Goal: Information Seeking & Learning: Check status

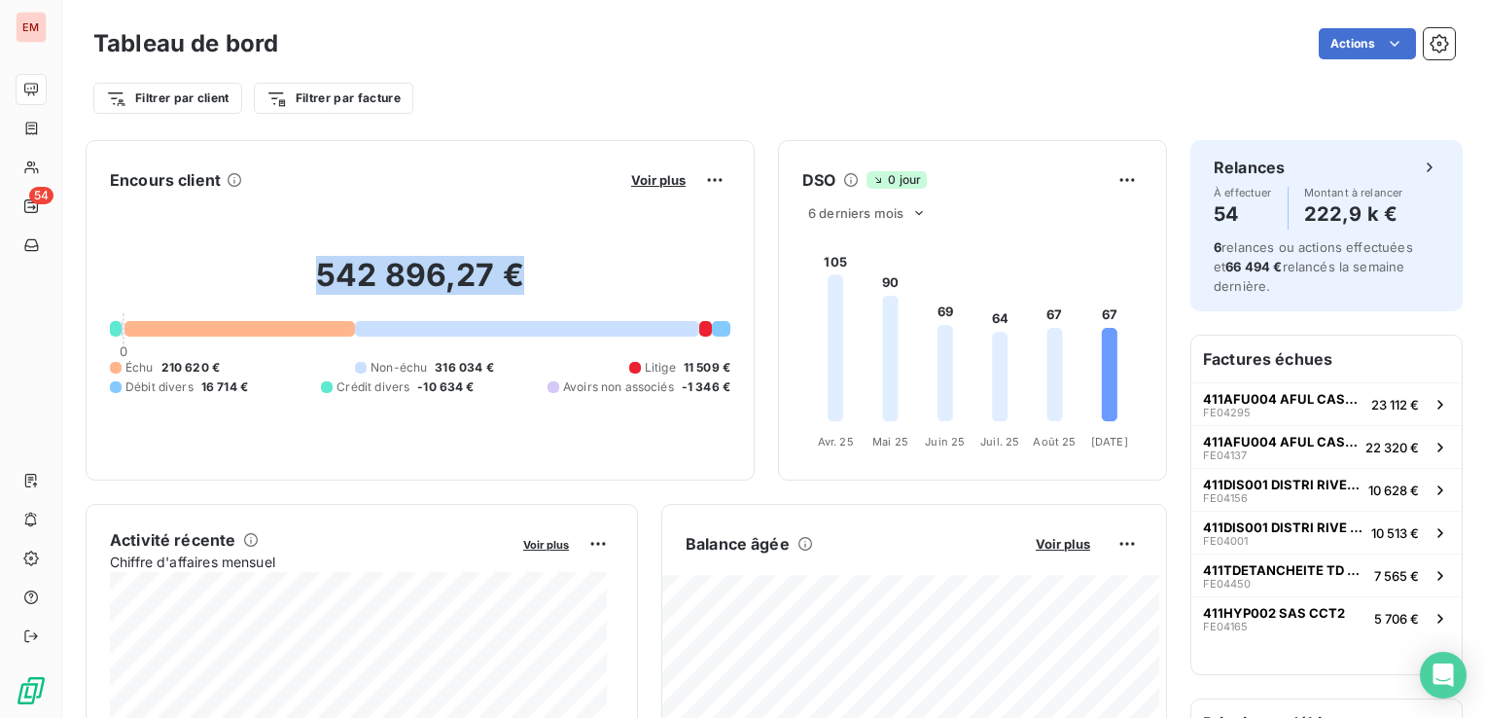
drag, startPoint x: 313, startPoint y: 274, endPoint x: 519, endPoint y: 281, distance: 206.3
click at [519, 281] on h2 "542 896,27 €" at bounding box center [420, 285] width 620 height 58
drag, startPoint x: 519, startPoint y: 281, endPoint x: 466, endPoint y: 287, distance: 53.8
click at [466, 287] on h2 "542 896,27 €" at bounding box center [420, 285] width 620 height 58
click at [466, 284] on h2 "542 896,27 €" at bounding box center [420, 285] width 620 height 58
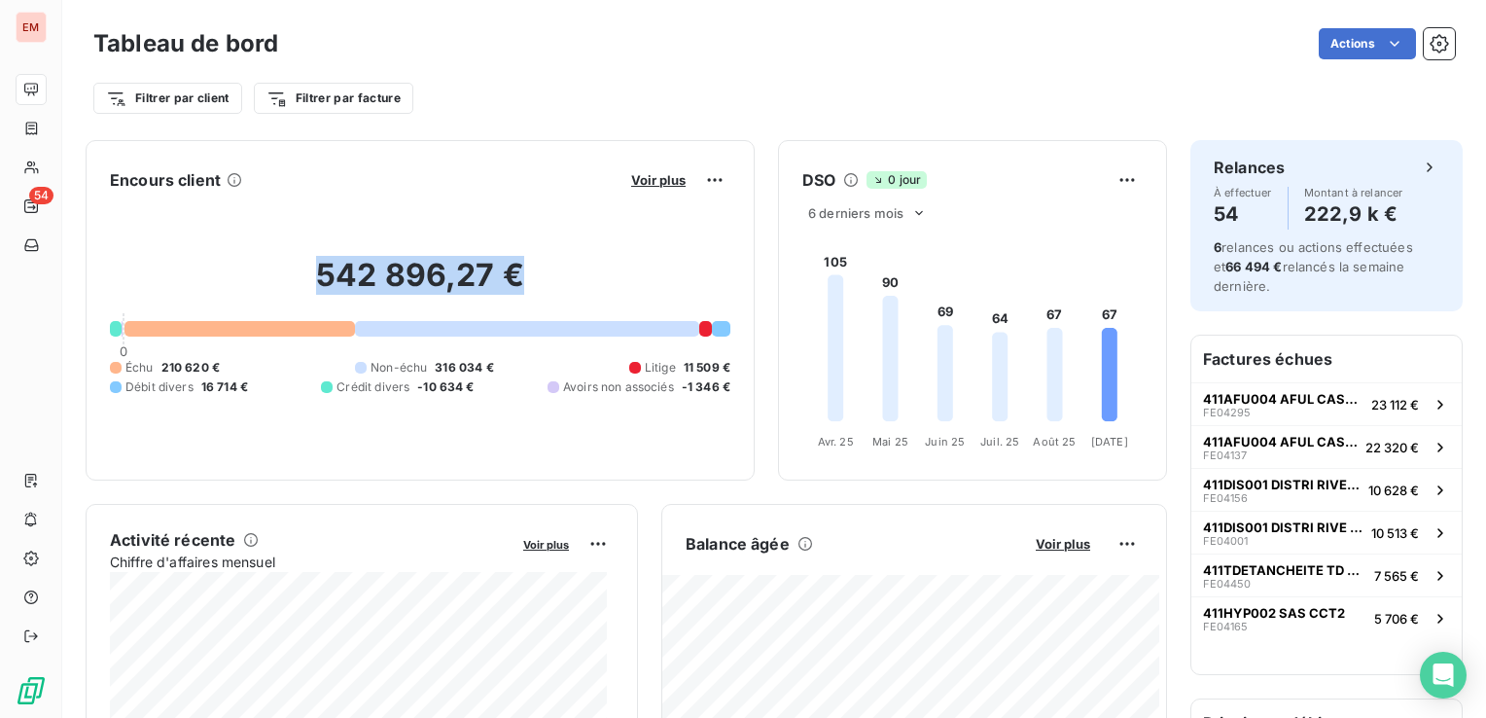
drag, startPoint x: 315, startPoint y: 269, endPoint x: 510, endPoint y: 263, distance: 194.6
click at [510, 263] on h2 "542 896,27 €" at bounding box center [420, 285] width 620 height 58
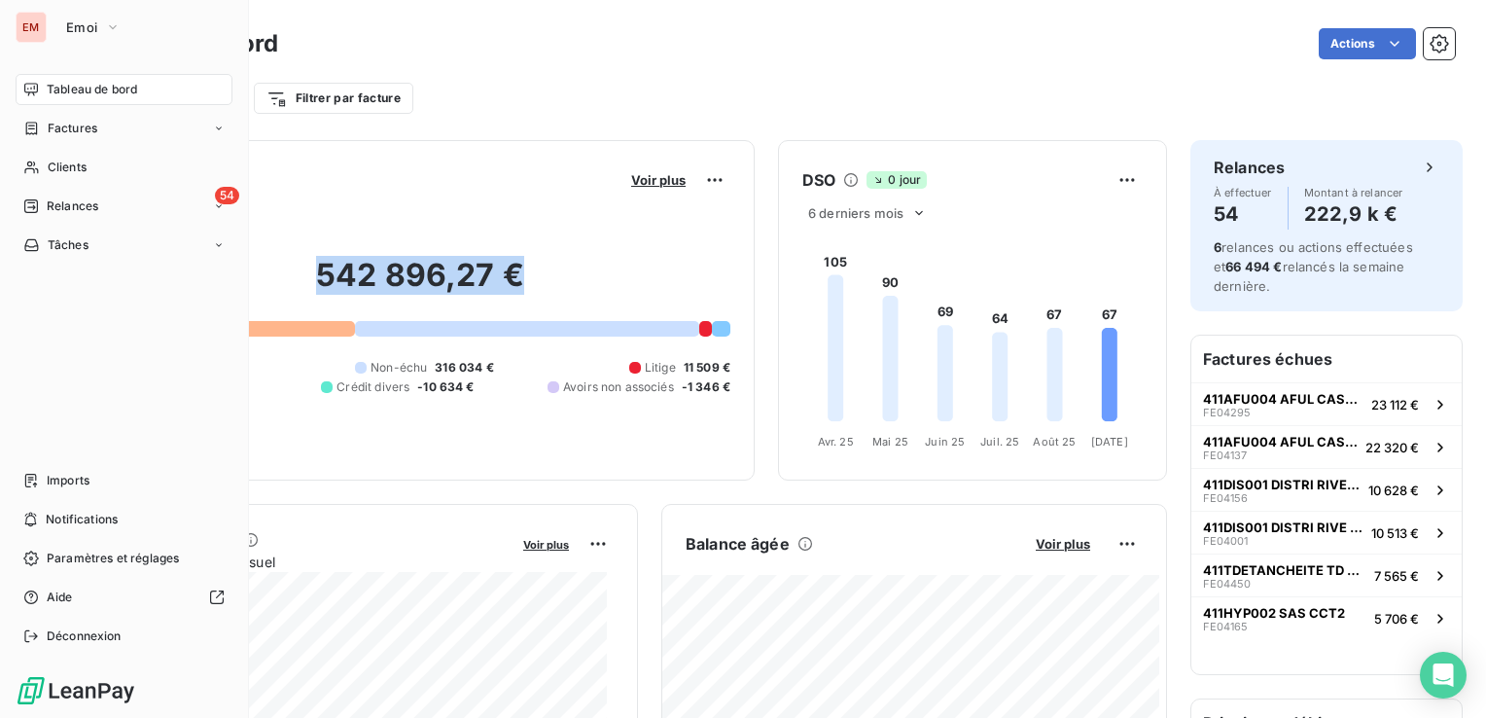
click at [54, 41] on div "Emoi" at bounding box center [142, 27] width 177 height 31
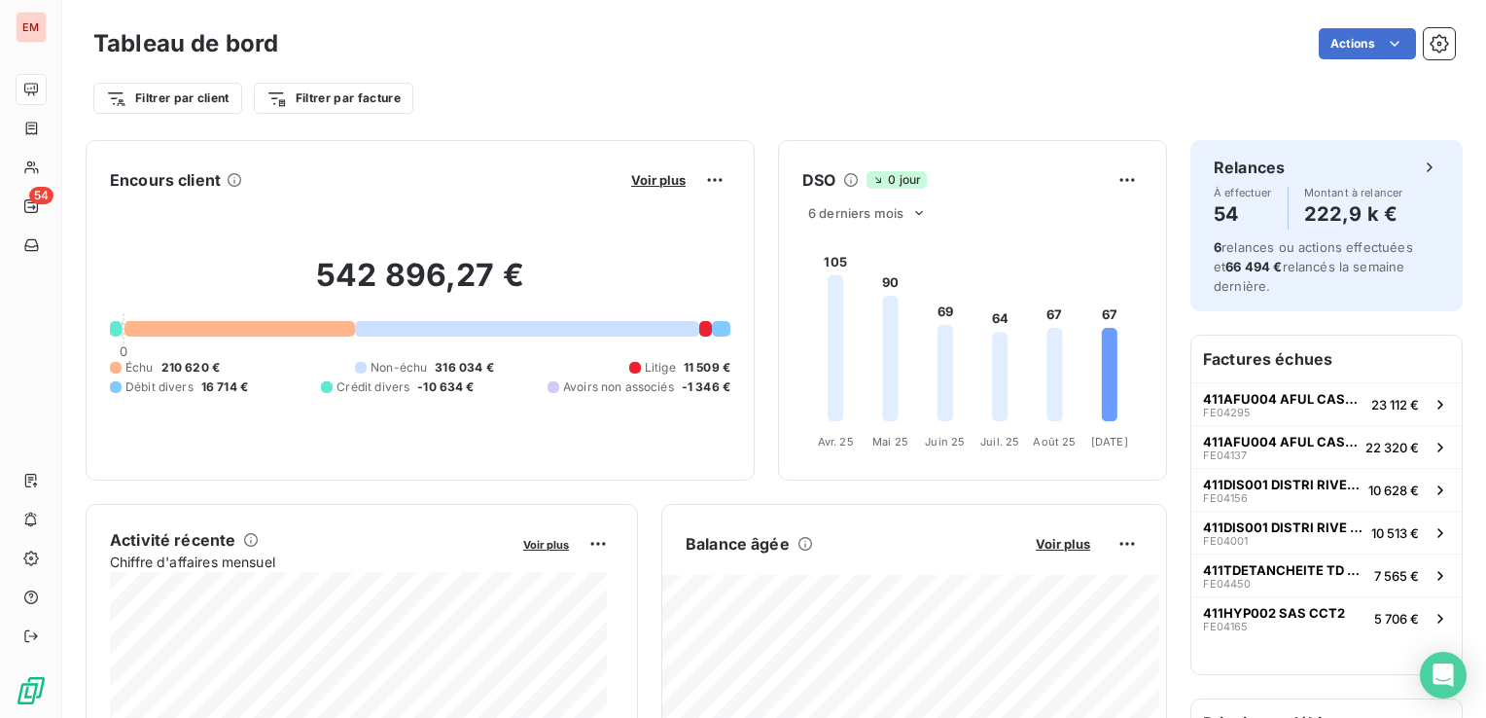
click at [653, 73] on div "Filtrer par client Filtrer par facture" at bounding box center [773, 90] width 1361 height 53
drag, startPoint x: 317, startPoint y: 274, endPoint x: 527, endPoint y: 278, distance: 210.1
click at [527, 278] on h2 "542 896,27 €" at bounding box center [420, 285] width 620 height 58
drag, startPoint x: 527, startPoint y: 278, endPoint x: 483, endPoint y: 276, distance: 43.8
click at [483, 277] on h2 "542 896,27 €" at bounding box center [420, 285] width 620 height 58
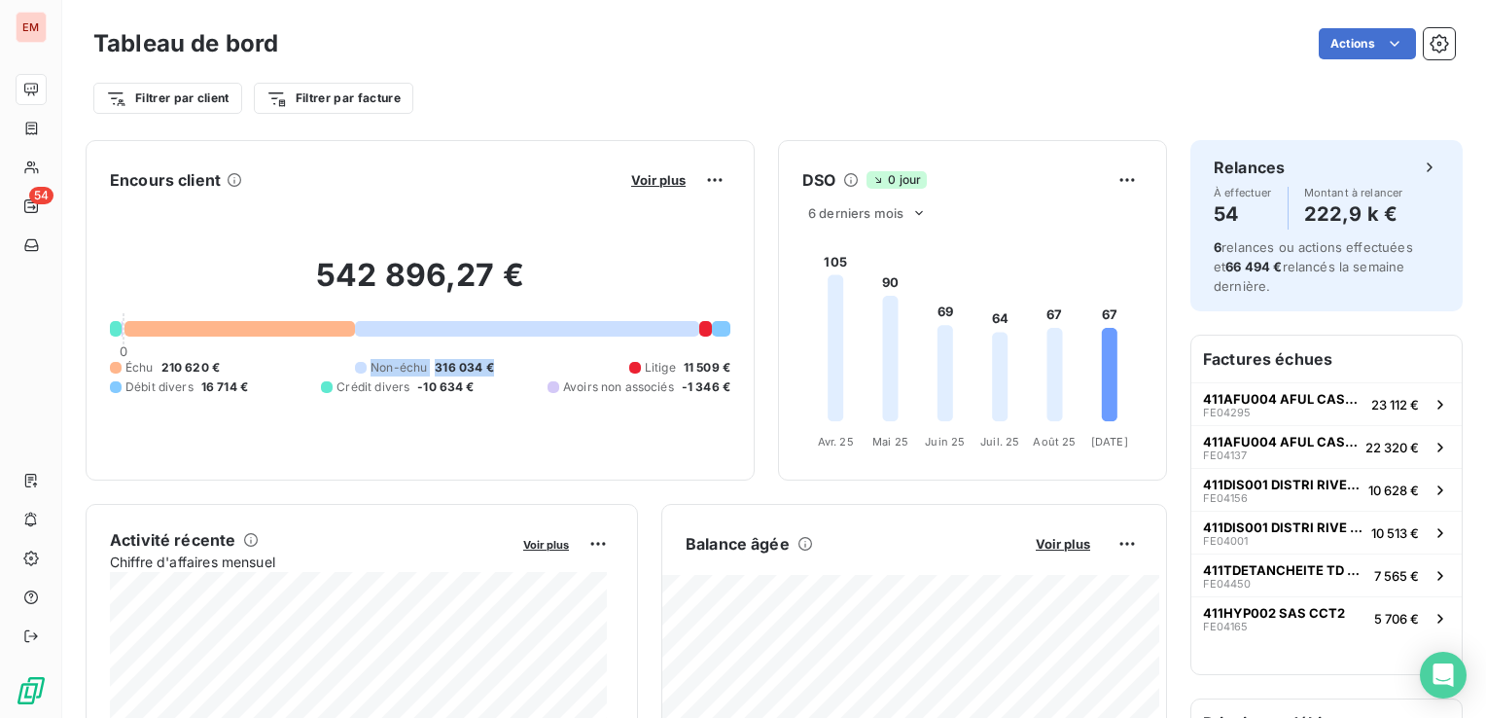
drag, startPoint x: 486, startPoint y: 364, endPoint x: 355, endPoint y: 372, distance: 131.6
click at [355, 372] on div "Échu 210 620 € Non-échu 316 034 € Litige 11 509 € Débit divers 16 714 € Crédit …" at bounding box center [420, 377] width 620 height 37
drag, startPoint x: 355, startPoint y: 372, endPoint x: 211, endPoint y: 364, distance: 144.2
click at [211, 364] on span "210 620 €" at bounding box center [190, 368] width 58 height 18
drag, startPoint x: 191, startPoint y: 369, endPoint x: 117, endPoint y: 374, distance: 74.1
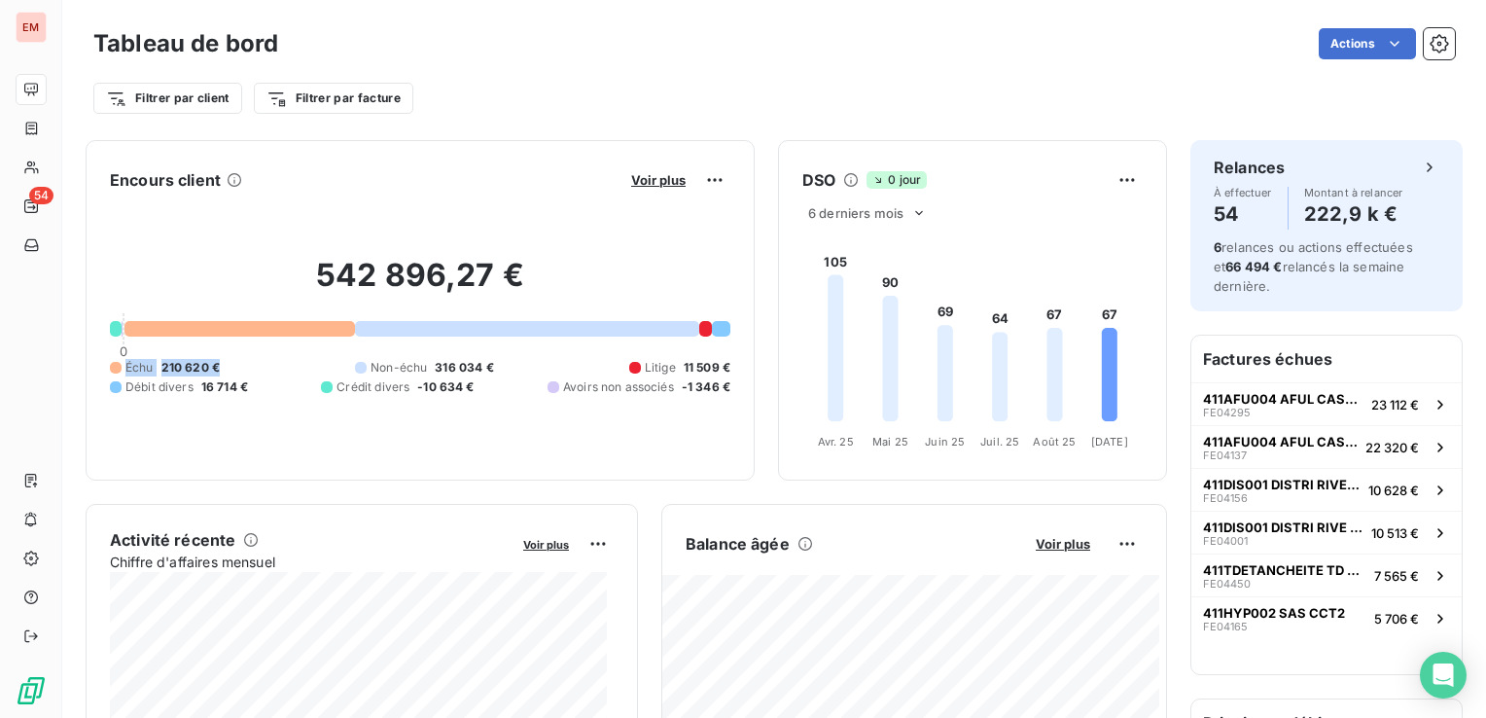
click at [117, 374] on div "Échu 210 620 €" at bounding box center [165, 368] width 110 height 18
click at [502, 114] on div "Filtrer par client Filtrer par facture" at bounding box center [773, 98] width 1361 height 37
click at [652, 180] on span "Voir plus" at bounding box center [658, 180] width 54 height 16
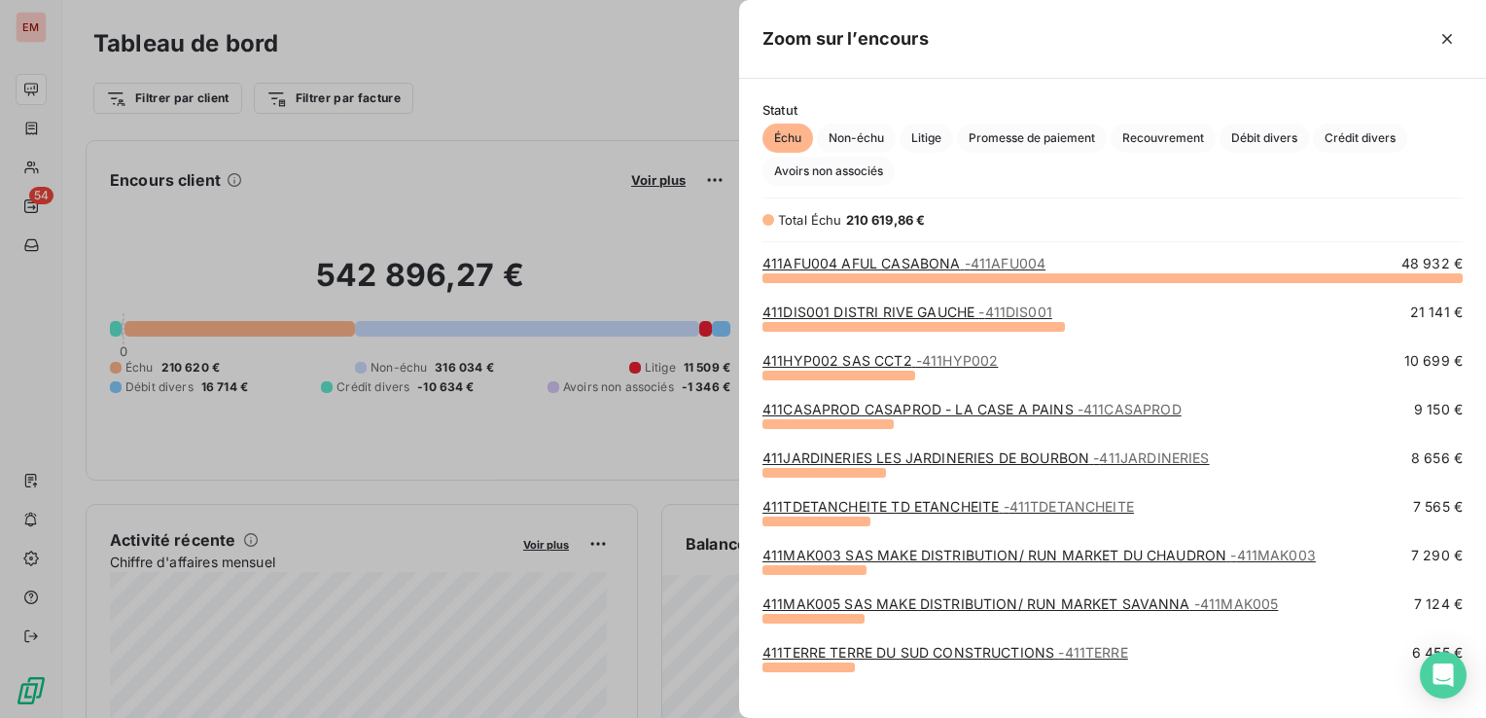
scroll to position [426, 731]
click at [575, 88] on div at bounding box center [743, 359] width 1486 height 718
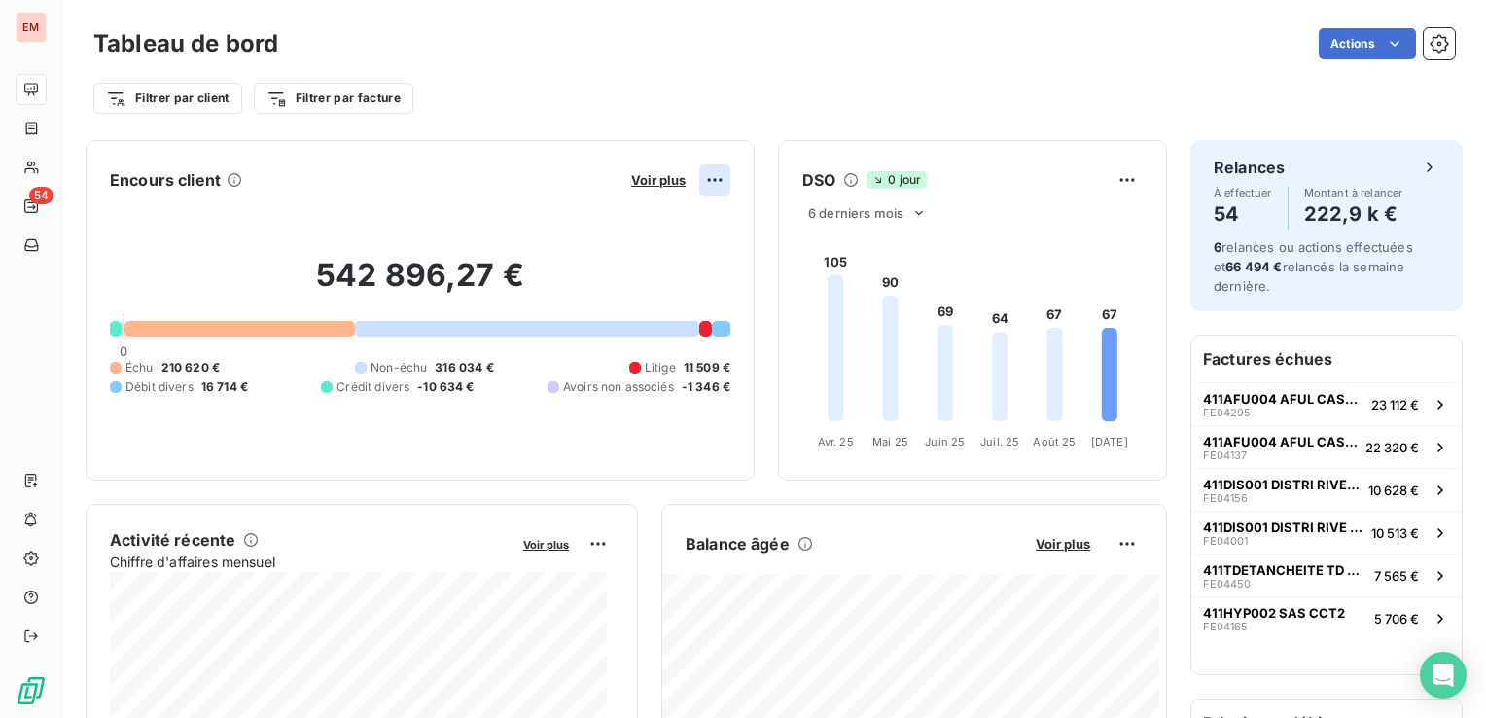
click at [695, 183] on html "EM 54 Tableau de bord Actions Filtrer par client Filtrer par facture Encours cl…" at bounding box center [743, 359] width 1486 height 718
click at [652, 183] on html "EM 54 Tableau de bord Actions Filtrer par client Filtrer par facture Encours cl…" at bounding box center [743, 359] width 1486 height 718
click at [652, 183] on span "Voir plus" at bounding box center [658, 180] width 54 height 16
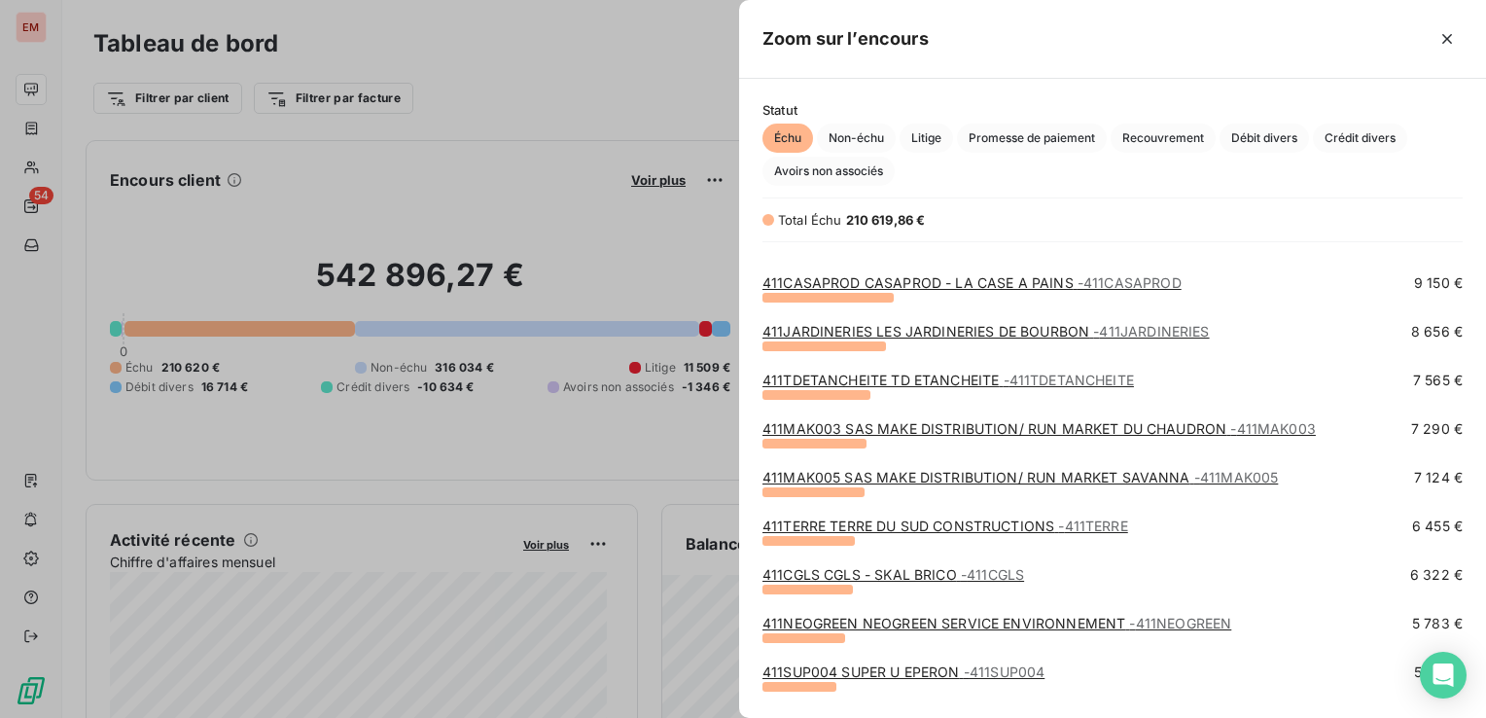
scroll to position [0, 0]
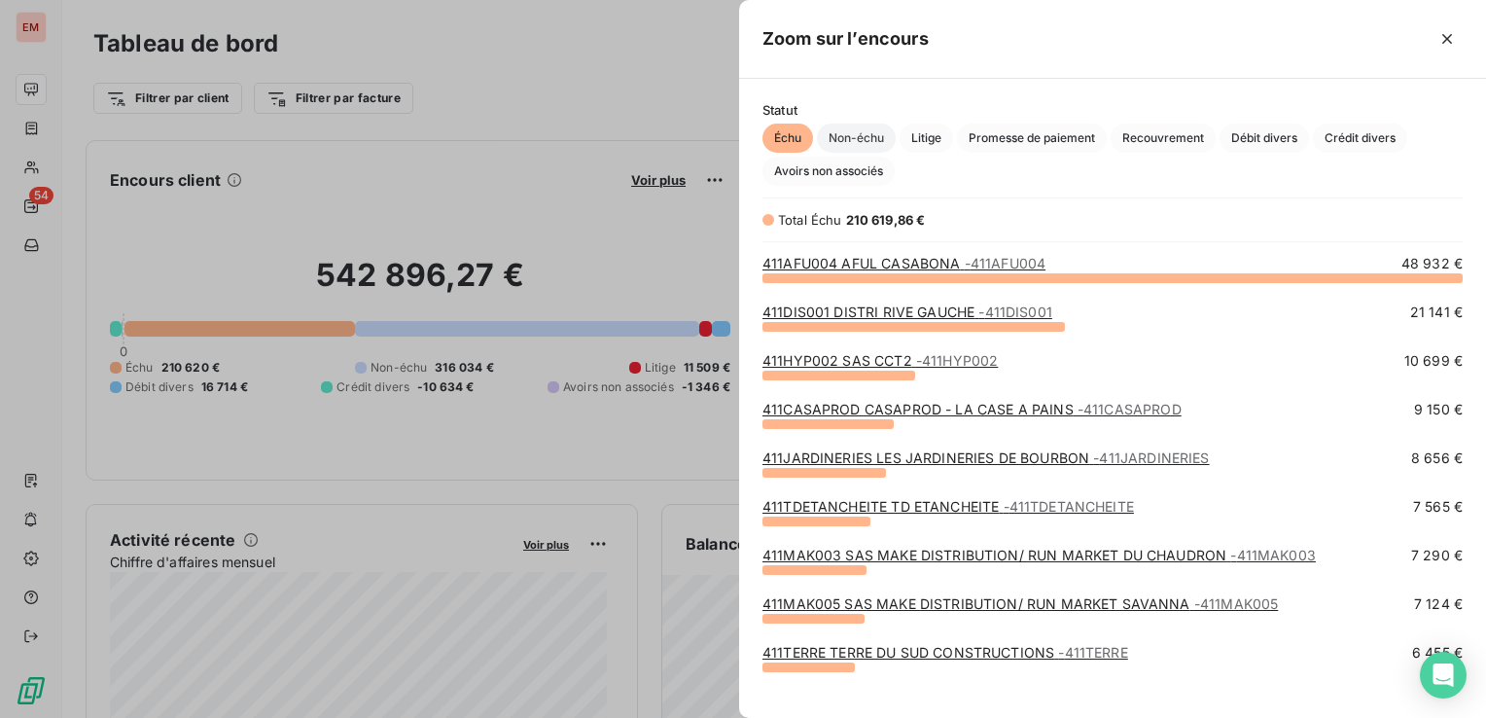
click at [847, 146] on span "Non-échu" at bounding box center [856, 137] width 79 height 29
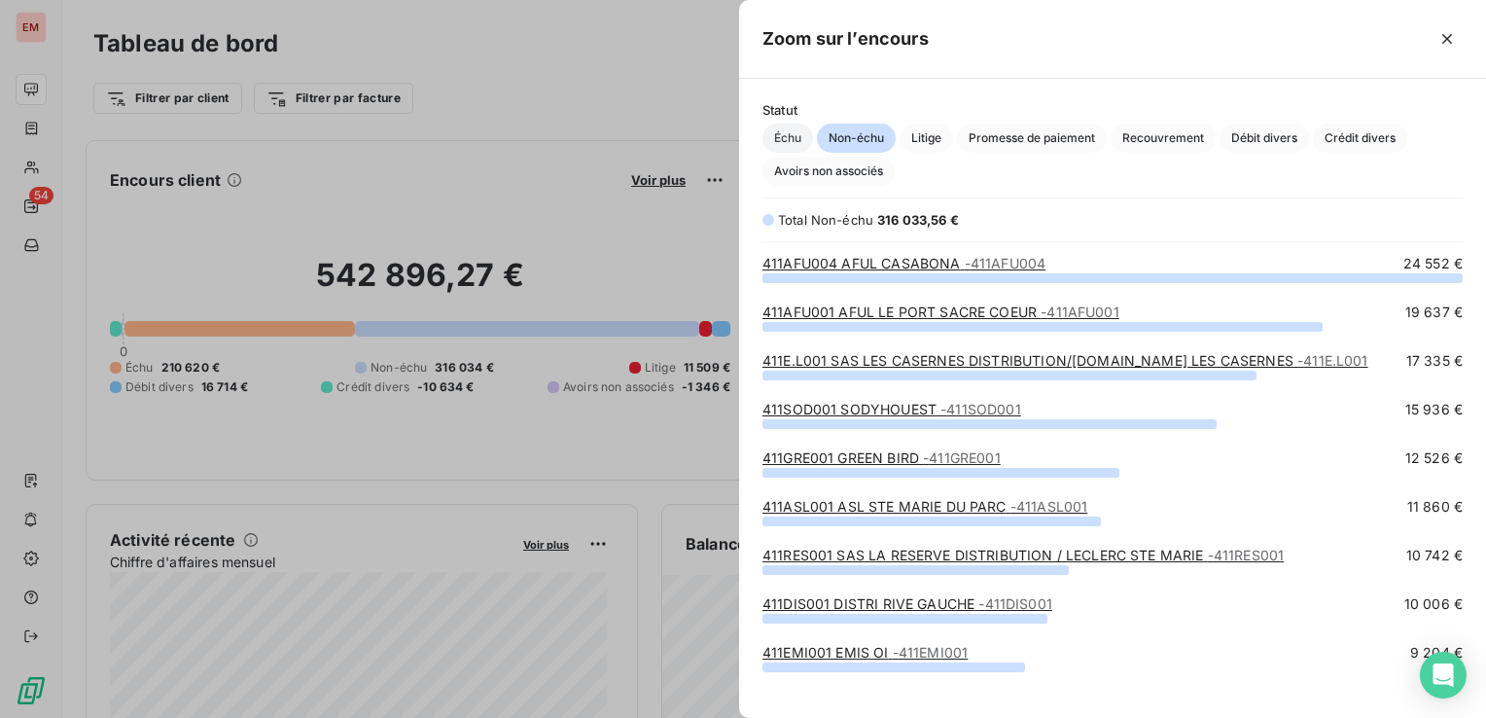
scroll to position [426, 731]
click at [790, 131] on span "Échu" at bounding box center [787, 137] width 51 height 29
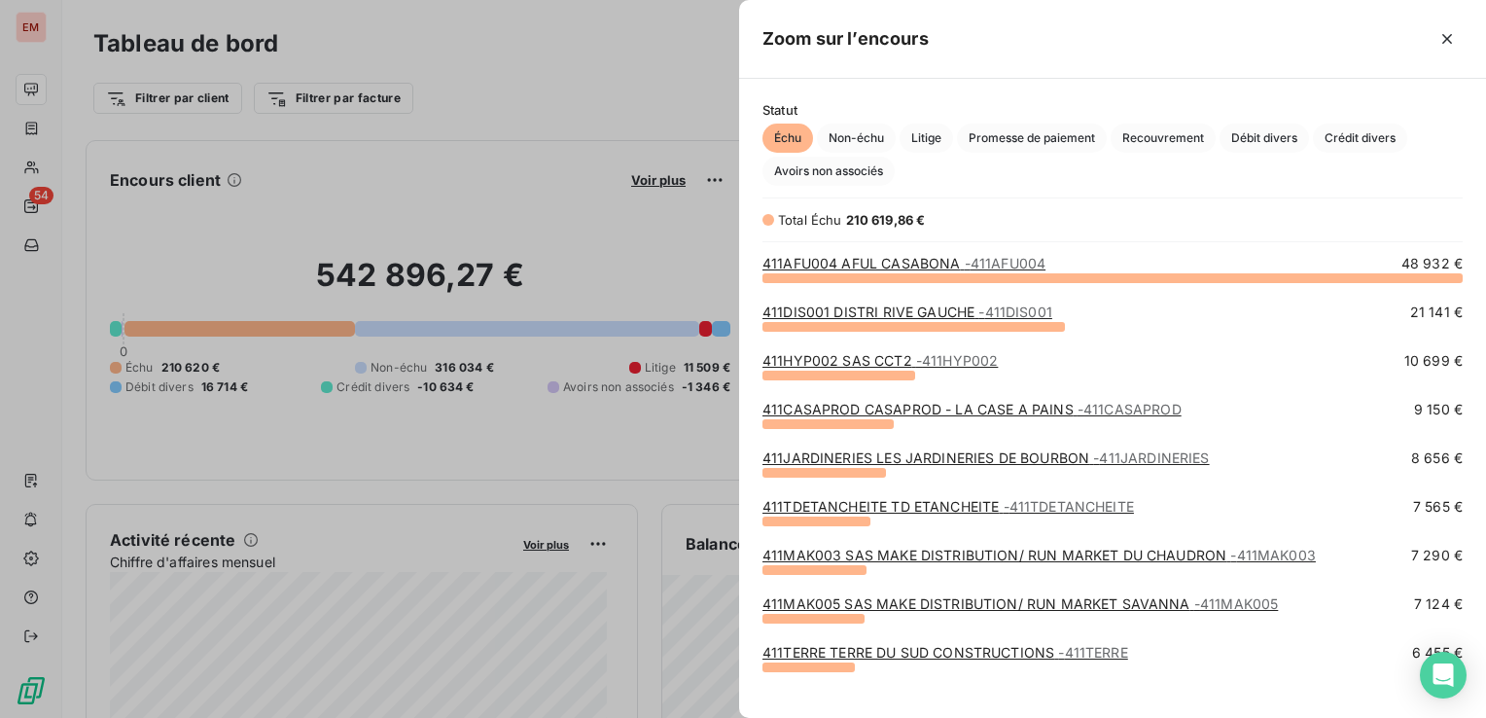
click at [627, 82] on div at bounding box center [743, 359] width 1486 height 718
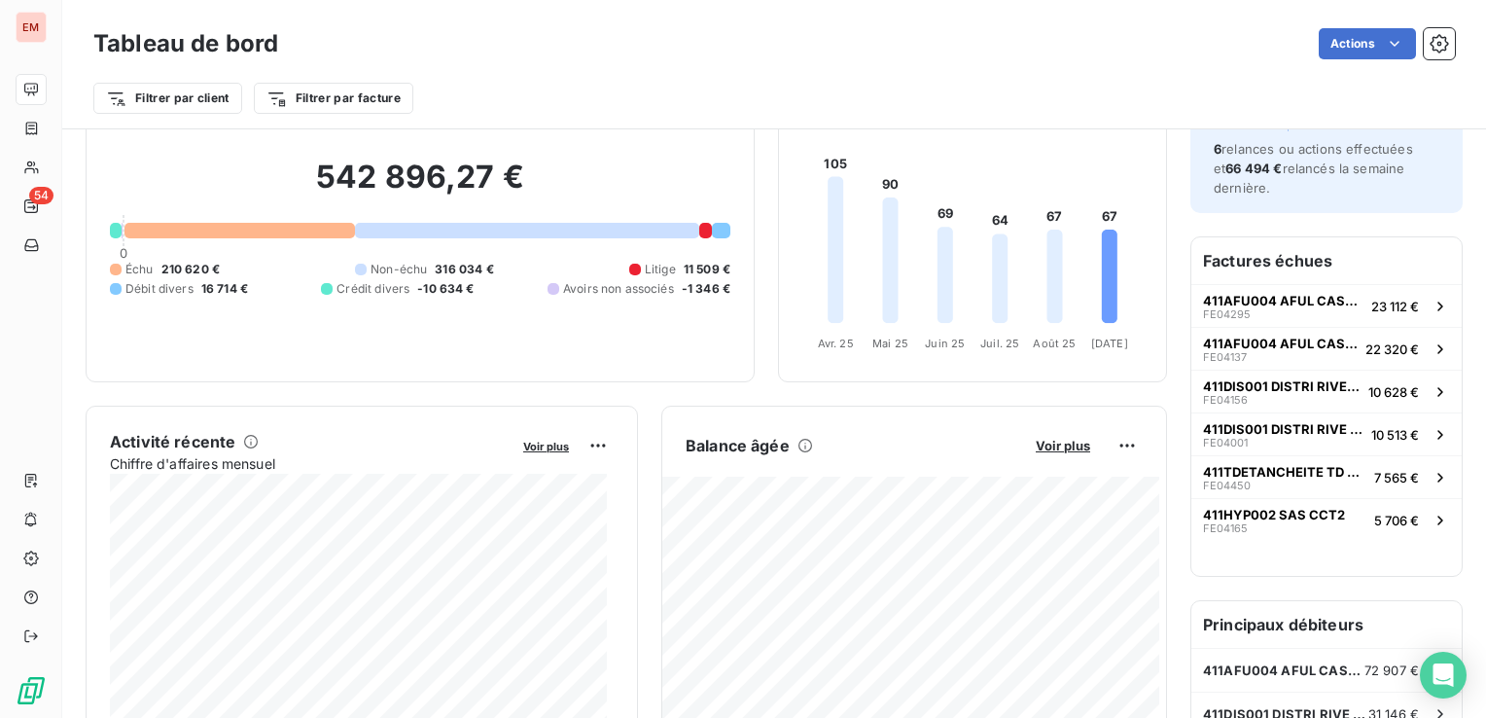
scroll to position [294, 0]
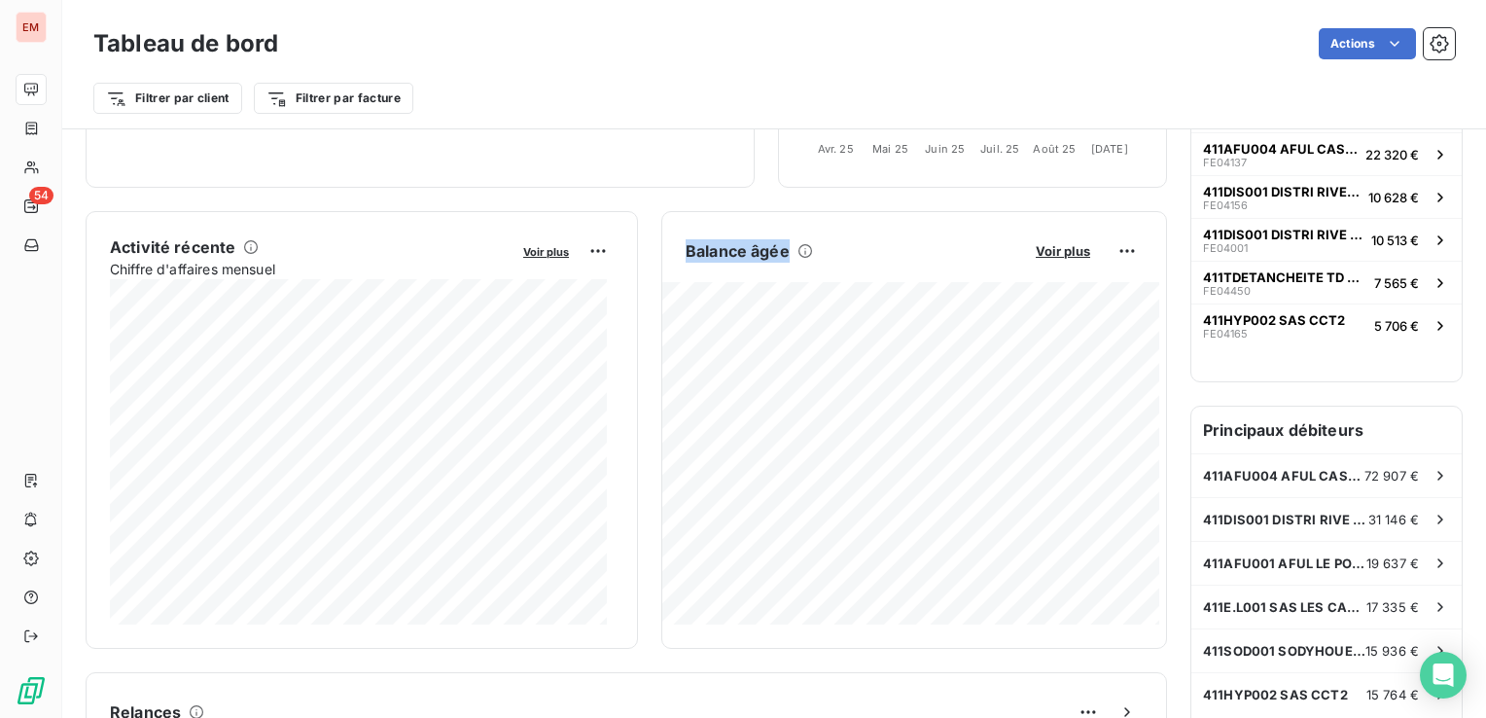
drag, startPoint x: 680, startPoint y: 254, endPoint x: 825, endPoint y: 257, distance: 144.9
click at [825, 257] on div "Balance âgée" at bounding box center [850, 250] width 329 height 23
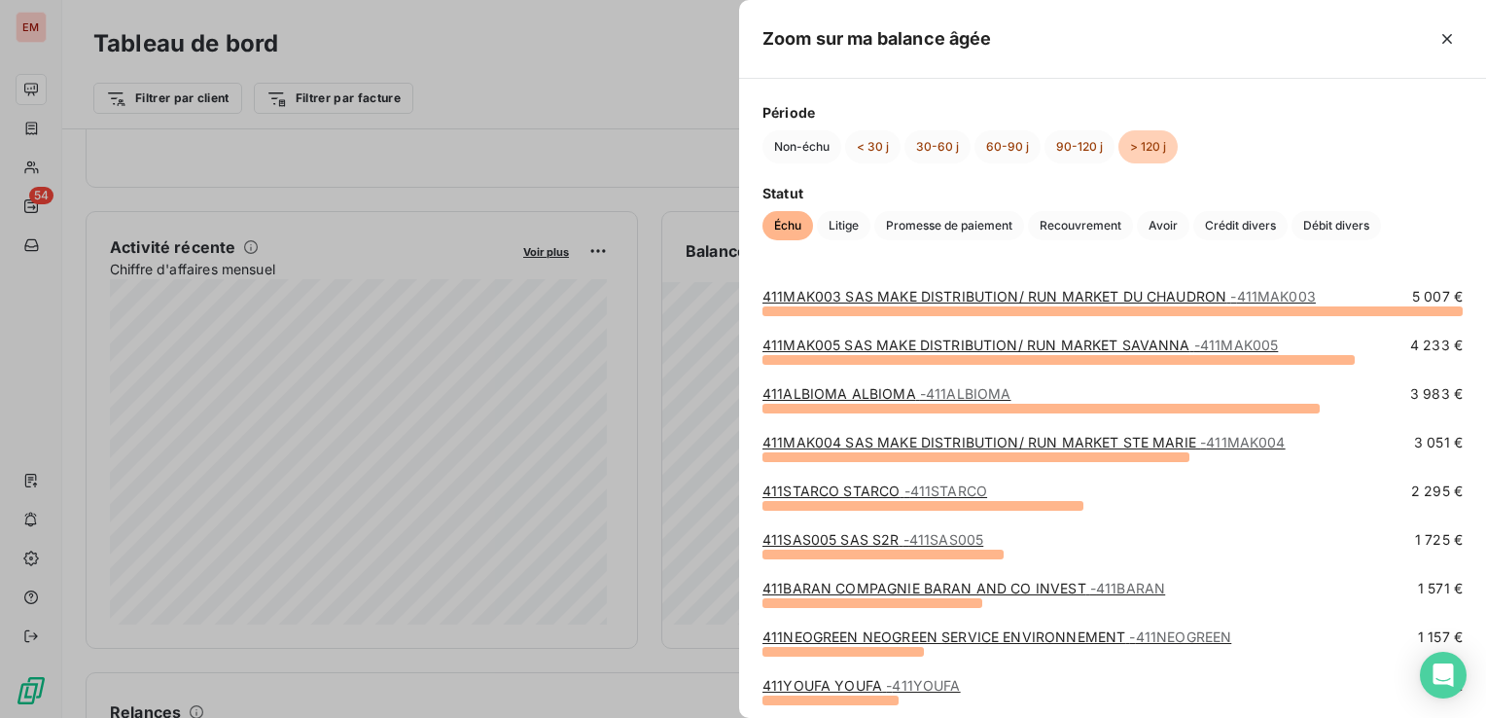
click at [722, 132] on div at bounding box center [743, 359] width 1486 height 718
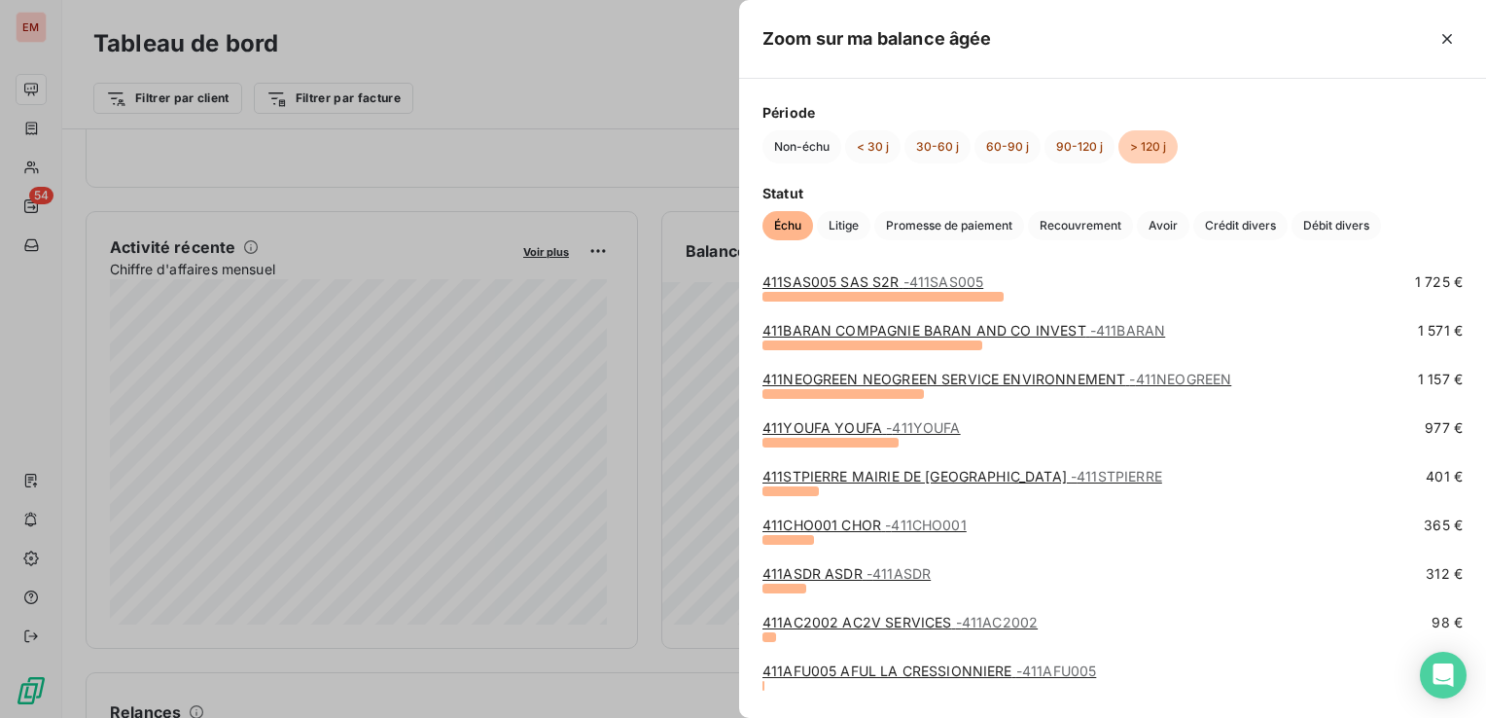
scroll to position [292, 0]
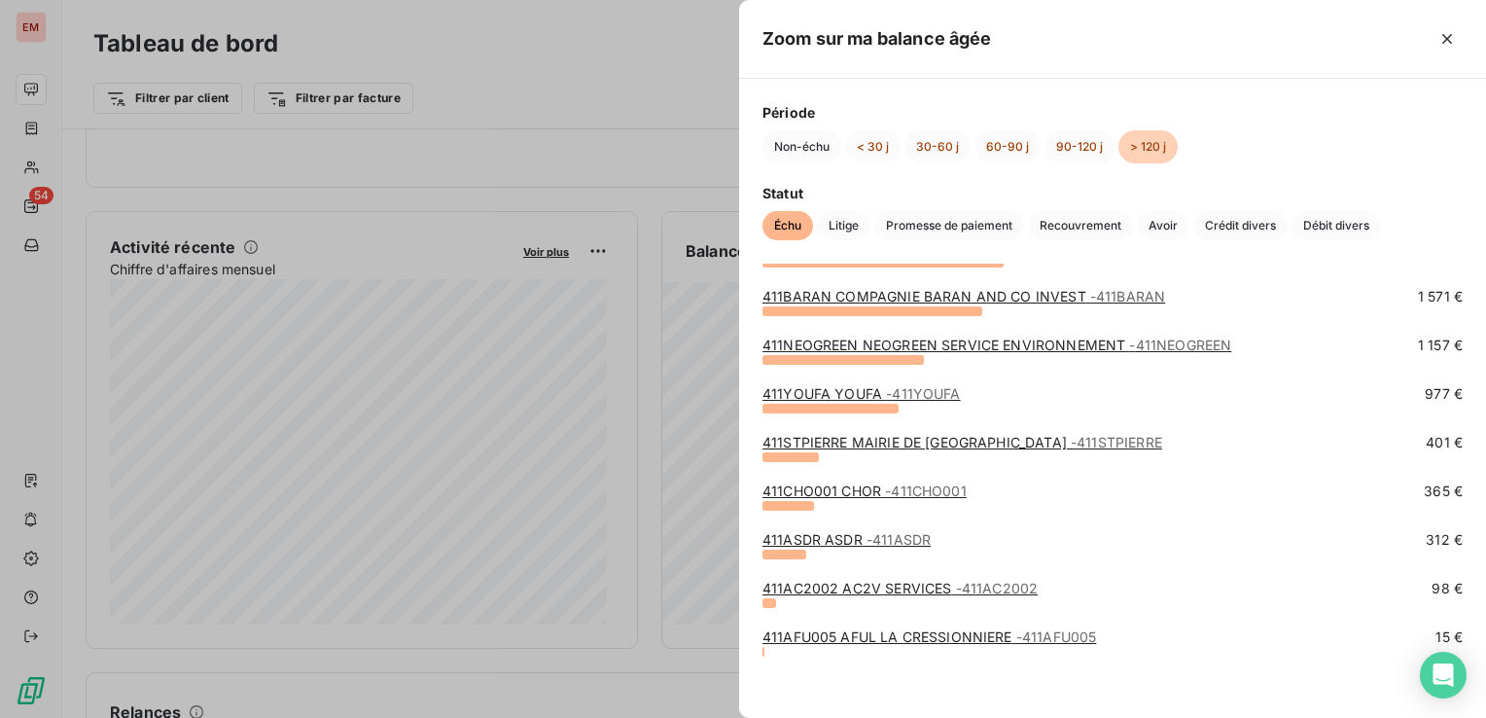
click at [857, 391] on link "411YOUFA YOUFA - 411YOUFA" at bounding box center [861, 393] width 198 height 17
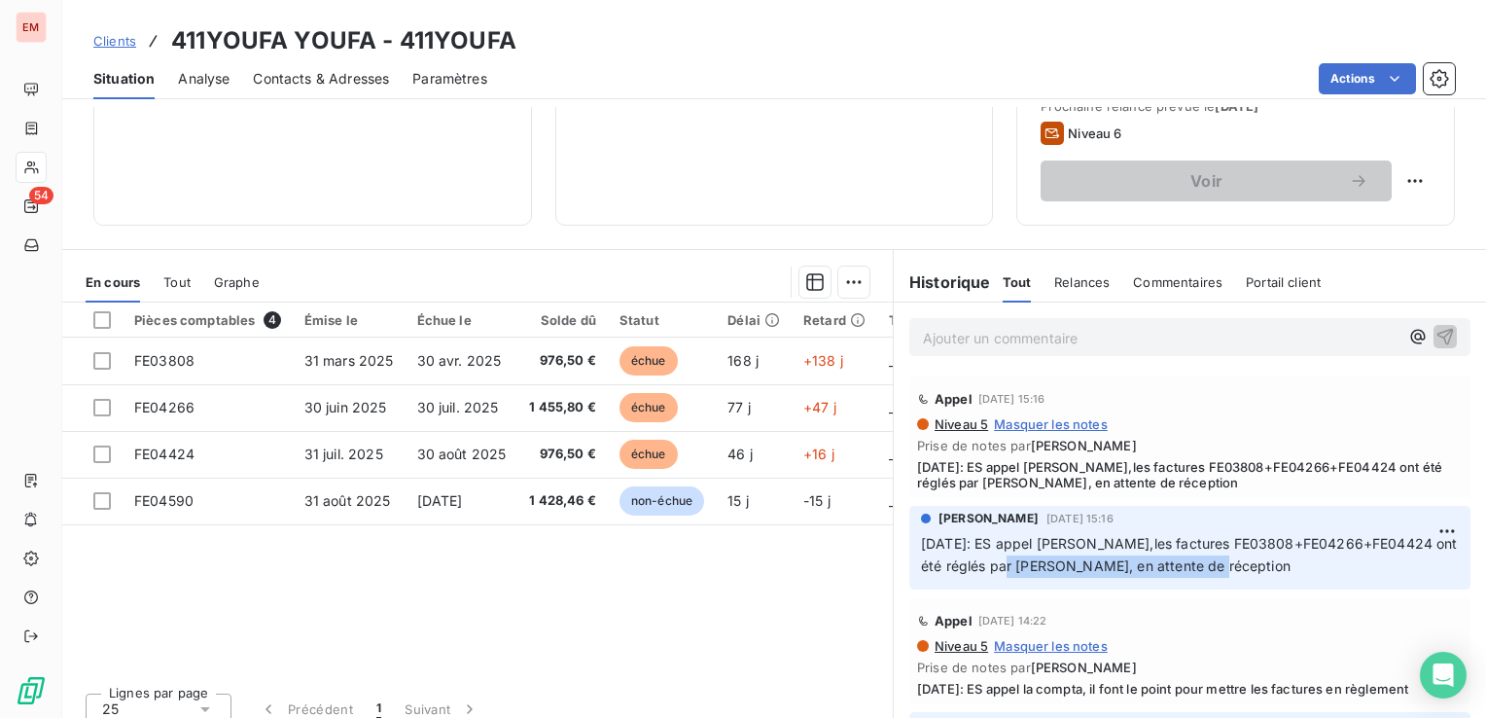
drag, startPoint x: 1038, startPoint y: 567, endPoint x: 1237, endPoint y: 568, distance: 199.3
click at [1237, 568] on p "11/09/2025: ES appel HANNA,les factures FE03808+FE04266+FE04424 ont été réglés …" at bounding box center [1190, 555] width 538 height 45
drag, startPoint x: 1237, startPoint y: 568, endPoint x: 1171, endPoint y: 570, distance: 66.2
click at [1171, 570] on span "11/09/2025: ES appel HANNA,les factures FE03808+FE04266+FE04424 ont été réglés …" at bounding box center [1191, 554] width 541 height 39
click at [1124, 568] on span "11/09/2025: ES appel HANNA,les factures FE03808+FE04266+FE04424 ont été réglés …" at bounding box center [1191, 554] width 541 height 39
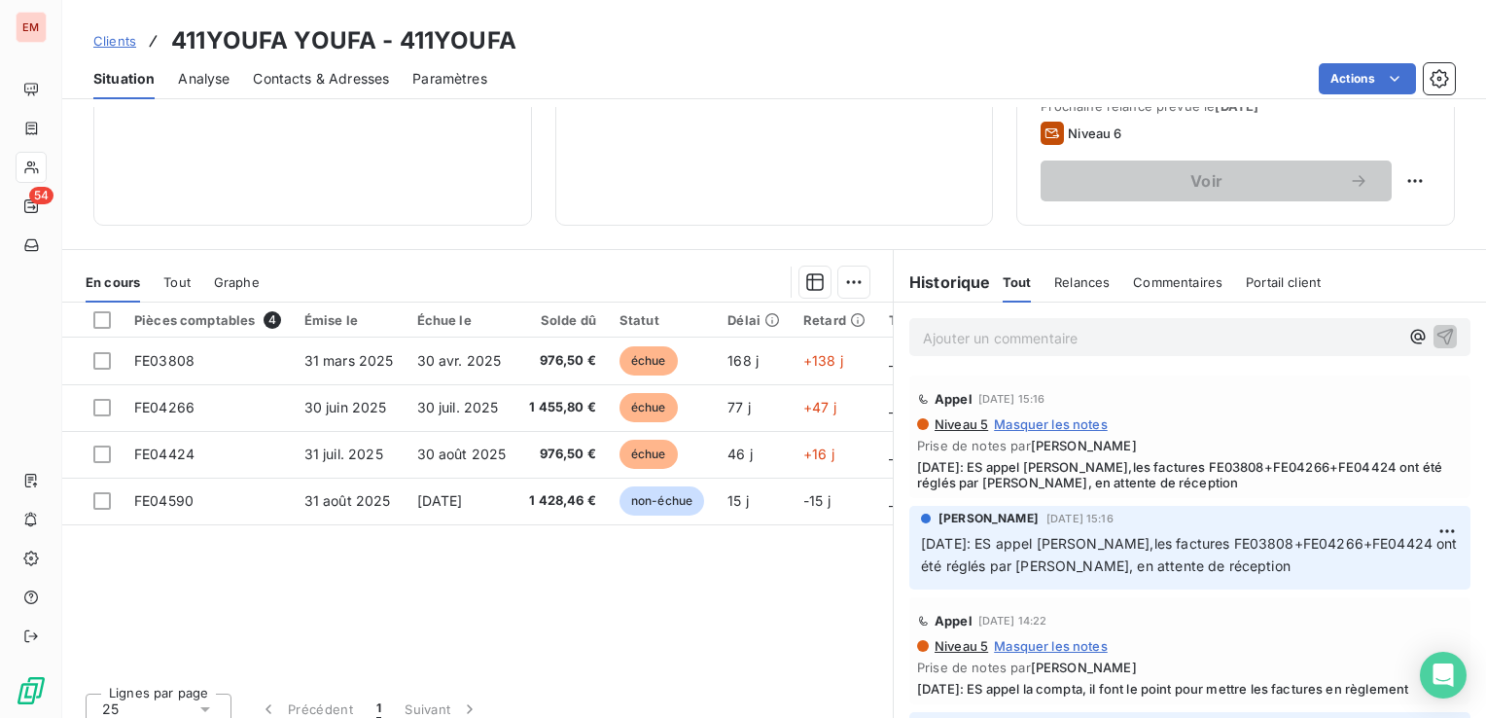
click at [118, 44] on span "Clients" at bounding box center [114, 41] width 43 height 16
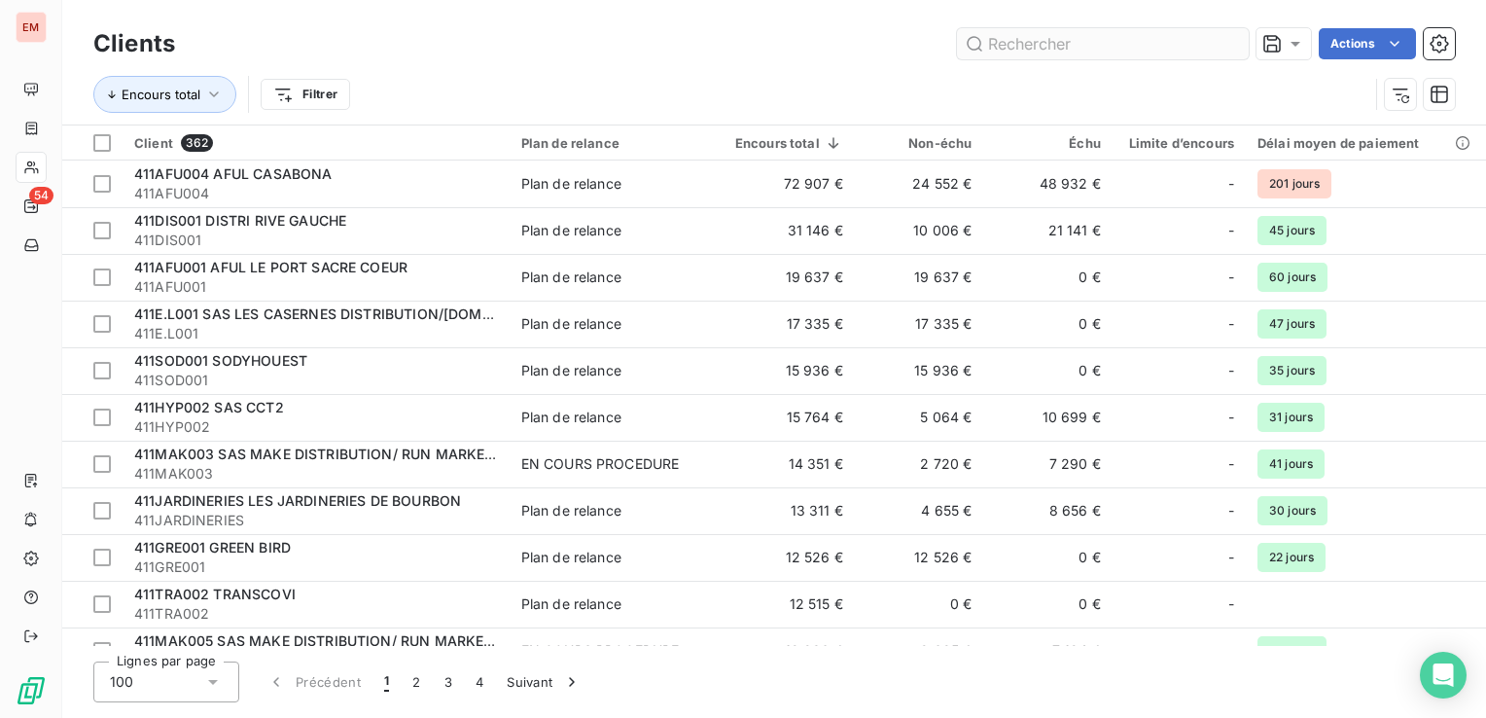
click at [1066, 41] on input "text" at bounding box center [1103, 43] width 292 height 31
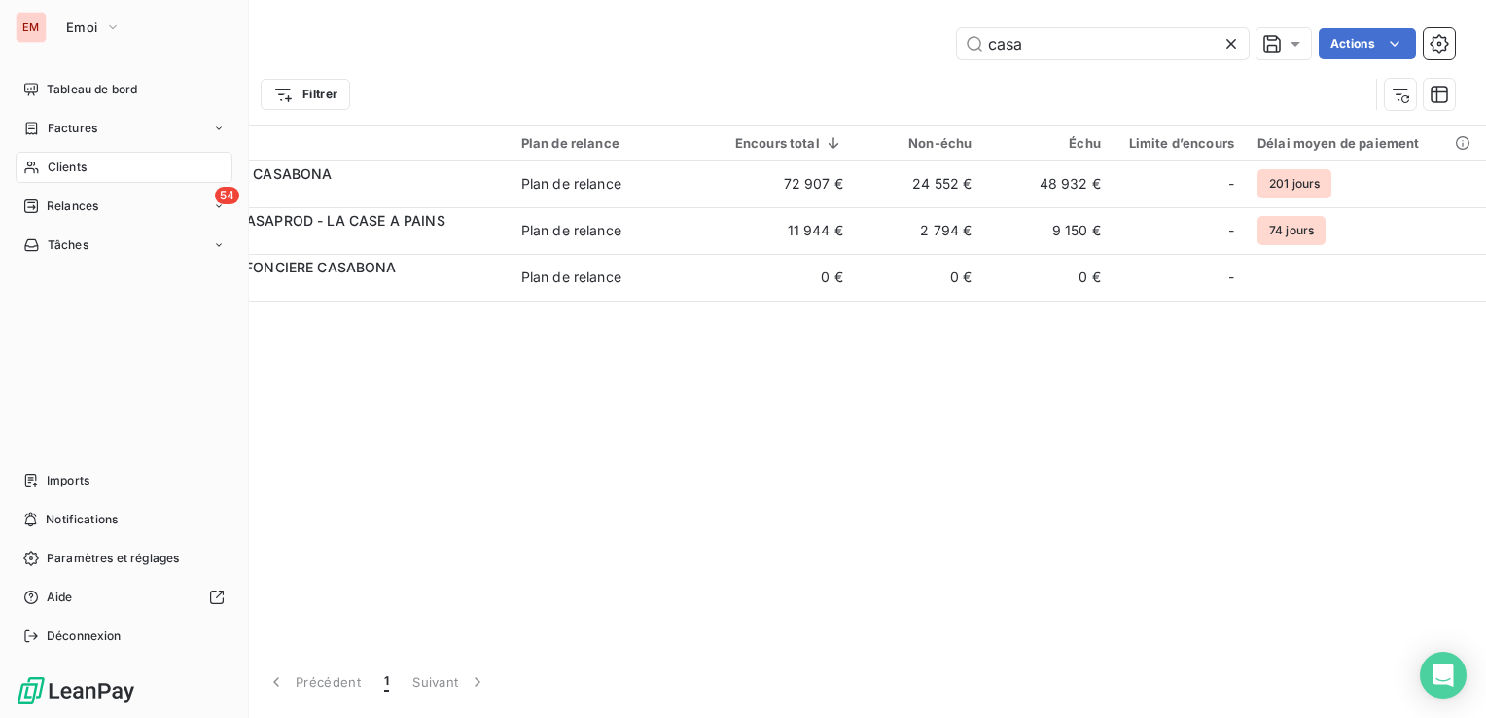
type input "casa"
click at [85, 165] on span "Clients" at bounding box center [67, 167] width 39 height 18
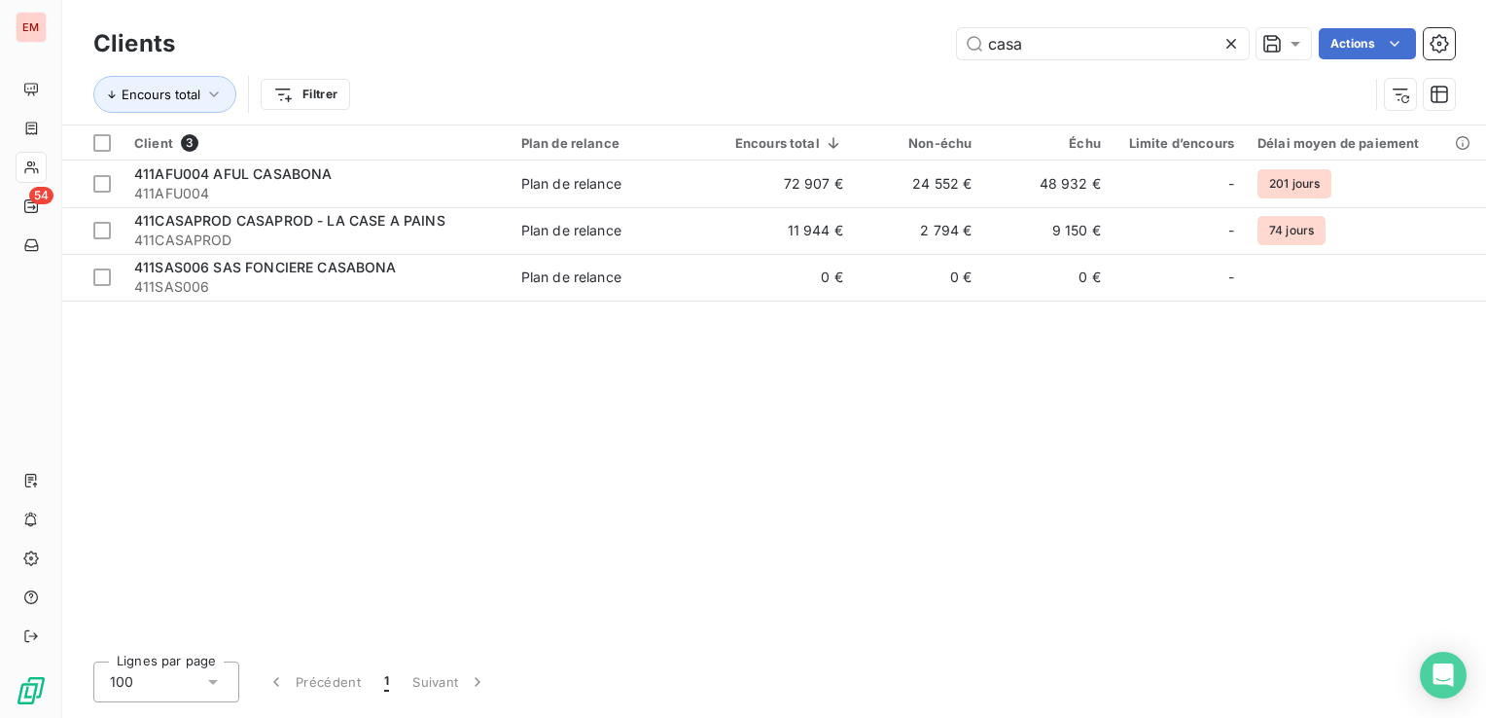
drag, startPoint x: 648, startPoint y: 53, endPoint x: 863, endPoint y: 55, distance: 214.9
click at [669, 51] on div "casa Actions" at bounding box center [826, 43] width 1256 height 31
click at [1041, 48] on input "casa" at bounding box center [1103, 43] width 292 height 31
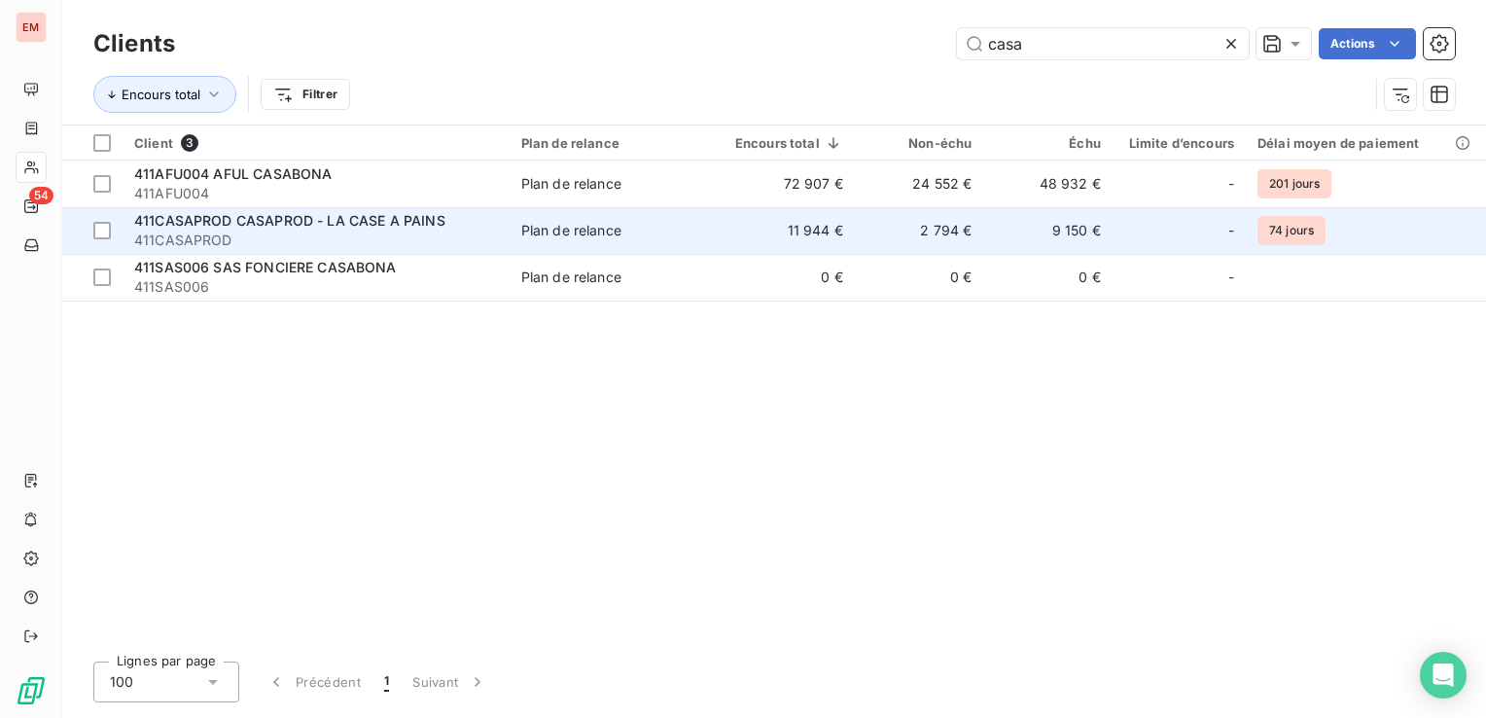
click at [349, 239] on span "411CASAPROD" at bounding box center [316, 239] width 364 height 19
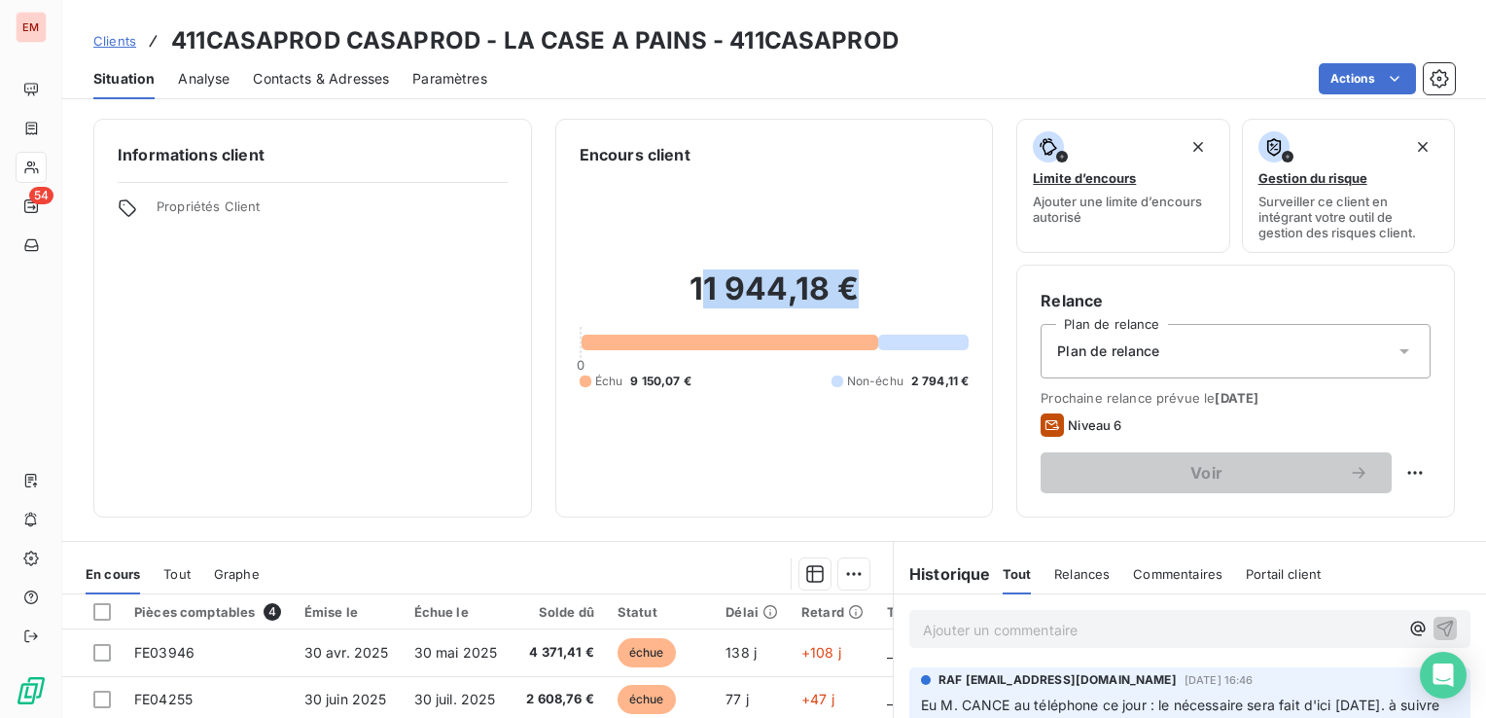
drag, startPoint x: 692, startPoint y: 289, endPoint x: 897, endPoint y: 299, distance: 204.5
click at [897, 299] on h2 "11 944,18 €" at bounding box center [775, 298] width 390 height 58
drag, startPoint x: 897, startPoint y: 299, endPoint x: 863, endPoint y: 297, distance: 33.2
click at [865, 297] on h2 "11 944,18 €" at bounding box center [775, 298] width 390 height 58
click at [688, 299] on h2 "11 944,18 €" at bounding box center [775, 298] width 390 height 58
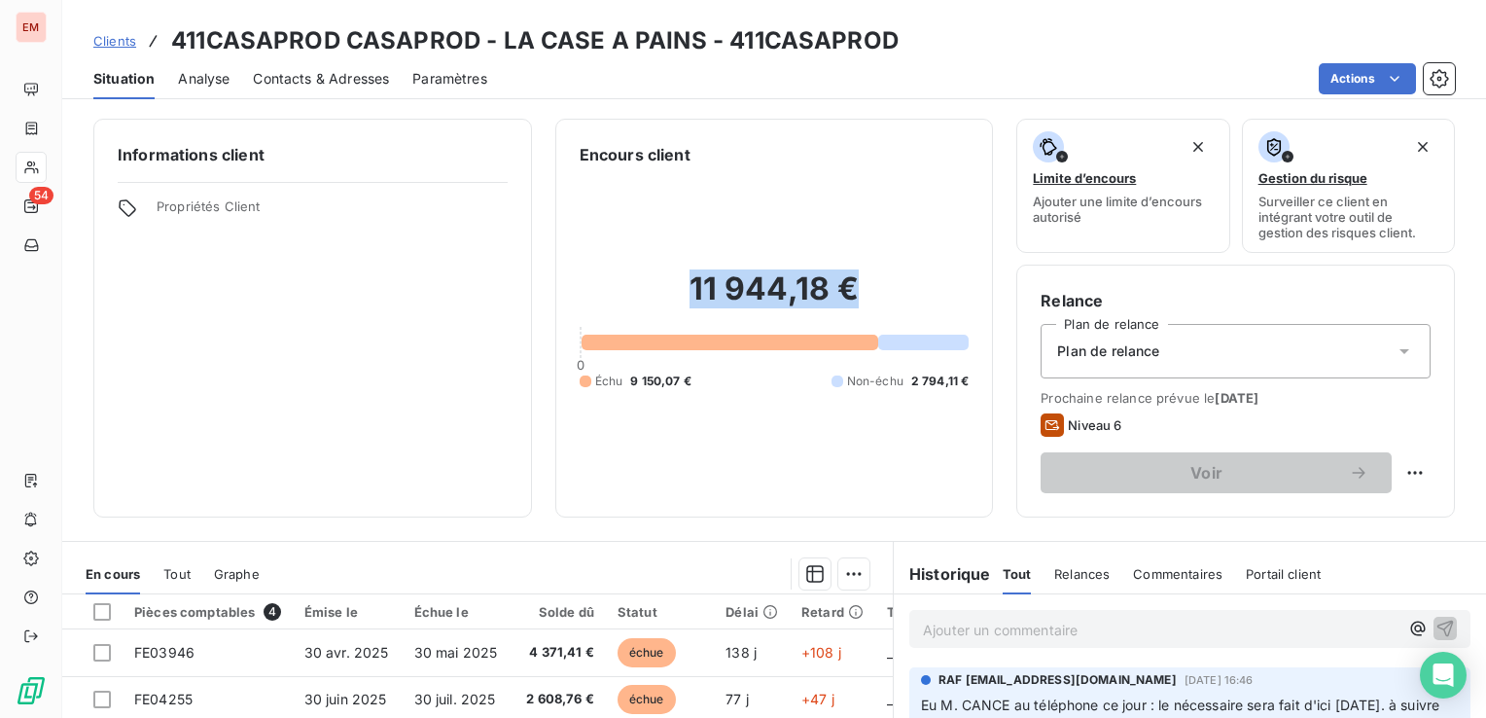
drag, startPoint x: 687, startPoint y: 295, endPoint x: 867, endPoint y: 293, distance: 179.9
click at [867, 293] on h2 "11 944,18 €" at bounding box center [775, 298] width 390 height 58
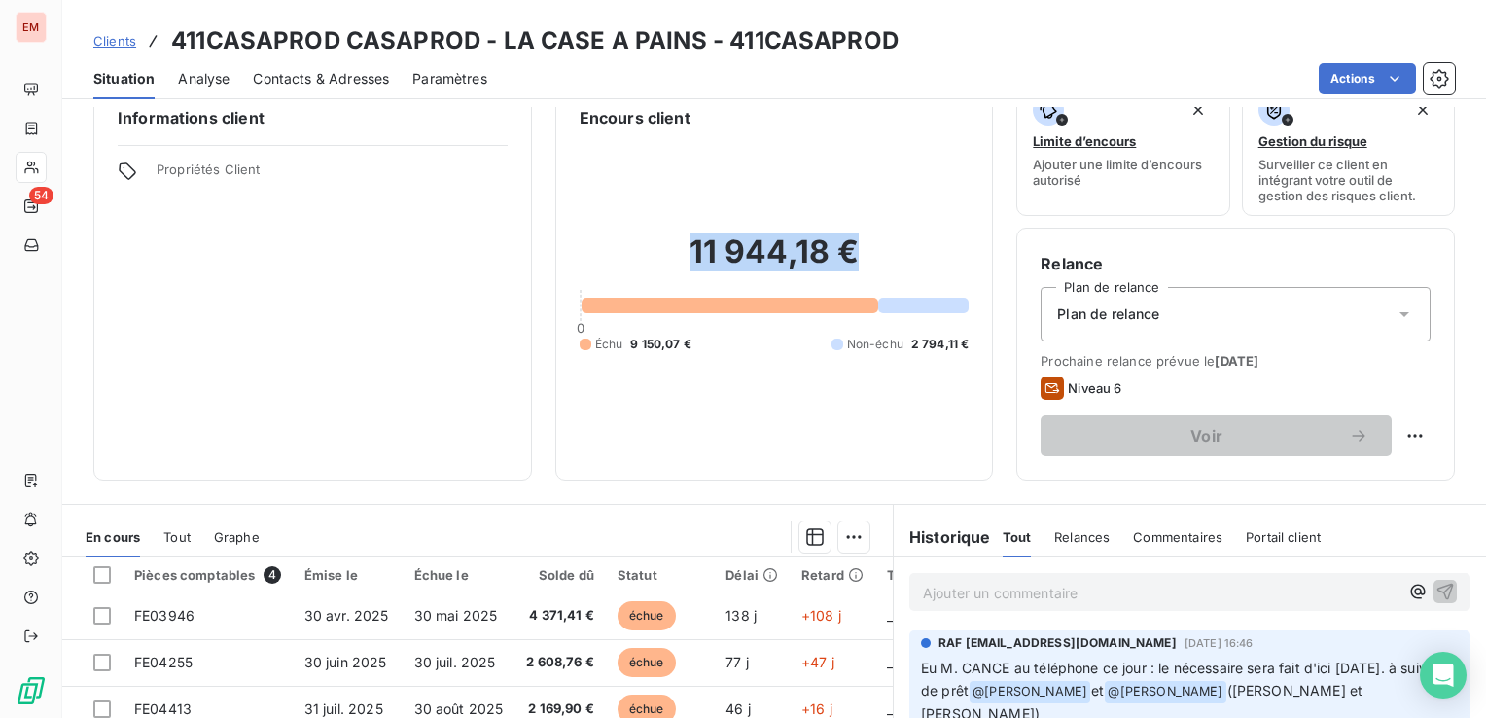
scroll to position [97, 0]
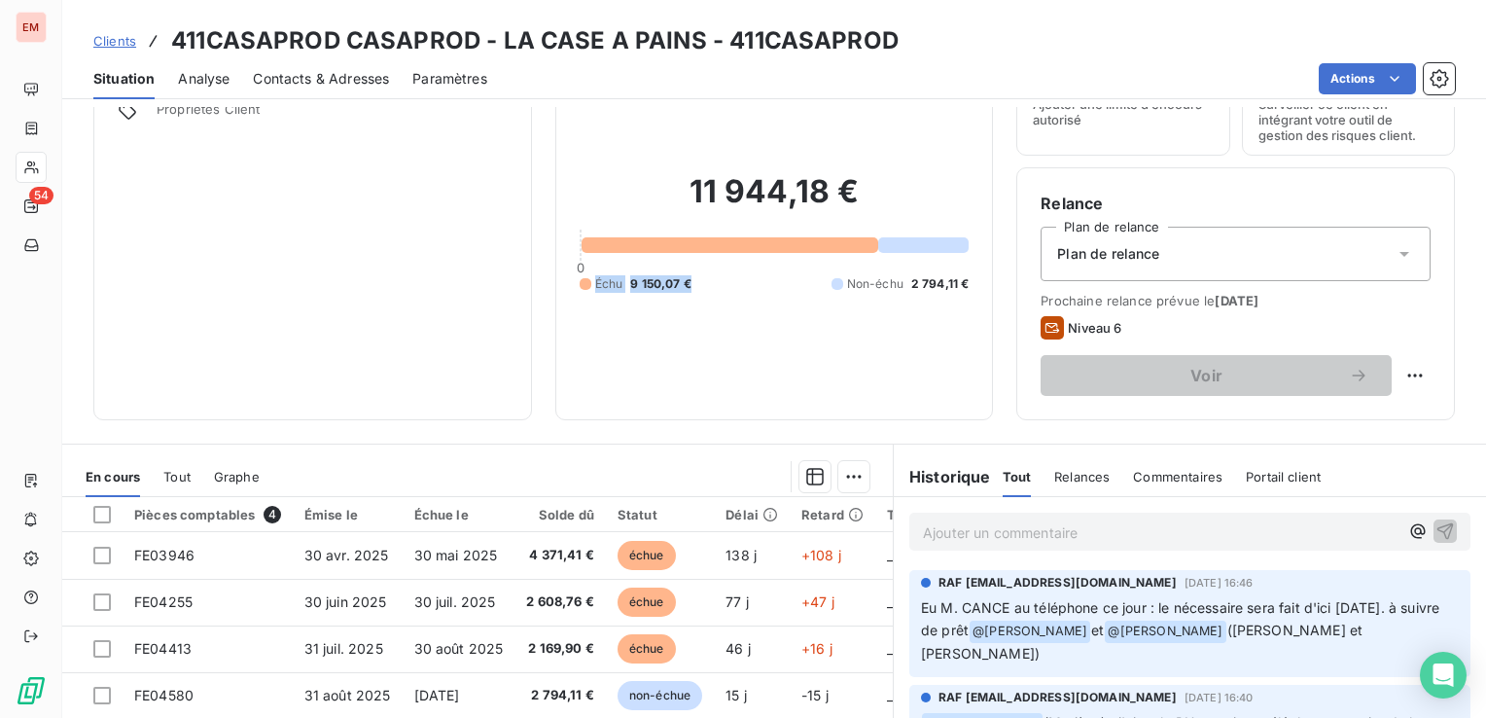
drag, startPoint x: 591, startPoint y: 289, endPoint x: 695, endPoint y: 278, distance: 104.6
click at [695, 278] on div "Échu 9 150,07 € Non-échu 2 794,11 €" at bounding box center [775, 284] width 390 height 18
drag, startPoint x: 695, startPoint y: 278, endPoint x: 726, endPoint y: 357, distance: 84.7
click at [726, 357] on div "11 944,18 € 0 Échu 9 150,07 € Non-échu 2 794,11 €" at bounding box center [775, 232] width 390 height 327
click at [685, 320] on div "11 944,18 € 0 Échu 9 150,07 € Non-échu 2 794,11 €" at bounding box center [775, 232] width 390 height 327
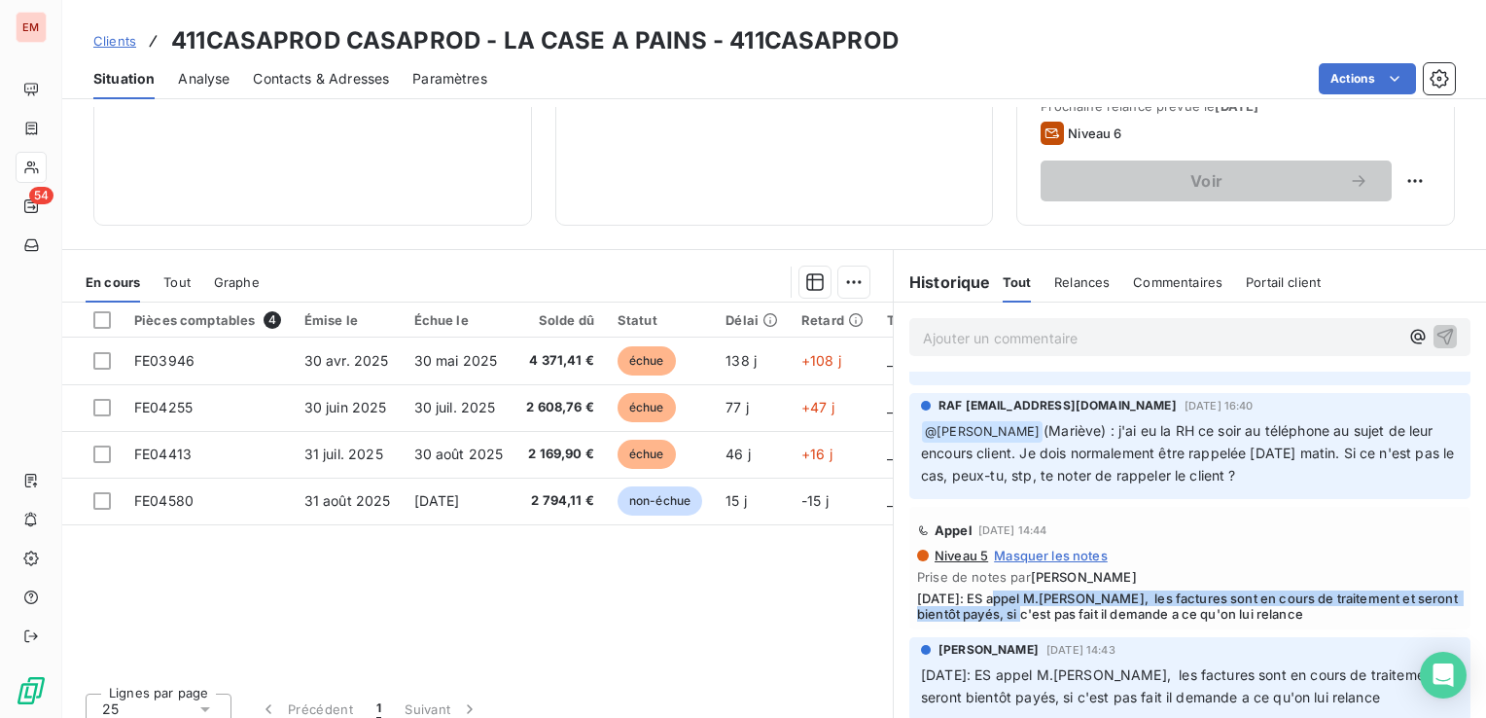
drag, startPoint x: 988, startPoint y: 574, endPoint x: 1037, endPoint y: 598, distance: 54.4
click at [1037, 598] on div "Appel 11 sept. 2025, 14:44 Niveau 5 Masquer les notes Prise de notes par Jean M…" at bounding box center [1189, 568] width 561 height 123
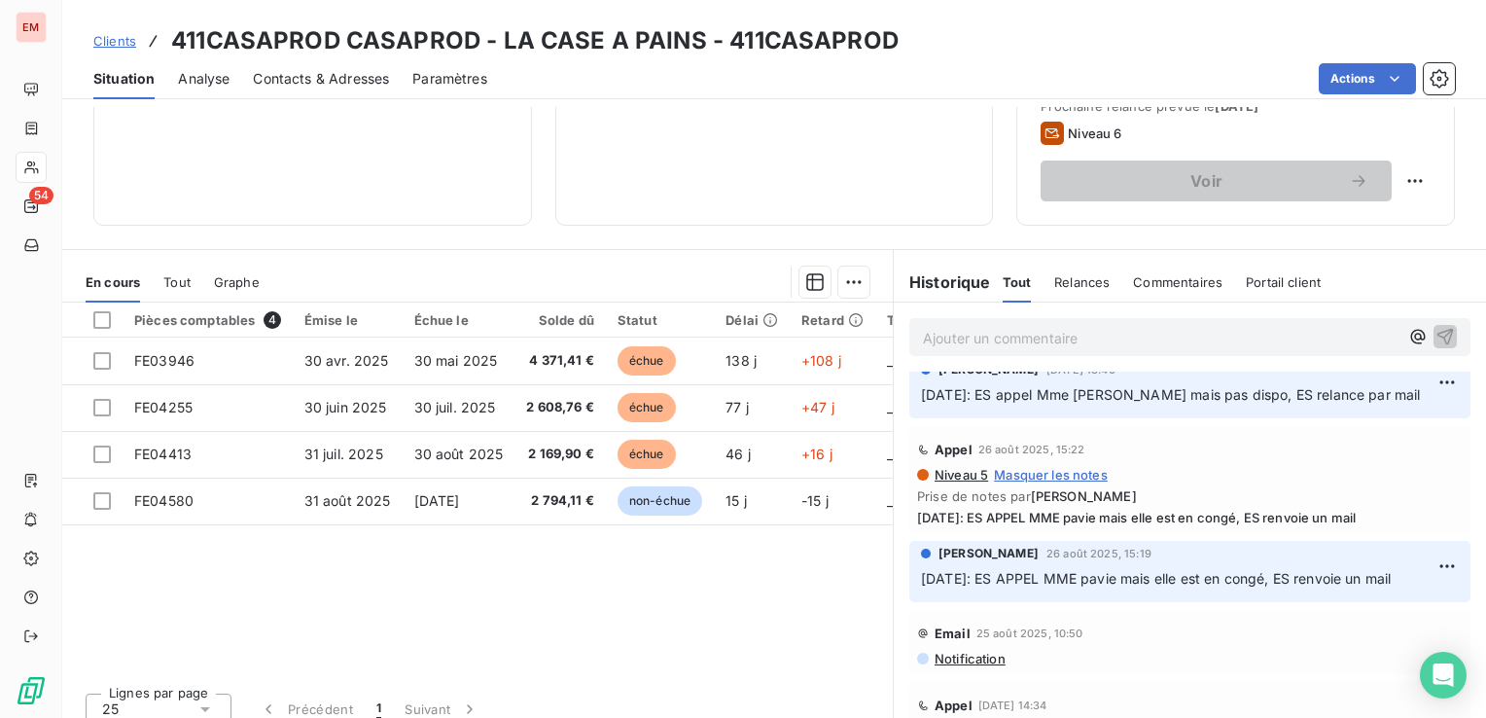
scroll to position [0, 0]
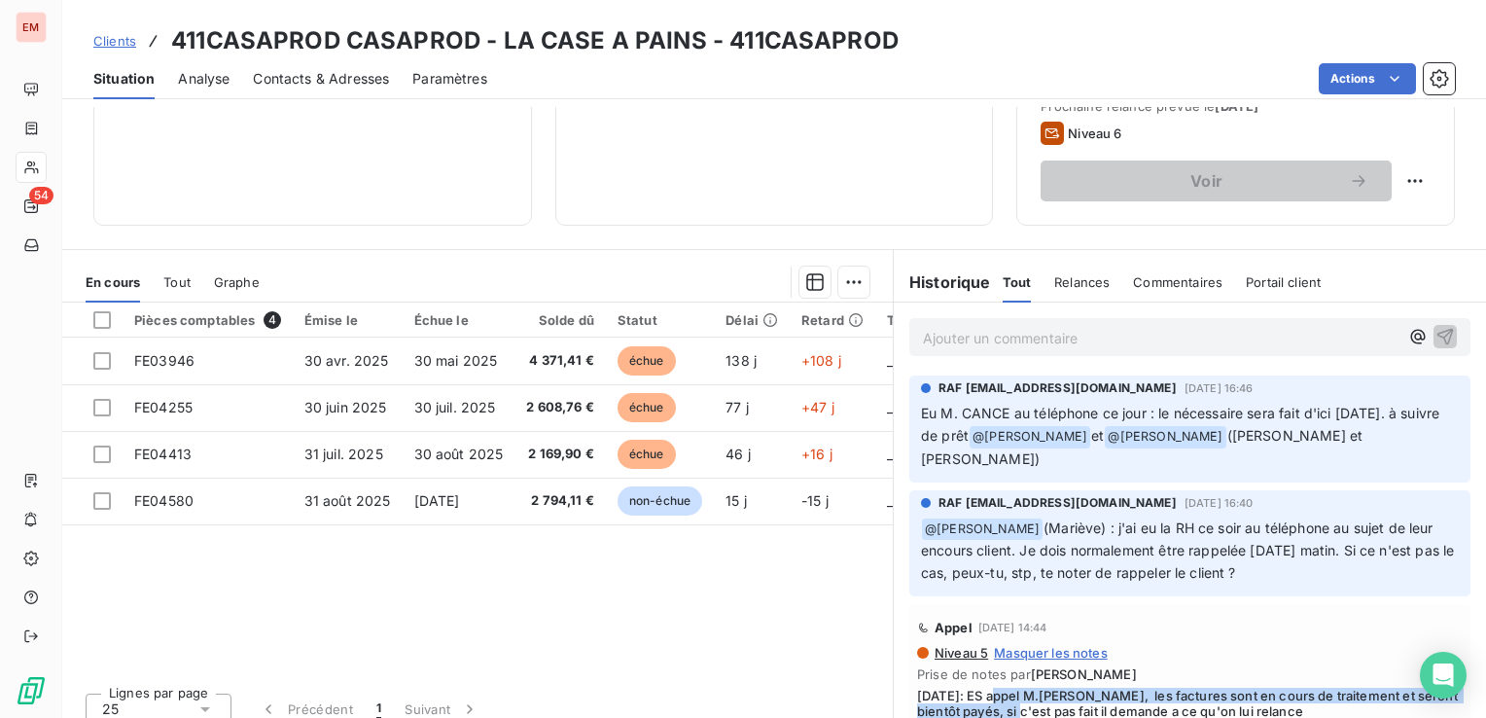
drag, startPoint x: 1097, startPoint y: 388, endPoint x: 1220, endPoint y: 394, distance: 123.6
click at [1220, 394] on div "RAF raf@groupelumax.com 12 sept. 2025, 16:46" at bounding box center [1190, 388] width 538 height 18
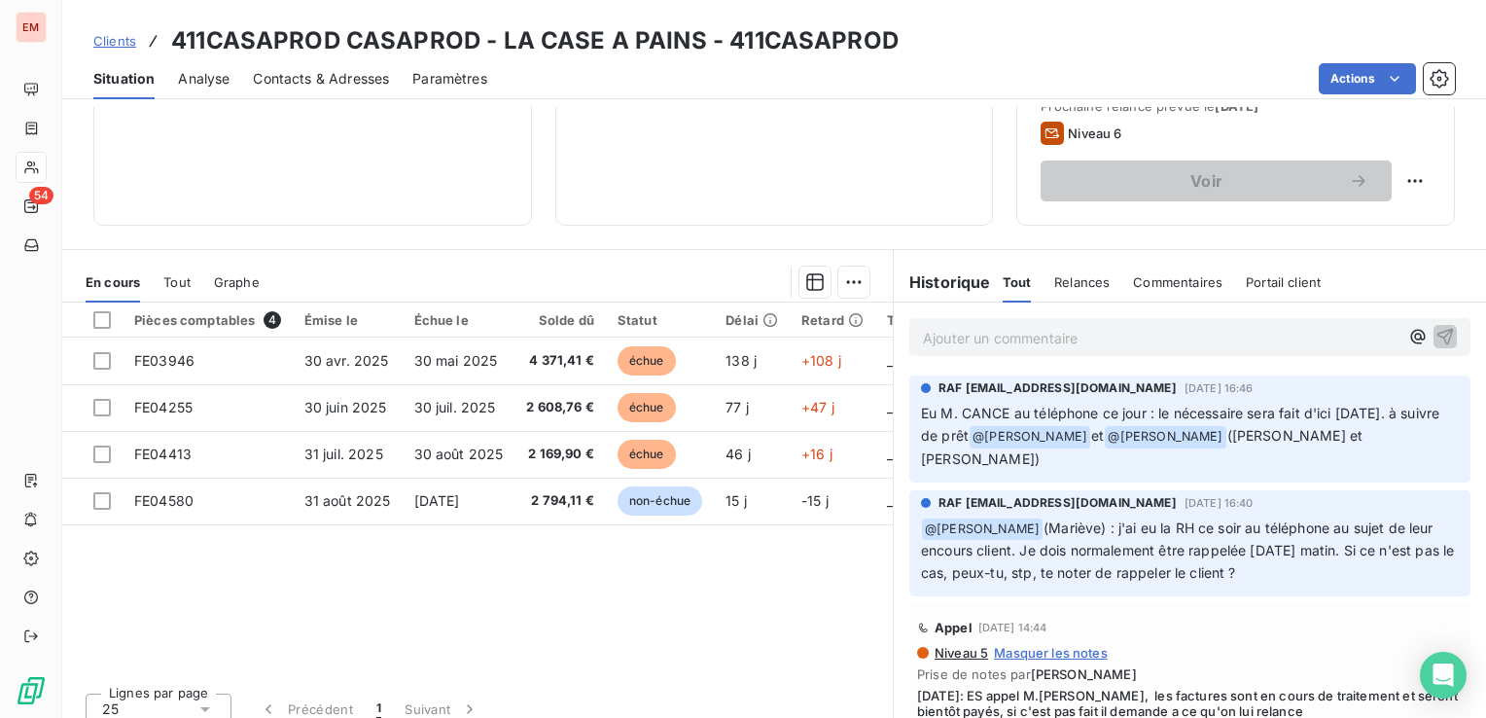
drag, startPoint x: 1220, startPoint y: 394, endPoint x: 1207, endPoint y: 546, distance: 153.3
click at [1205, 546] on span "(Mariève) : j'ai eu la RH ce soir au téléphone au sujet de leur encours client.…" at bounding box center [1189, 550] width 537 height 62
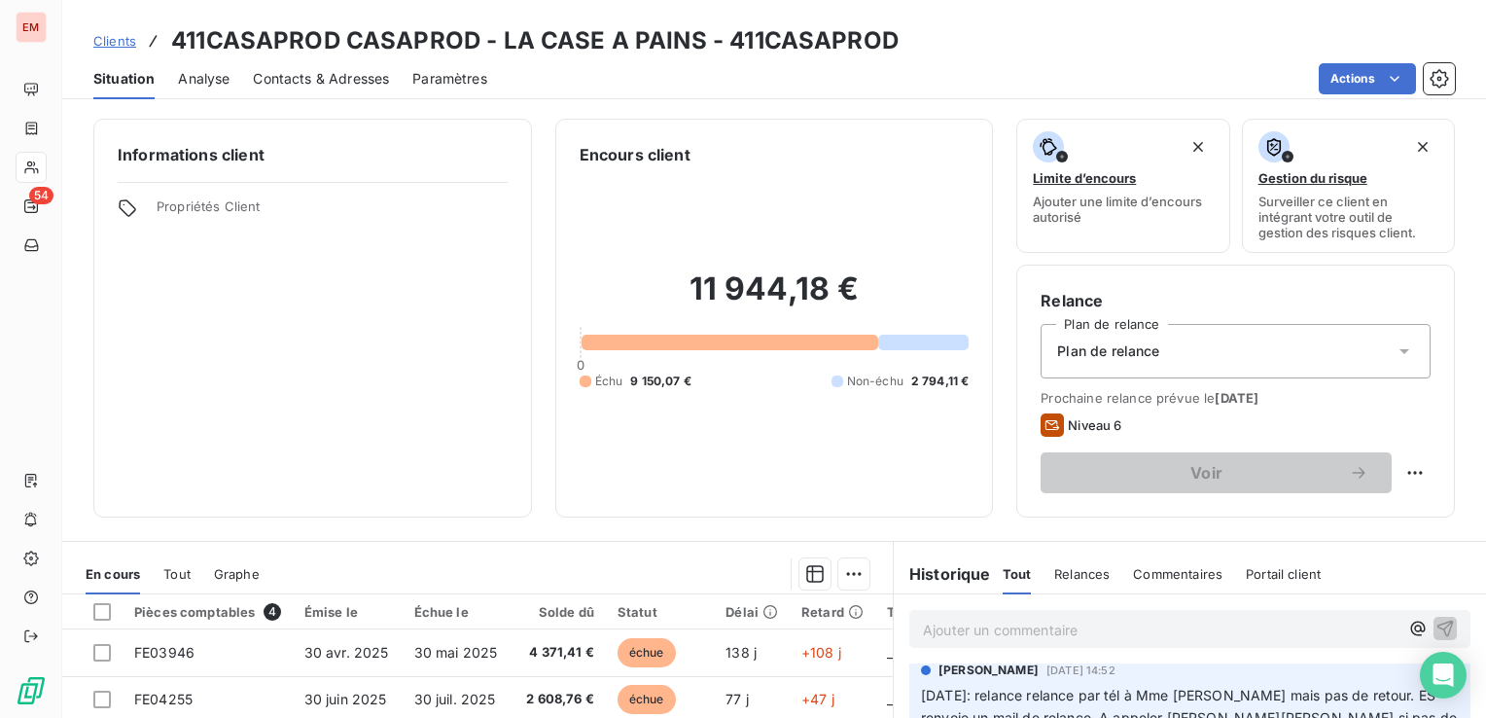
scroll to position [194, 0]
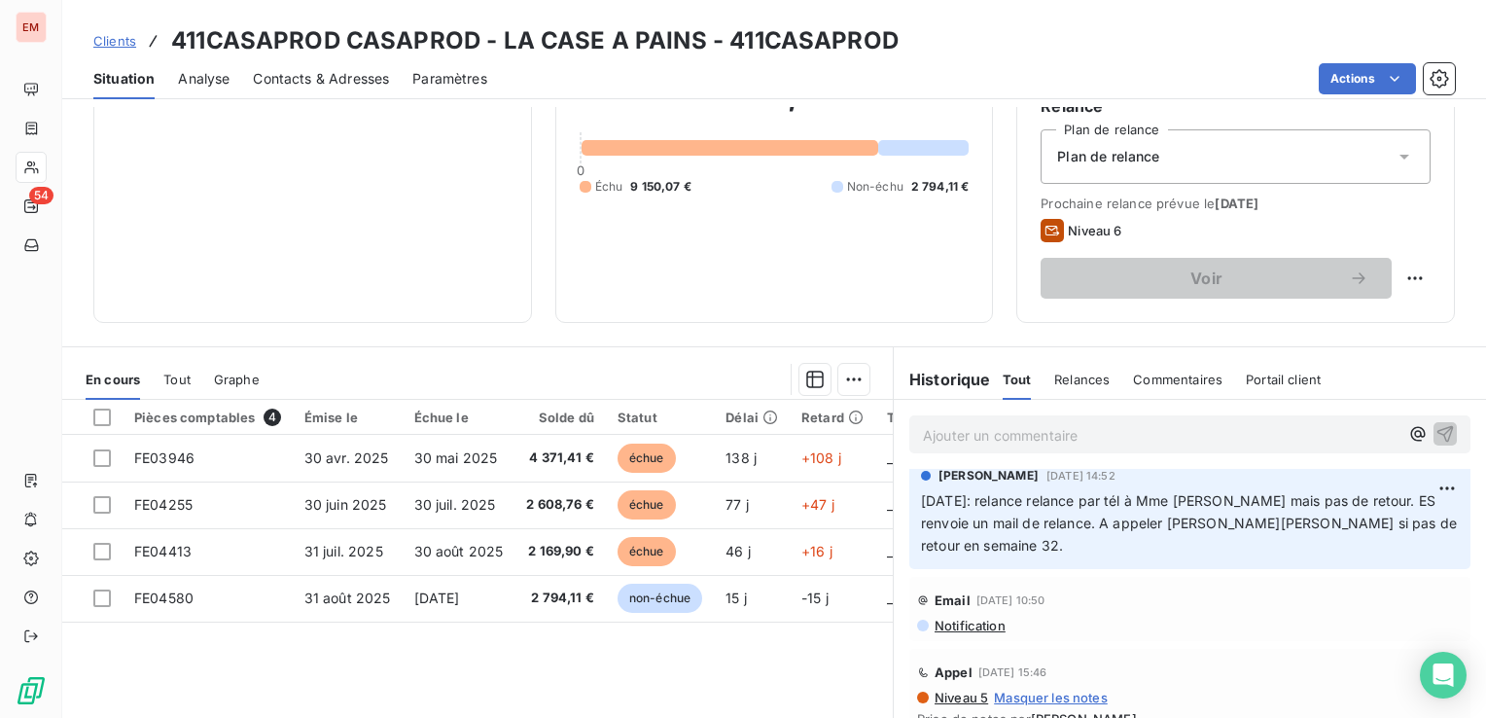
click at [1047, 430] on p "Ajouter un commentaire ﻿" at bounding box center [1160, 435] width 475 height 24
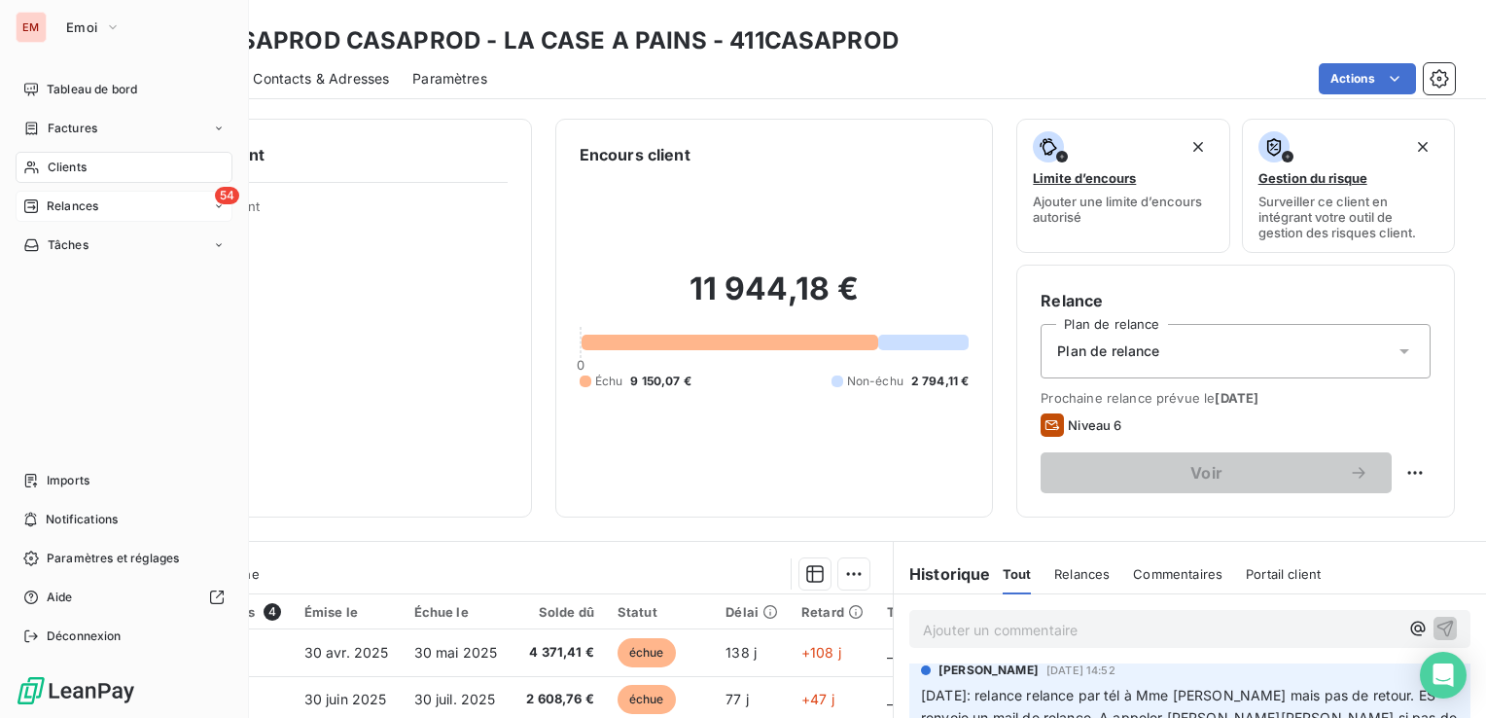
click at [87, 201] on span "Relances" at bounding box center [73, 206] width 52 height 18
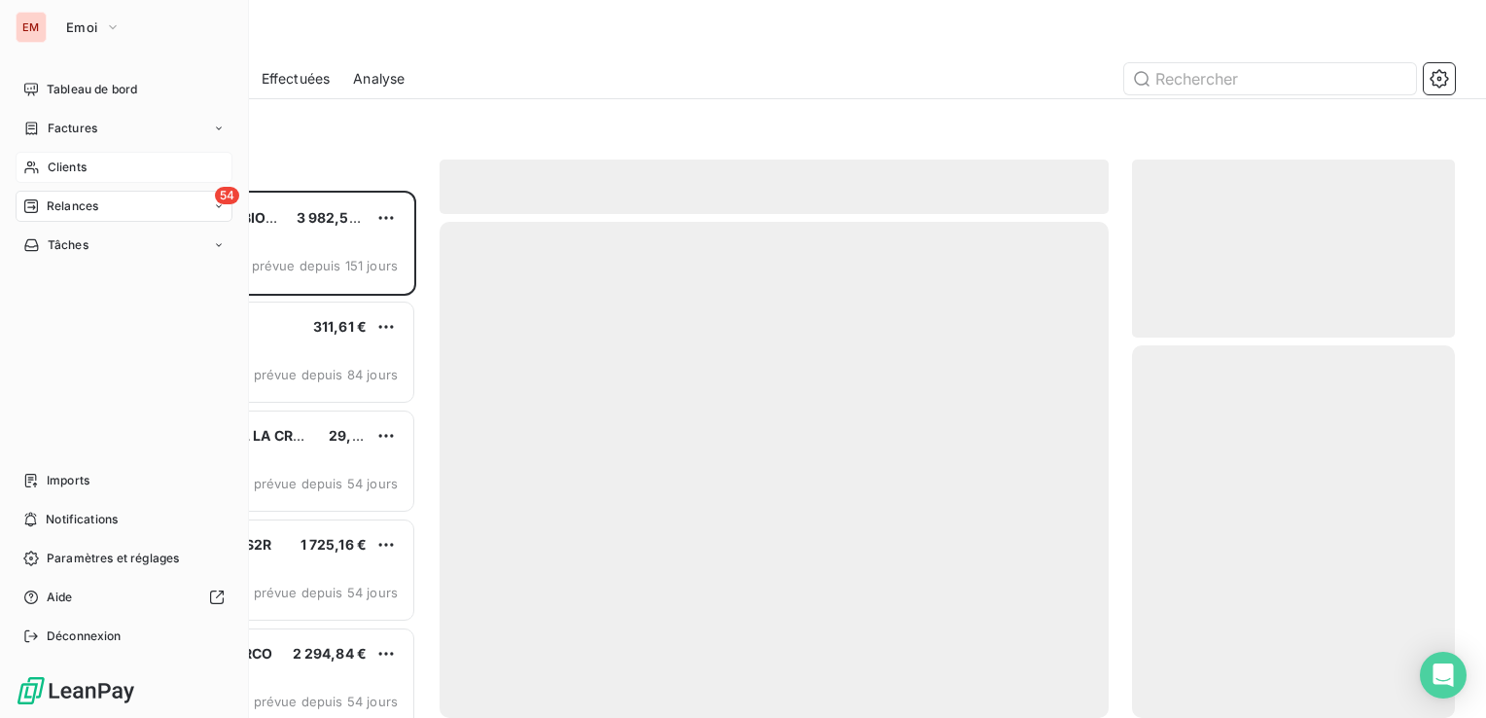
scroll to position [512, 307]
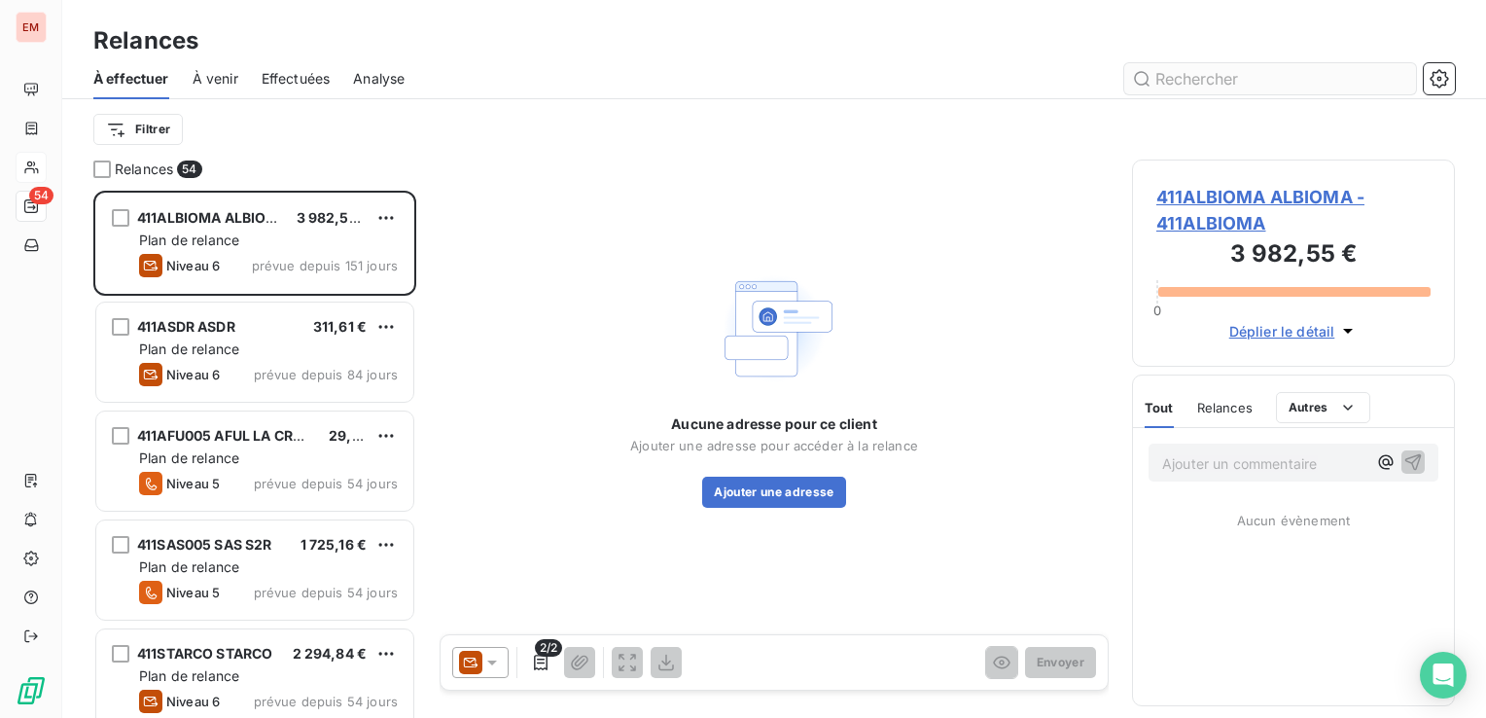
click at [1253, 83] on input "text" at bounding box center [1270, 78] width 292 height 31
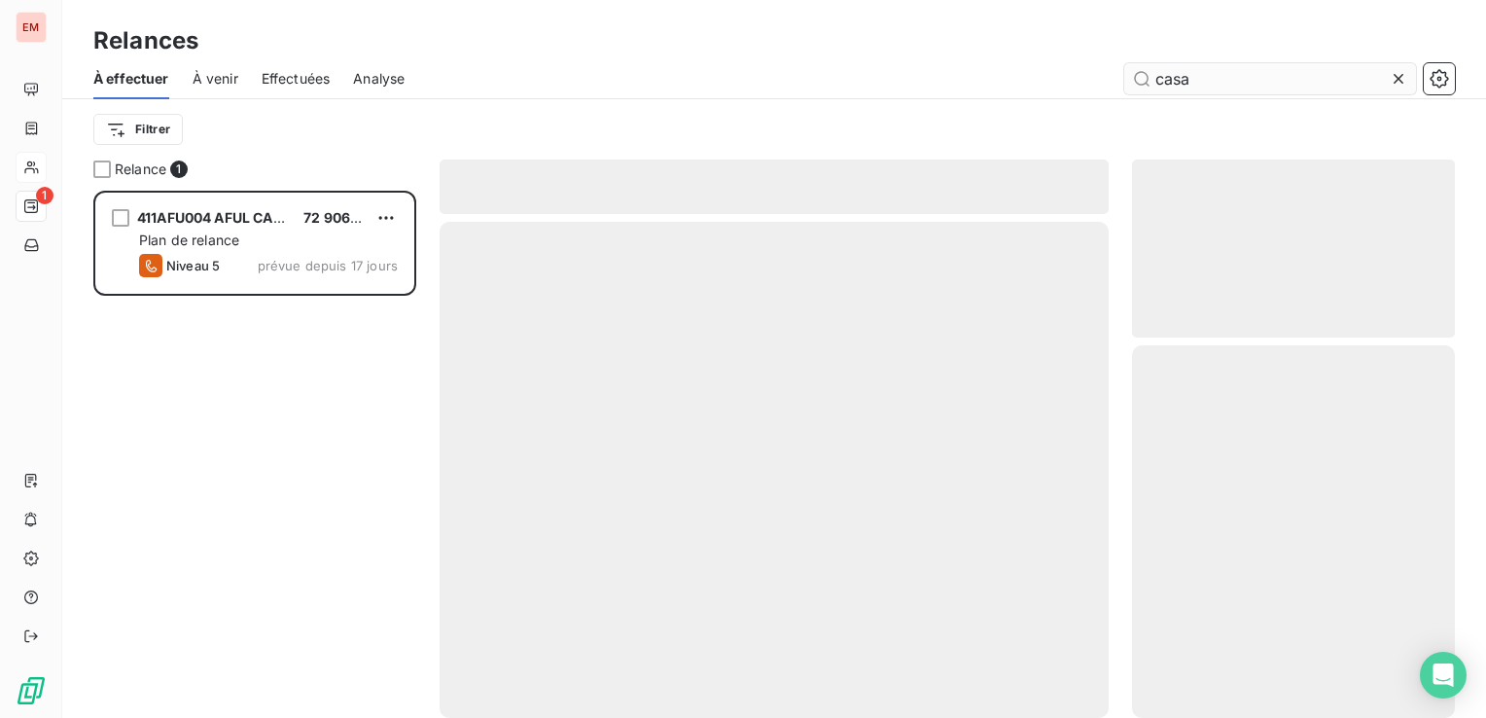
scroll to position [512, 307]
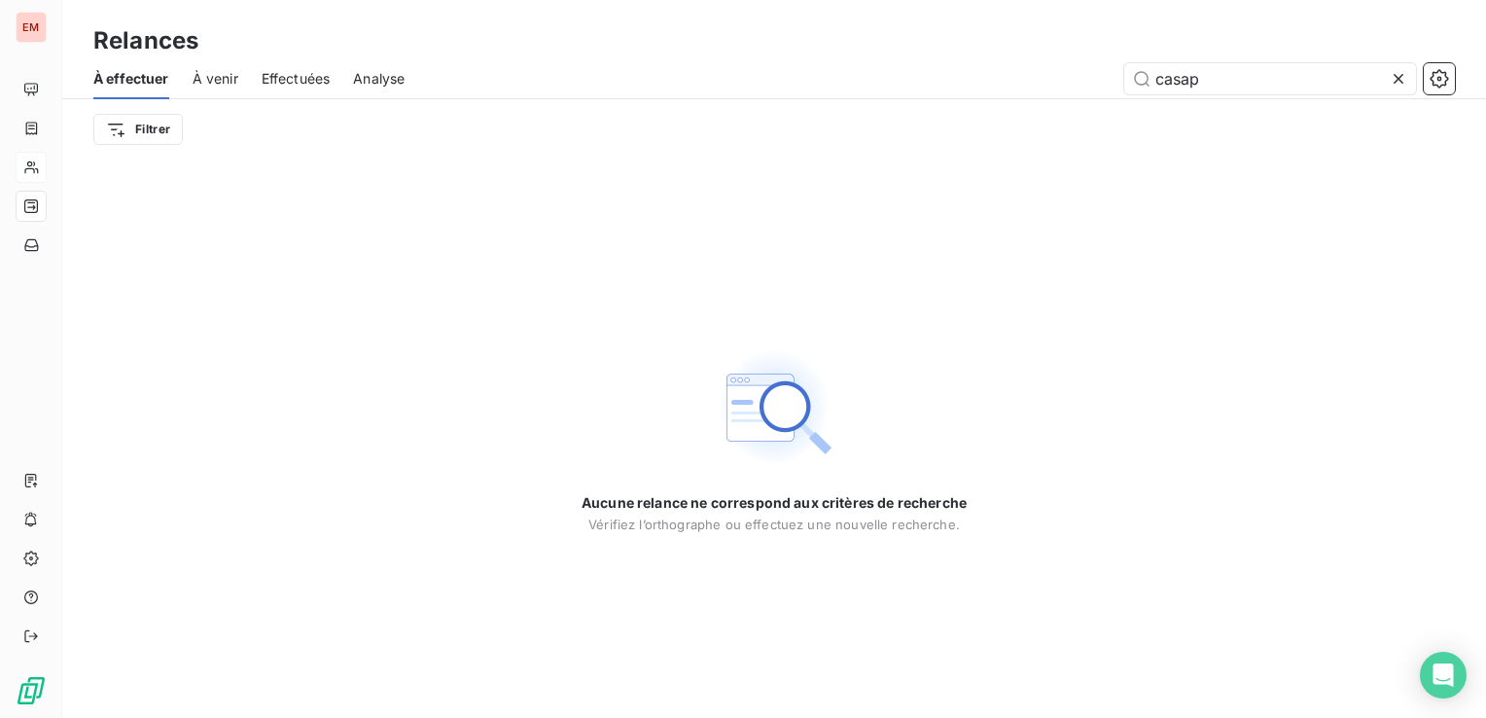
click at [222, 90] on div "À venir" at bounding box center [216, 78] width 46 height 41
type input "casap"
click at [241, 84] on div "À effectuer À venir Effectuées Analyse casap" at bounding box center [774, 78] width 1424 height 41
click at [205, 82] on span "À venir" at bounding box center [216, 78] width 46 height 19
click at [1398, 83] on icon at bounding box center [1398, 78] width 19 height 19
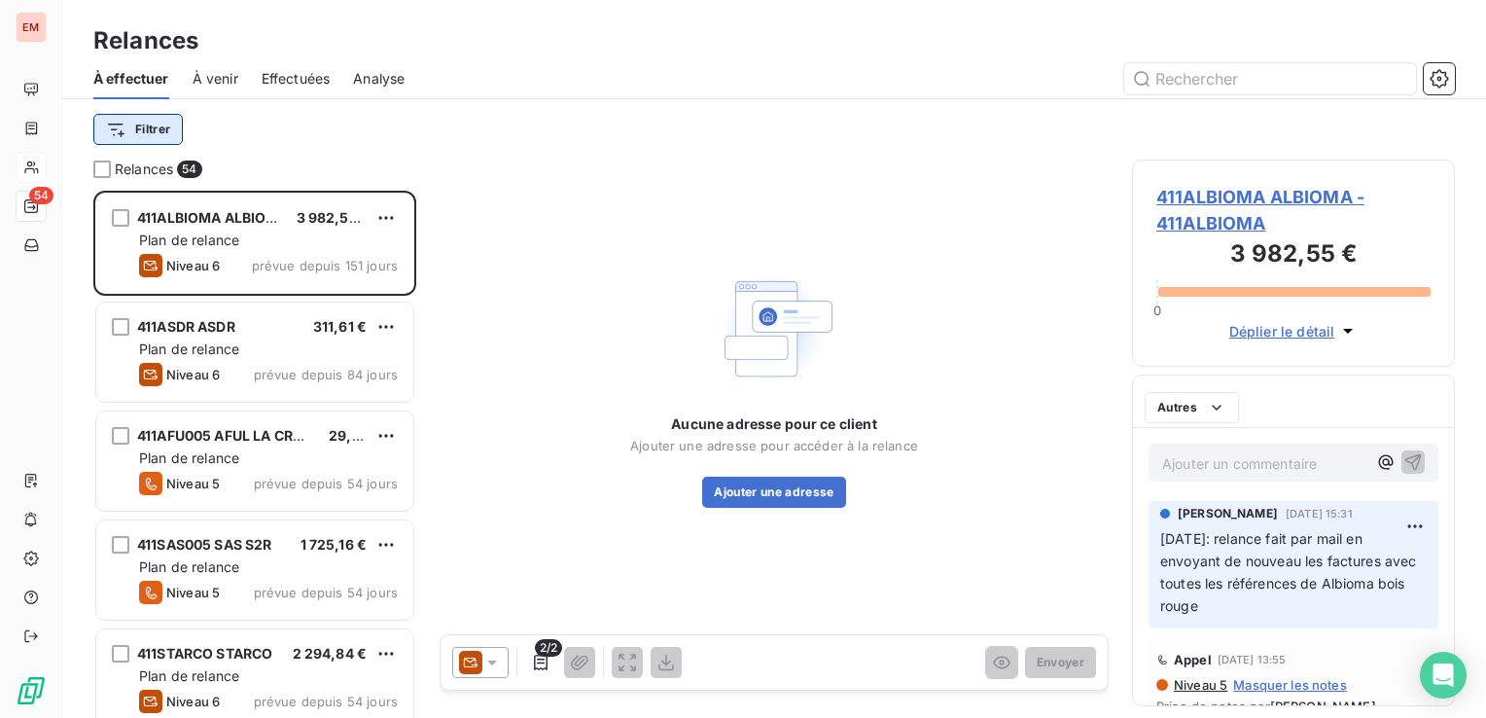
scroll to position [512, 307]
click at [203, 89] on div "À venir" at bounding box center [216, 78] width 46 height 41
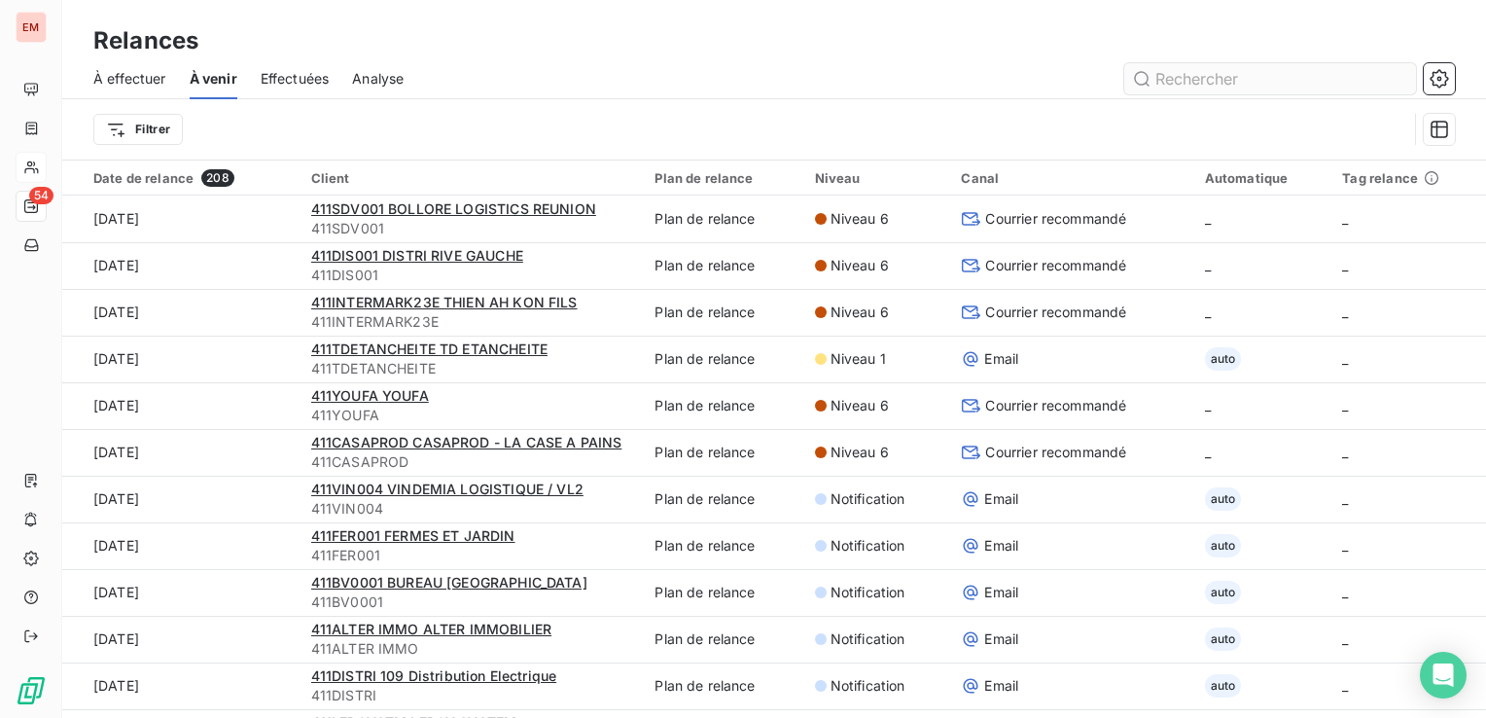
click at [1212, 80] on input "text" at bounding box center [1270, 78] width 292 height 31
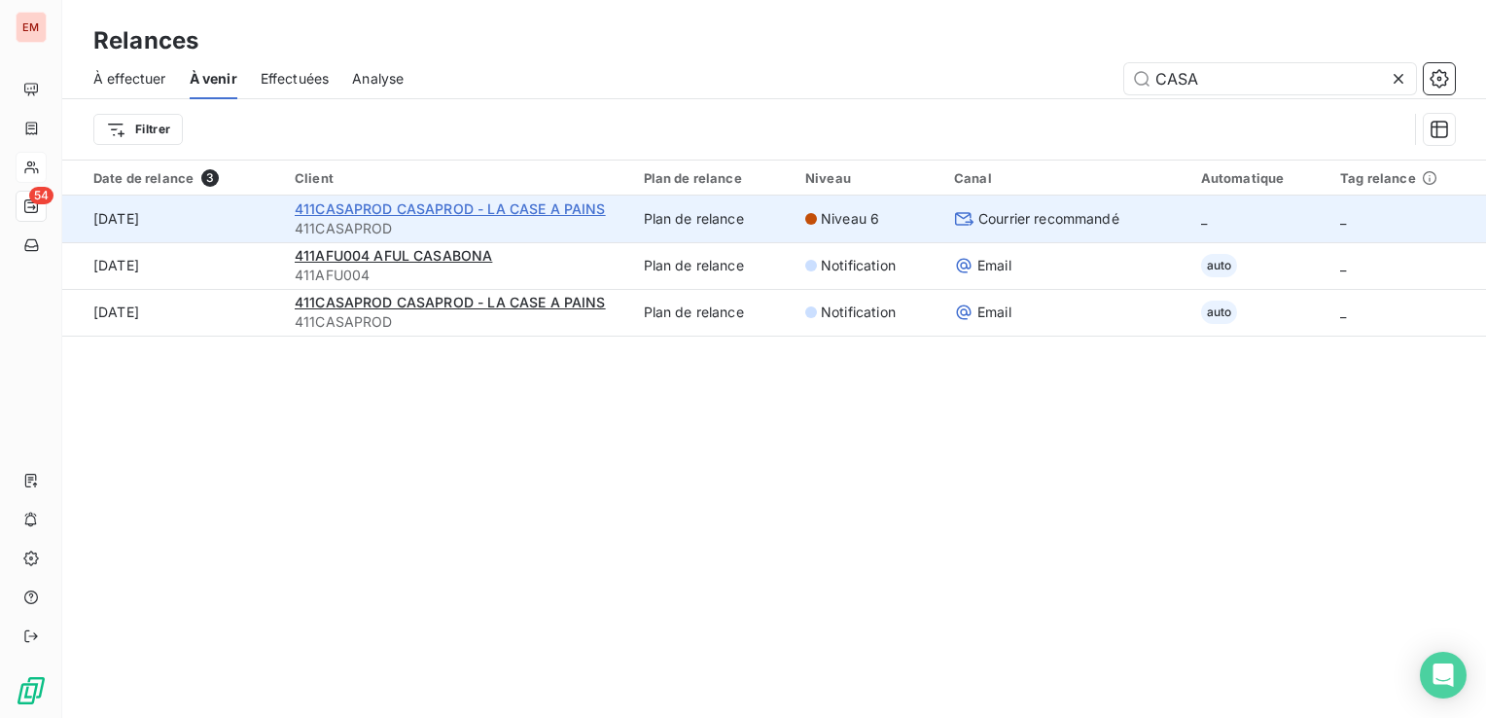
type input "CASA"
click at [511, 213] on span "411CASAPROD CASAPROD - LA CASE A PAINS" at bounding box center [450, 208] width 311 height 17
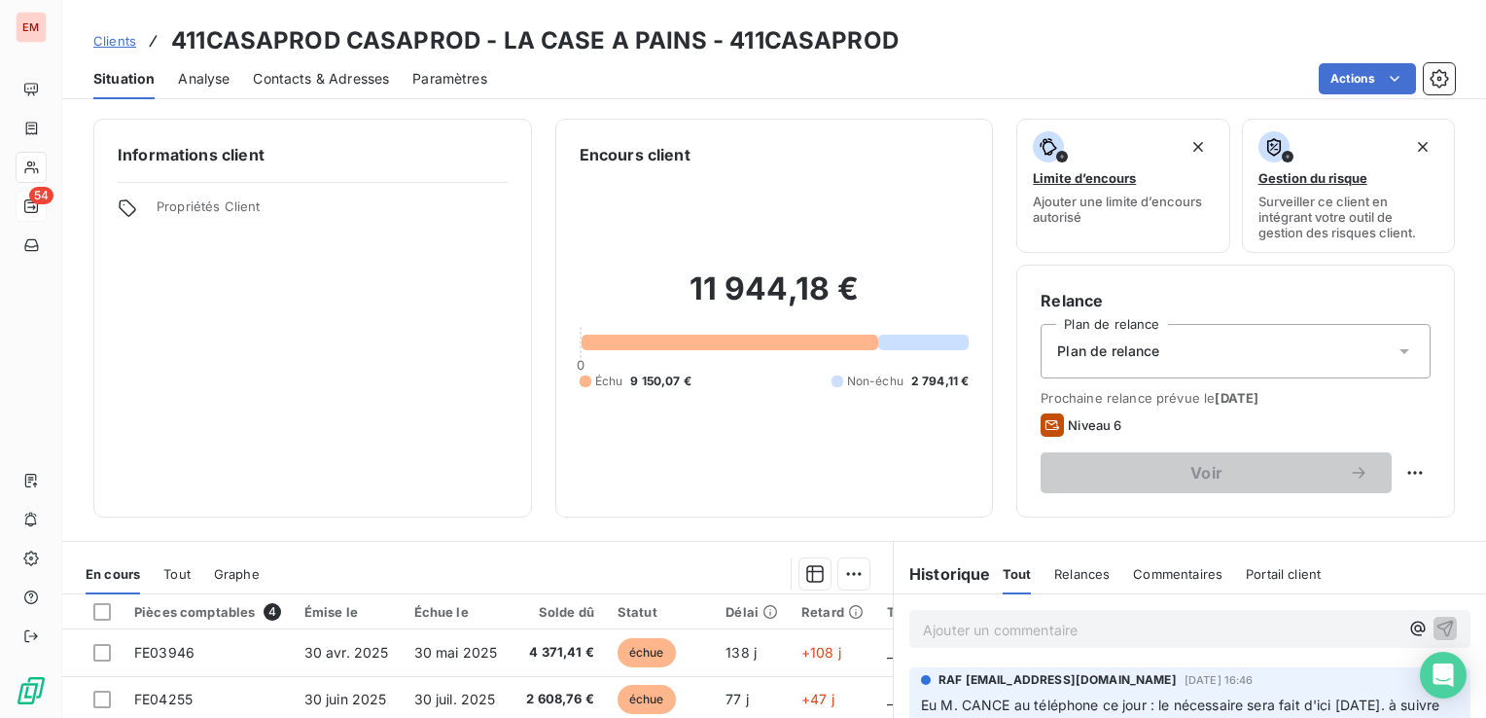
click at [1333, 361] on div "Plan de relance" at bounding box center [1235, 351] width 390 height 54
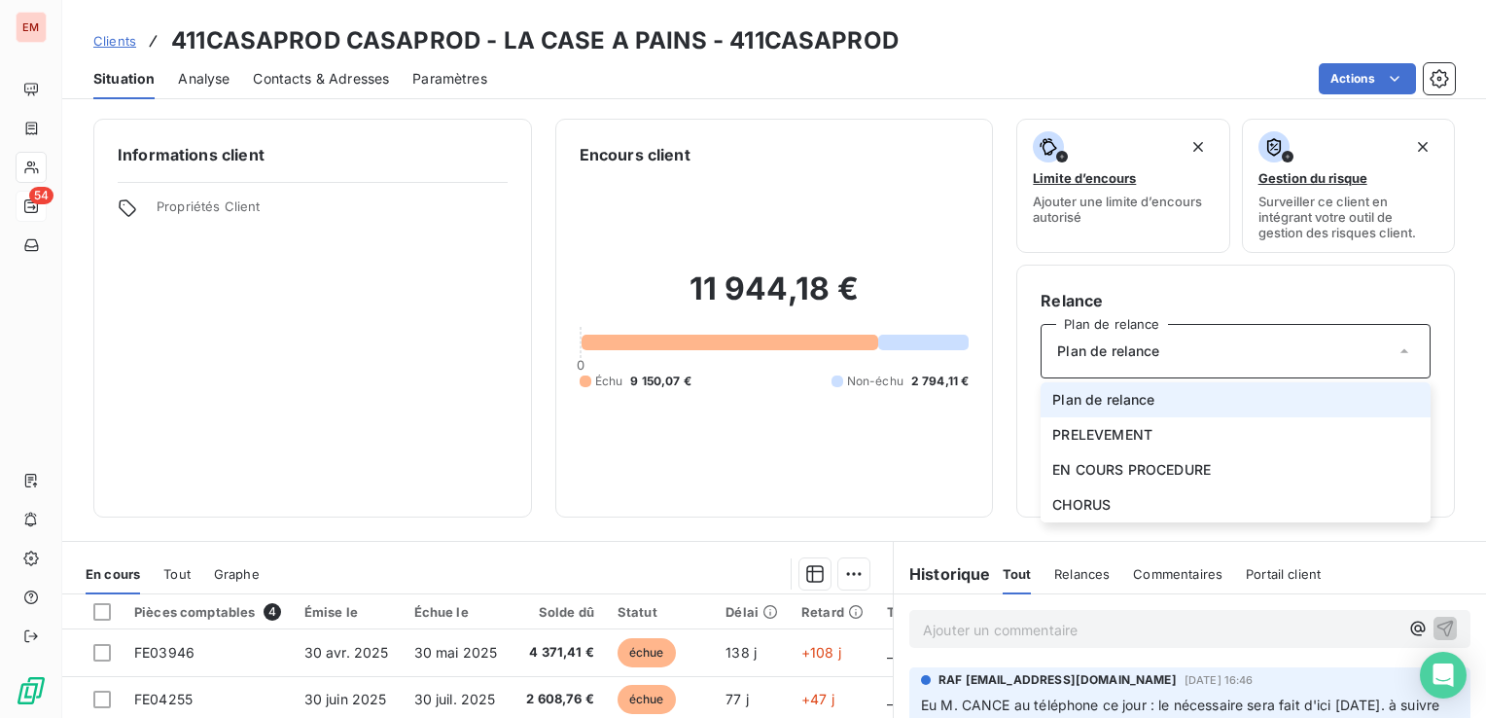
click at [1333, 361] on div "Plan de relance" at bounding box center [1235, 351] width 390 height 54
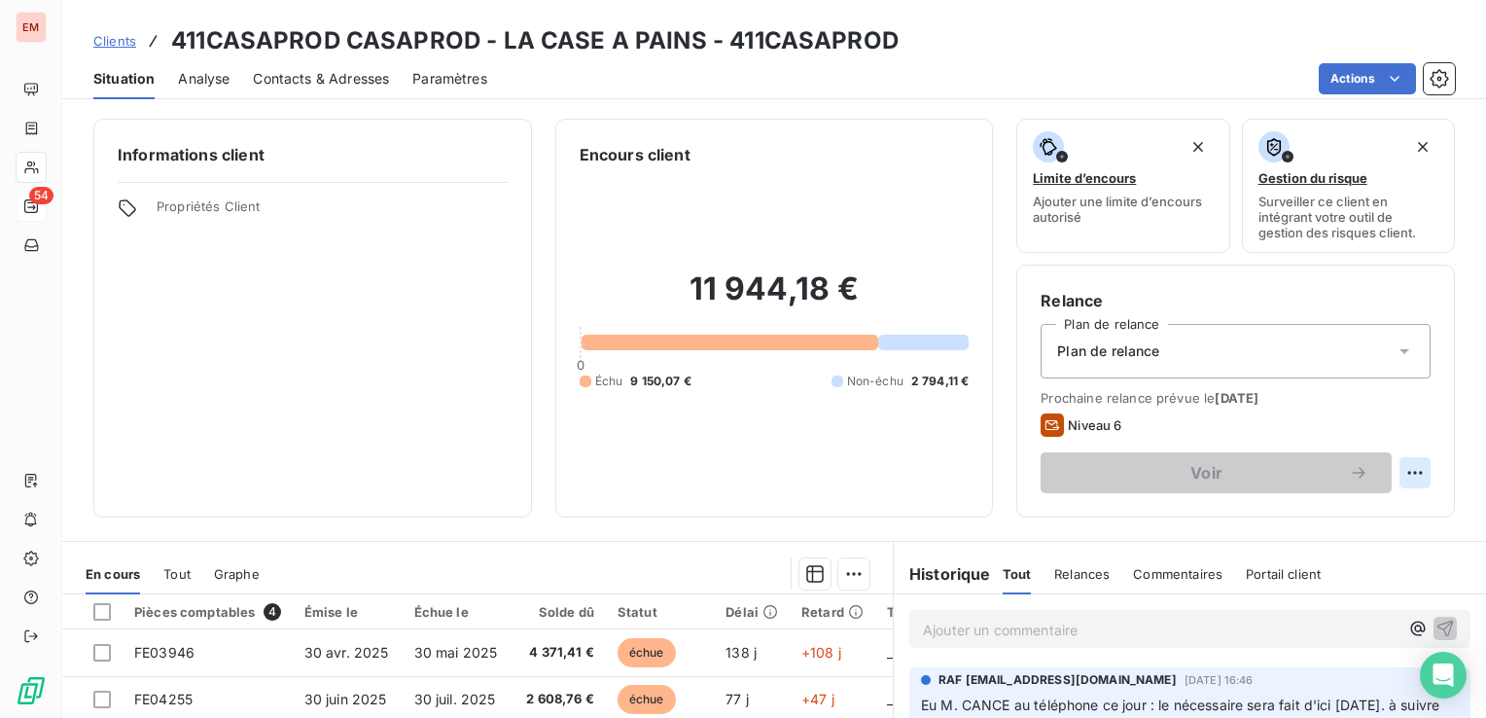
click at [1393, 471] on html "EM 54 Clients 411CASAPROD CASAPROD - LA CASE A PAINS - 411CASAPROD Situation An…" at bounding box center [743, 359] width 1486 height 718
click at [1395, 469] on html "EM 54 Clients 411CASAPROD CASAPROD - LA CASE A PAINS - 411CASAPROD Situation An…" at bounding box center [743, 359] width 1486 height 718
click at [1395, 421] on div "Niveau 6" at bounding box center [1235, 424] width 390 height 23
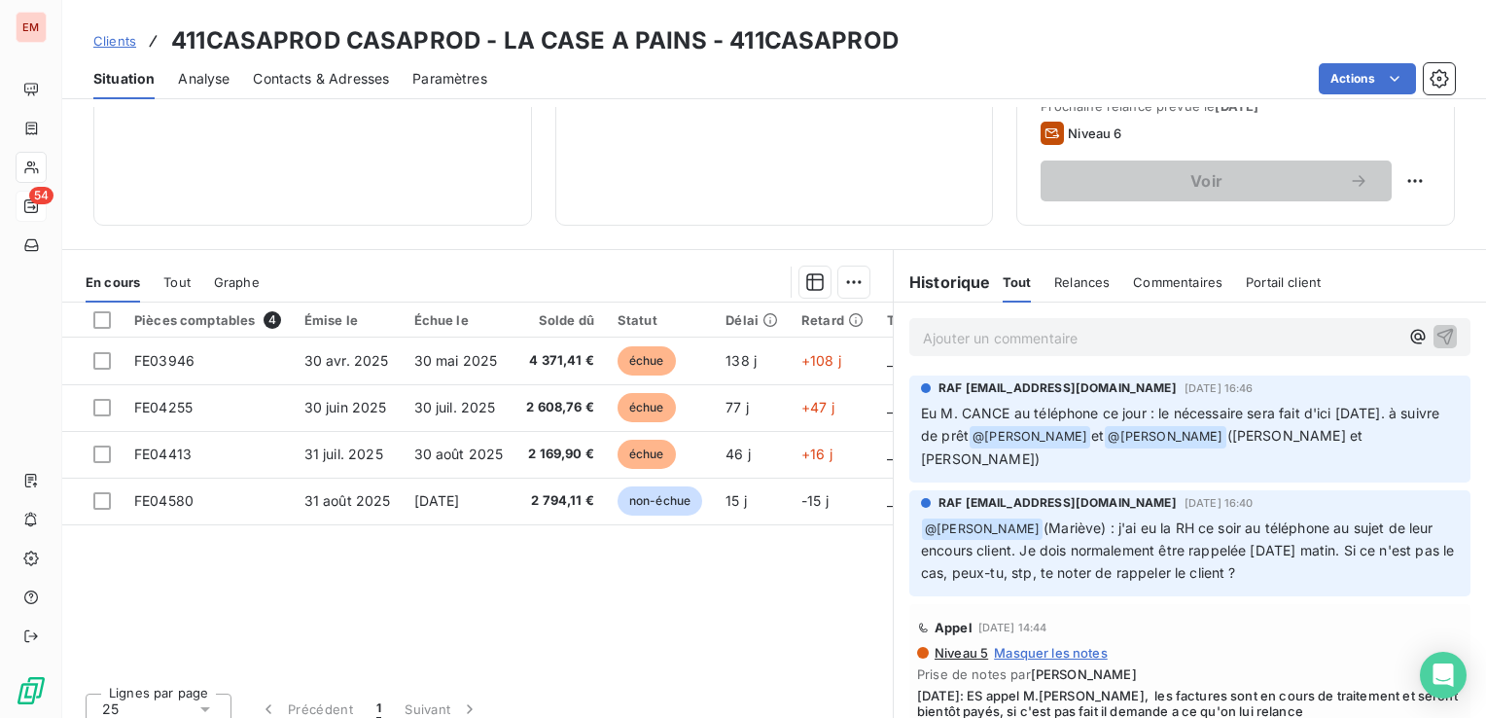
scroll to position [194, 0]
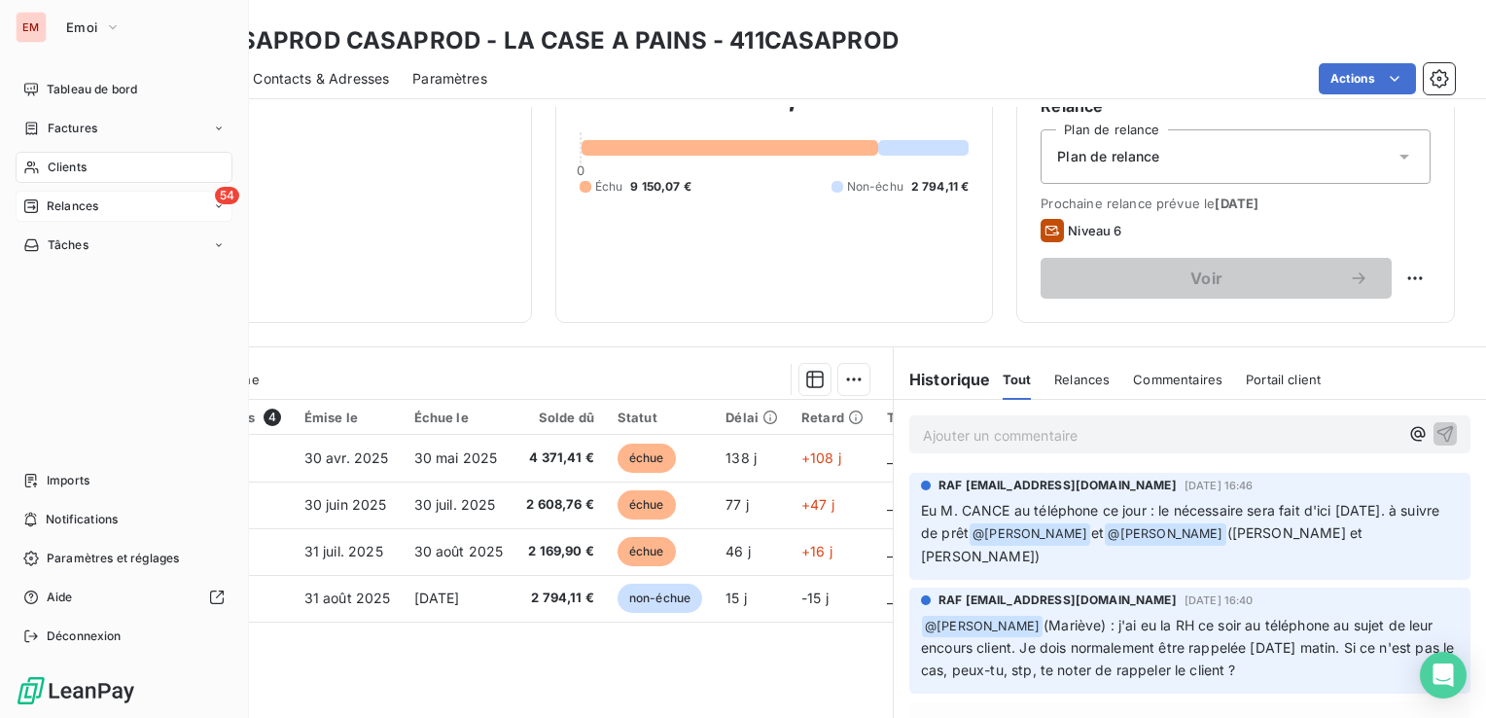
click at [89, 177] on div "Clients" at bounding box center [124, 167] width 217 height 31
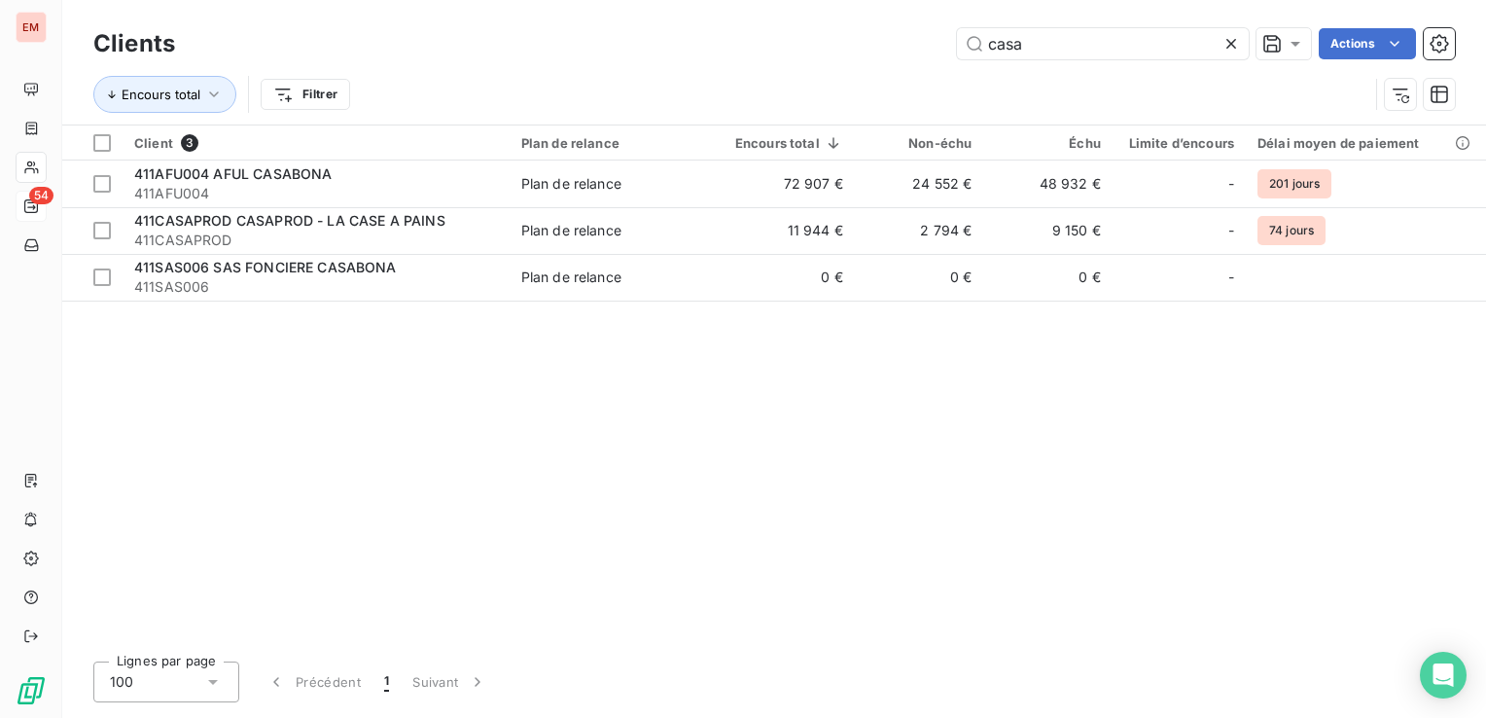
drag, startPoint x: 926, startPoint y: 34, endPoint x: 879, endPoint y: 27, distance: 47.2
click at [903, 34] on div "casa Actions" at bounding box center [826, 43] width 1256 height 31
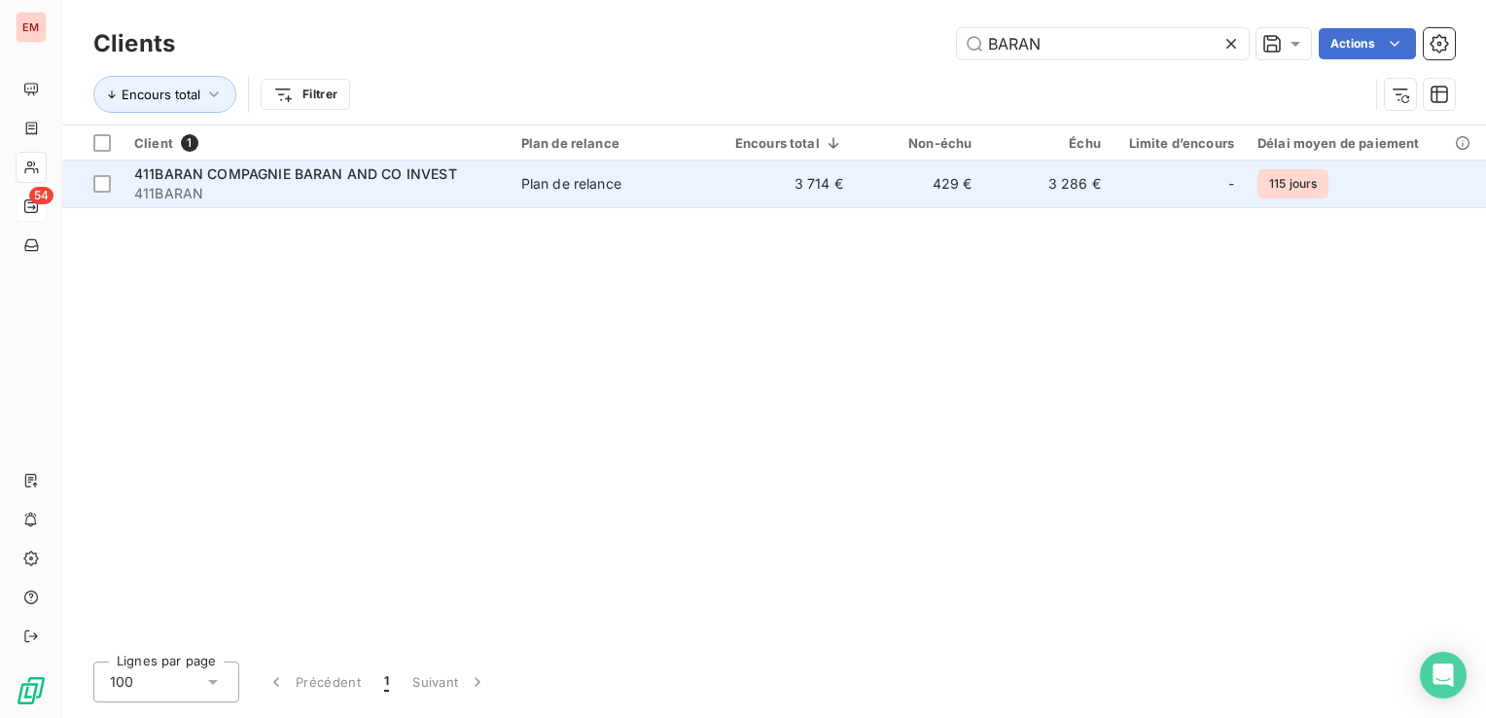
type input "BARAN"
click at [533, 189] on div "Plan de relance" at bounding box center [571, 183] width 100 height 19
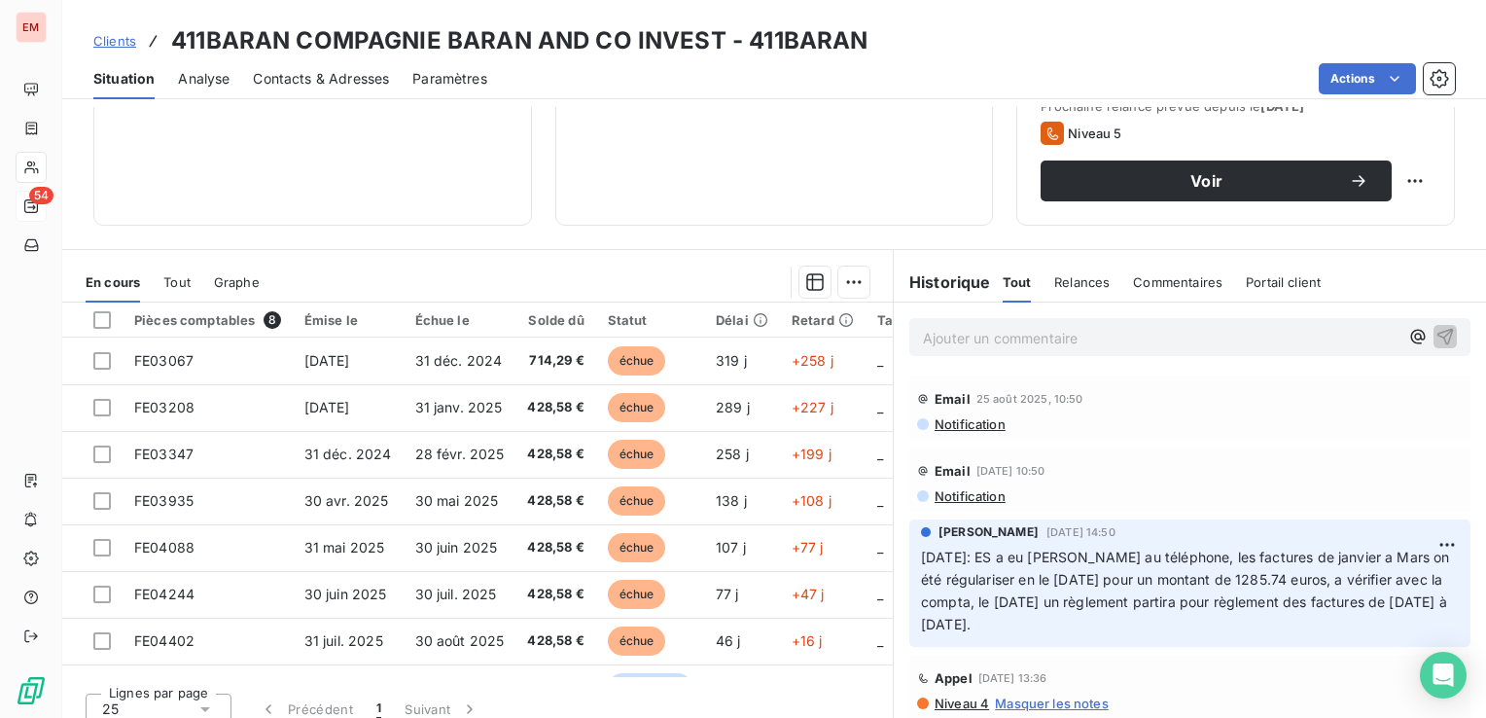
scroll to position [307, 0]
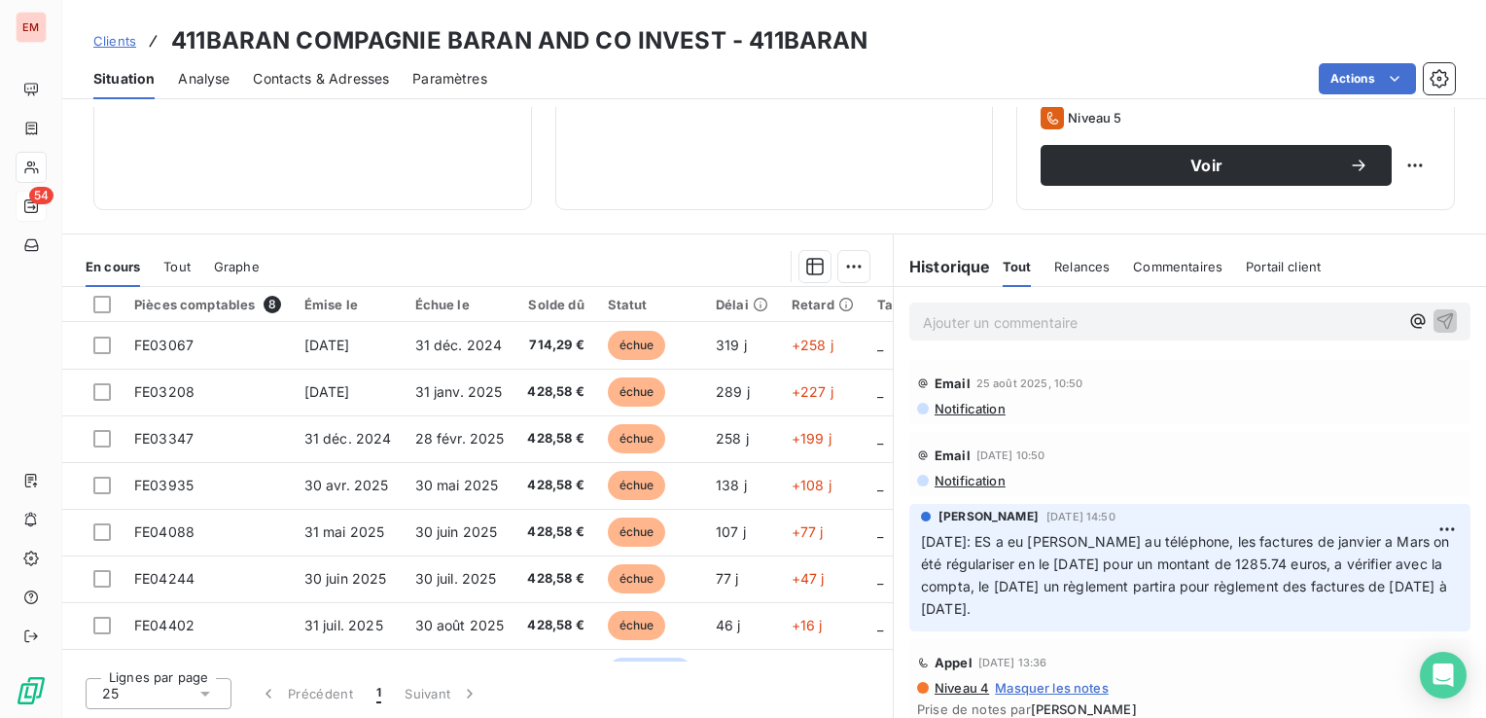
click at [183, 266] on span "Tout" at bounding box center [176, 267] width 27 height 16
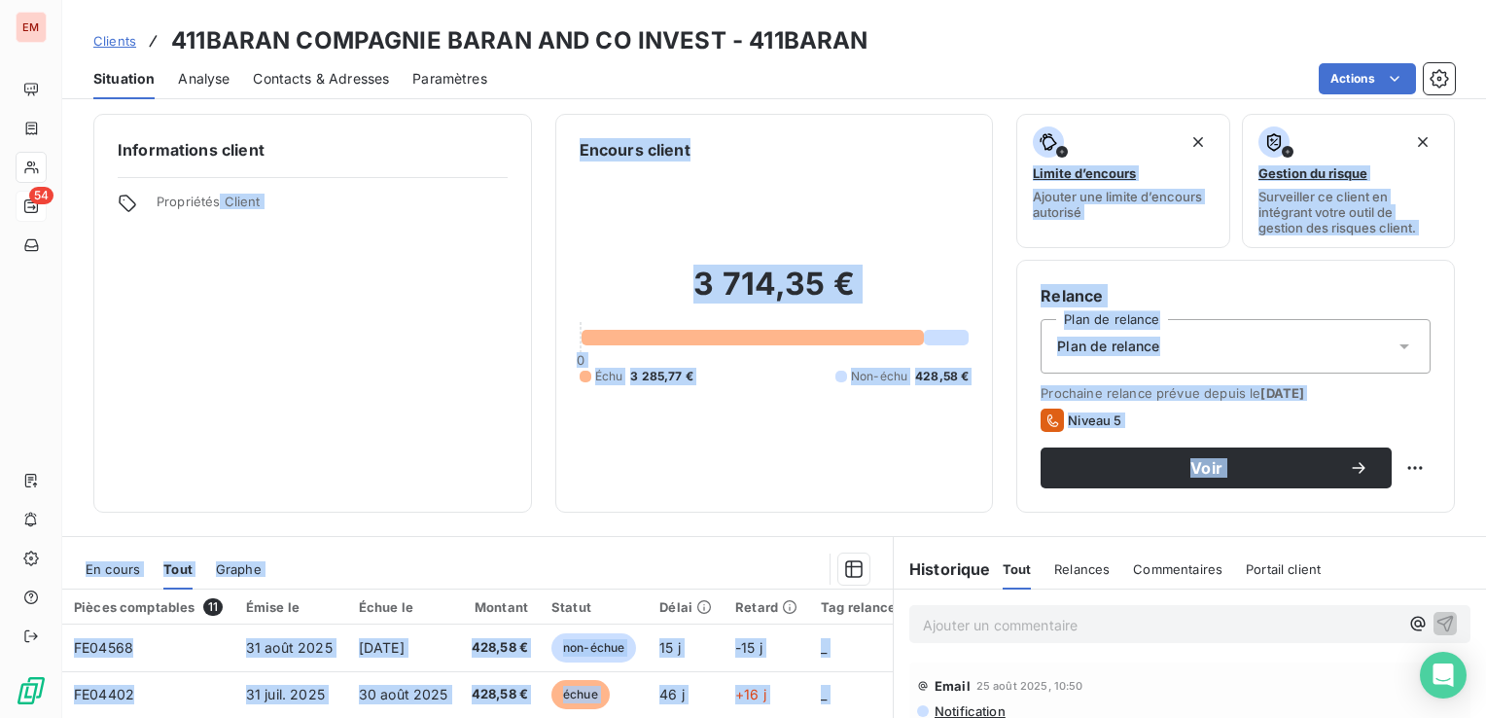
scroll to position [0, 0]
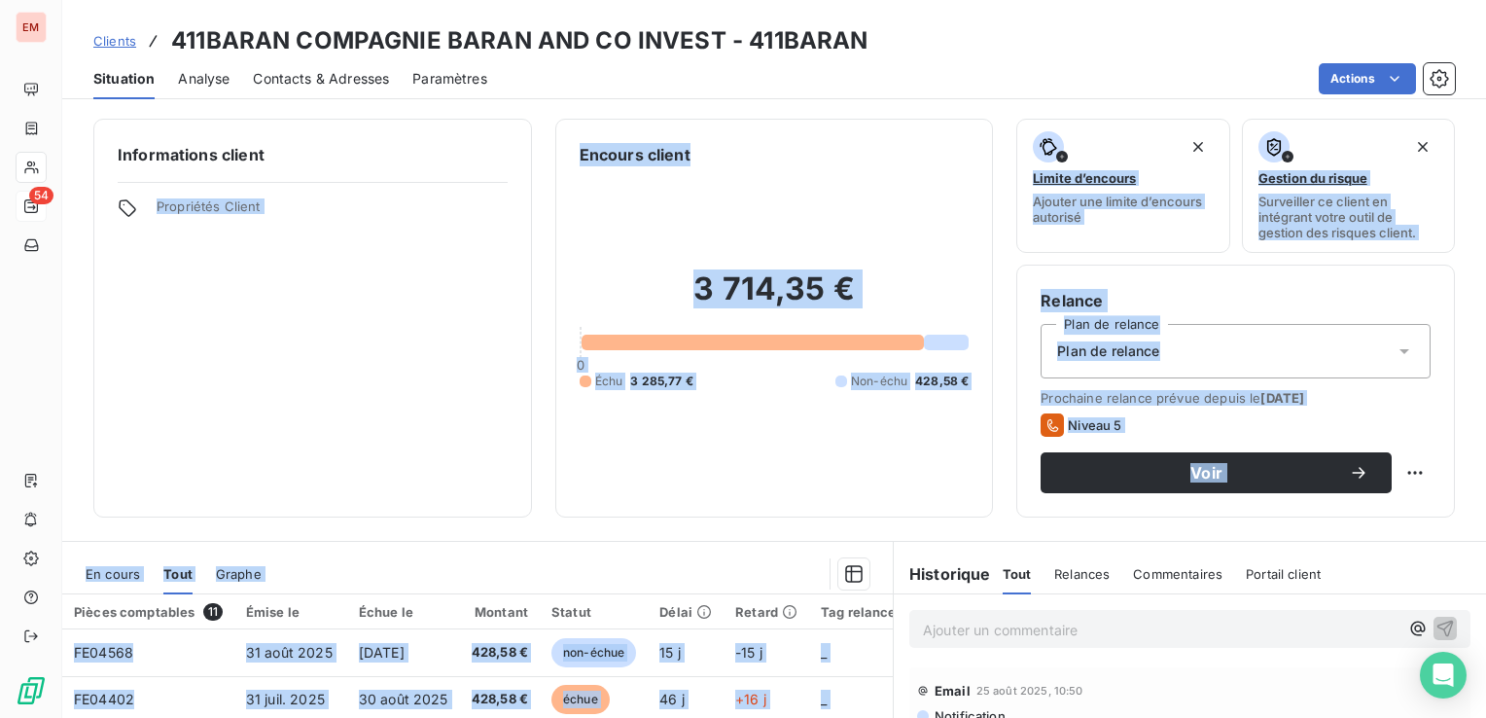
drag, startPoint x: 848, startPoint y: 635, endPoint x: 517, endPoint y: 125, distance: 607.4
click at [517, 125] on div "Informations client Propriétés Client Encours client 3 714,35 € 0 Échu 3 285,77…" at bounding box center [774, 412] width 1424 height 611
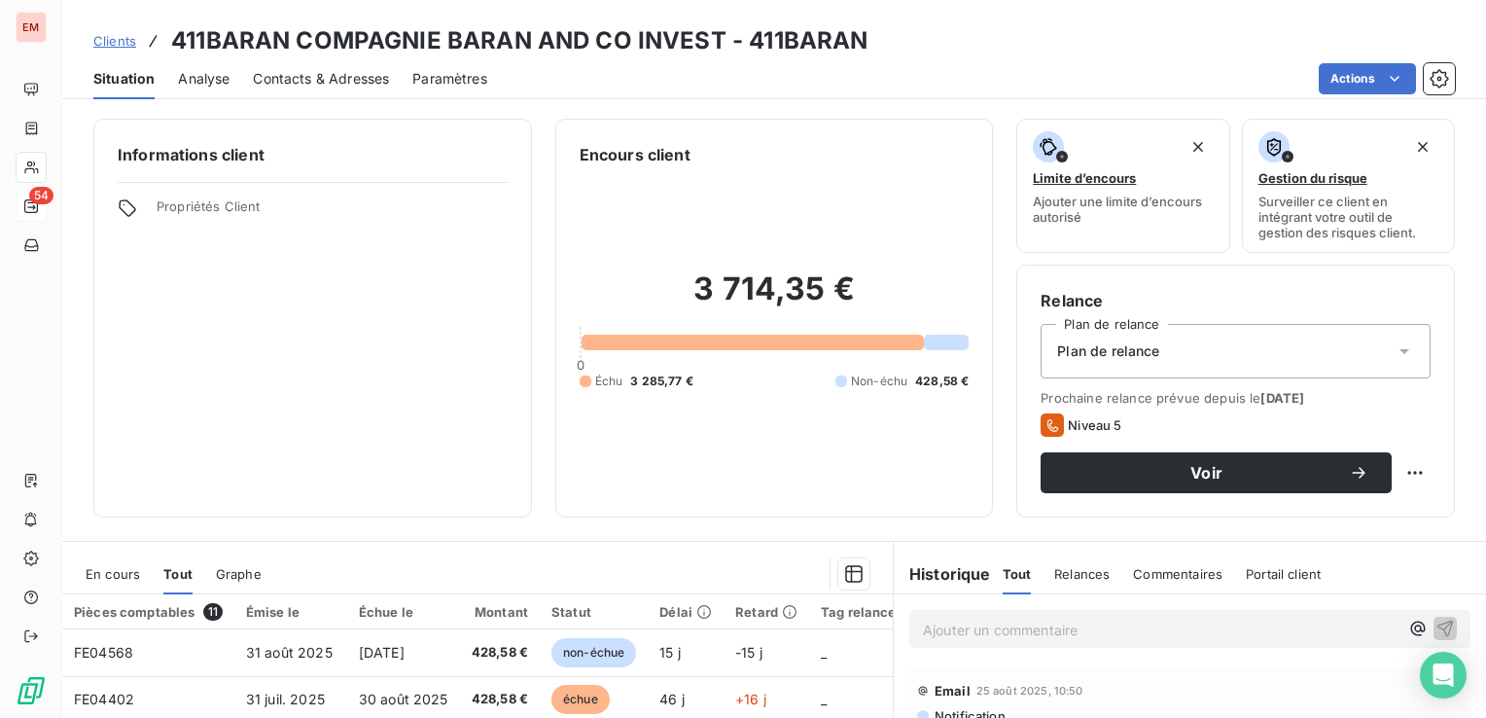
click at [958, 88] on div "Actions" at bounding box center [983, 78] width 944 height 31
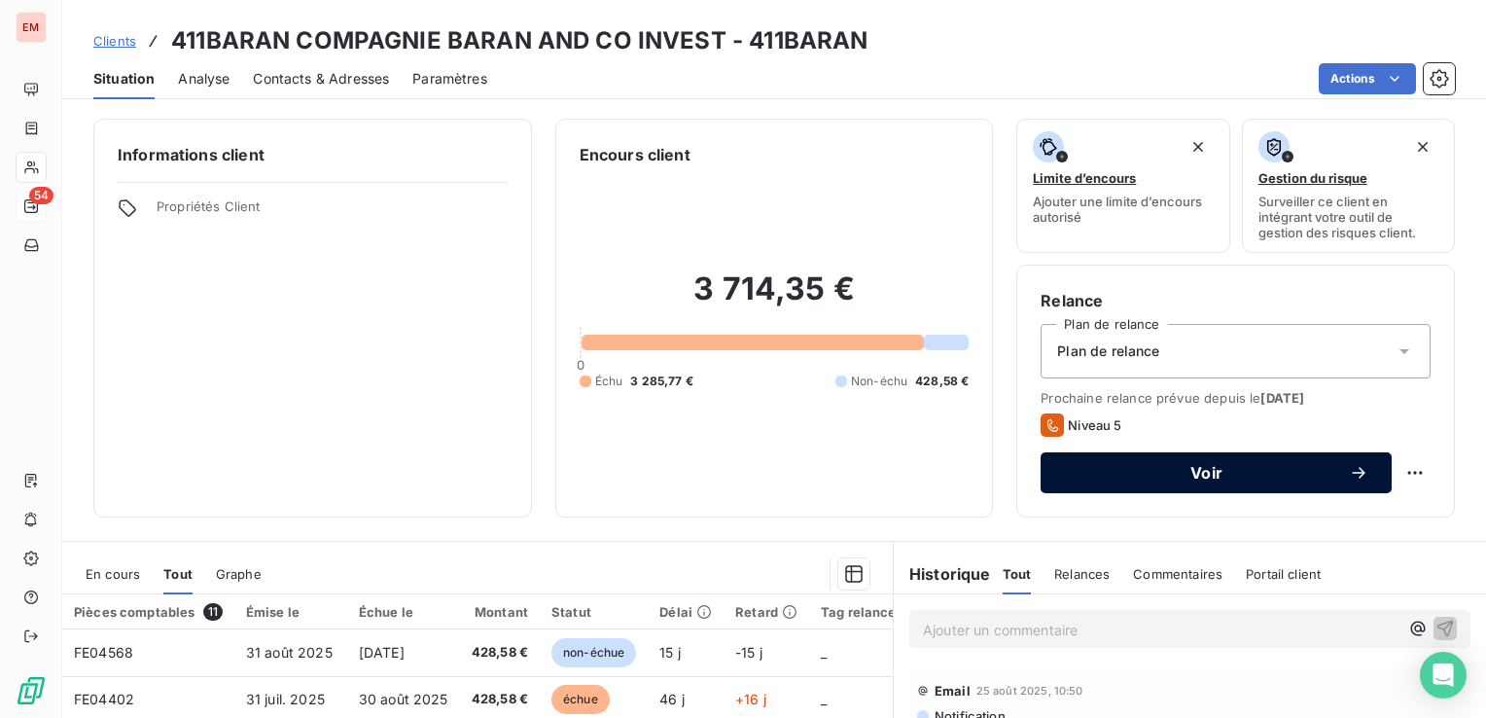
click at [1186, 472] on span "Voir" at bounding box center [1206, 473] width 285 height 16
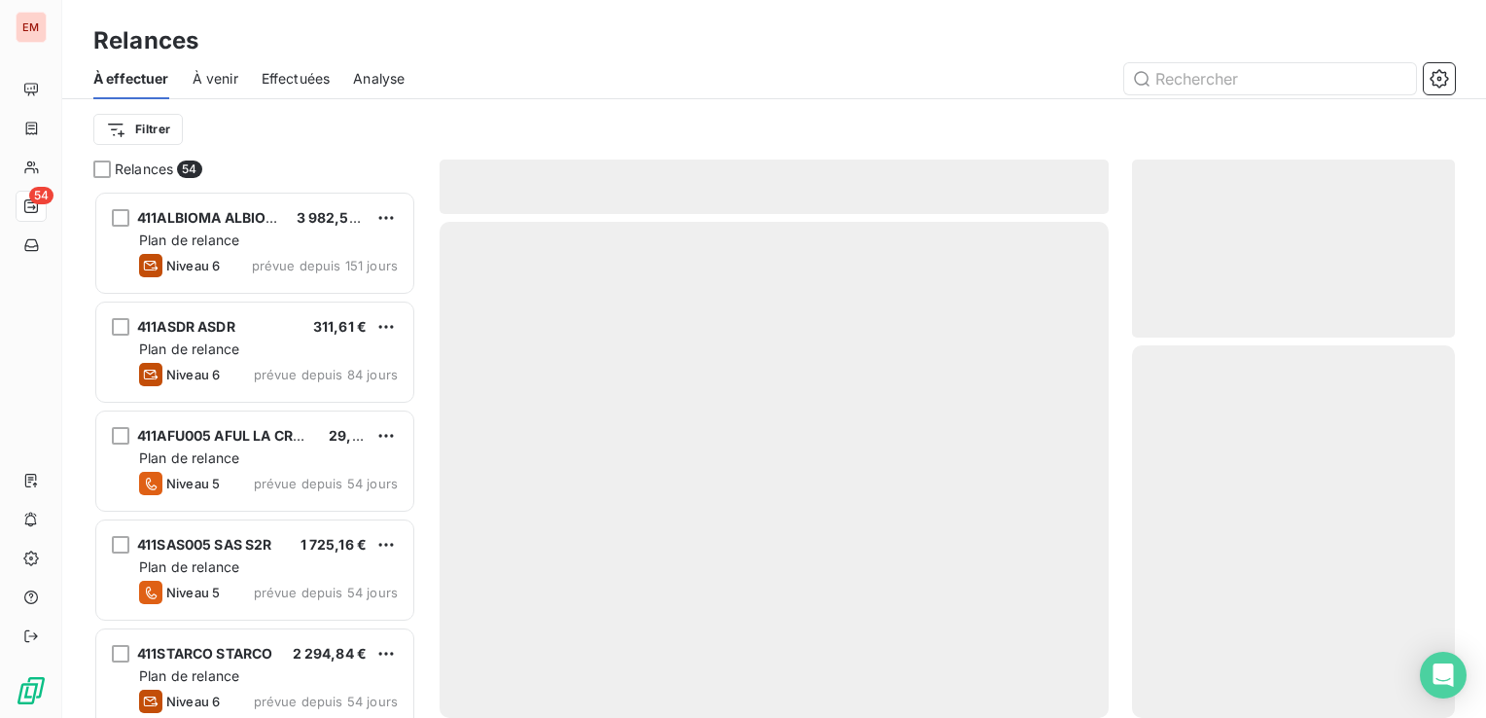
scroll to position [512, 307]
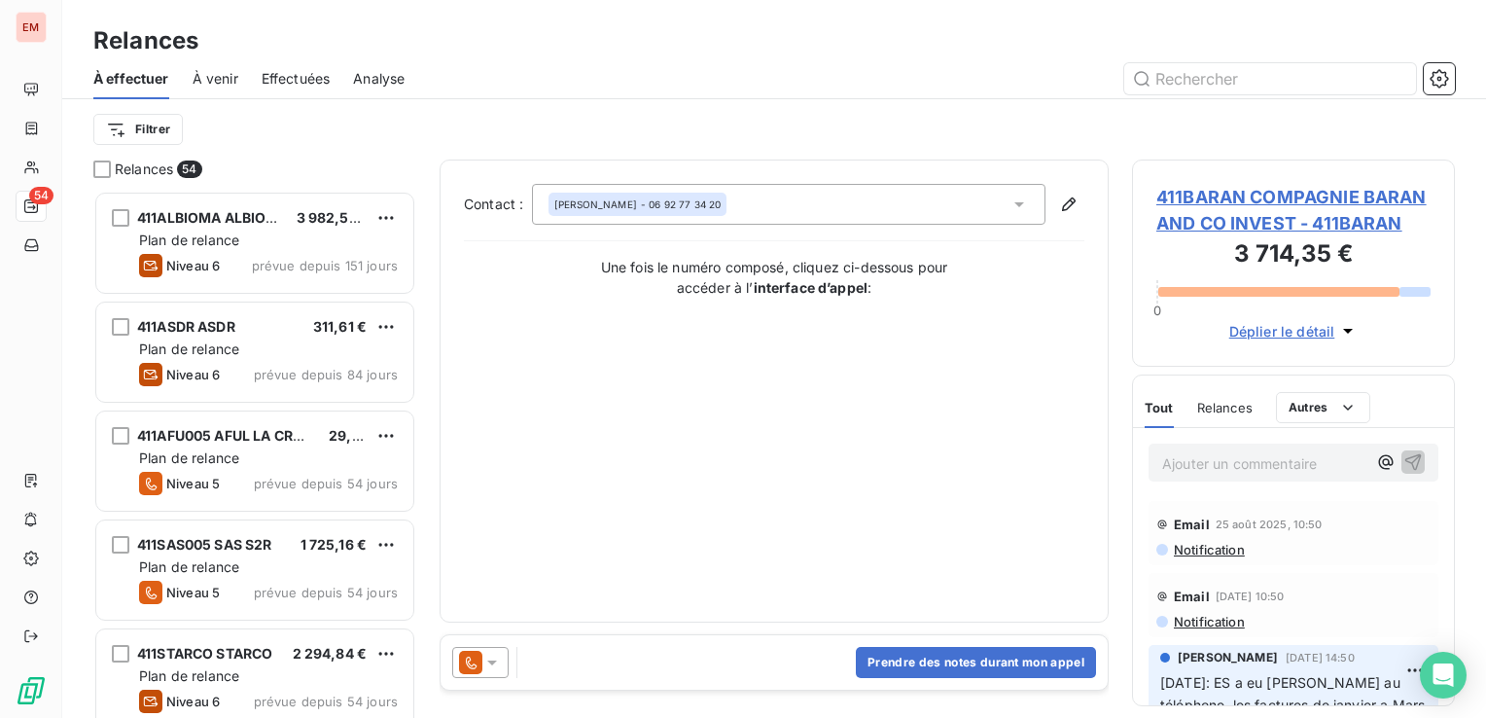
click at [125, 75] on span "À effectuer" at bounding box center [131, 78] width 76 height 19
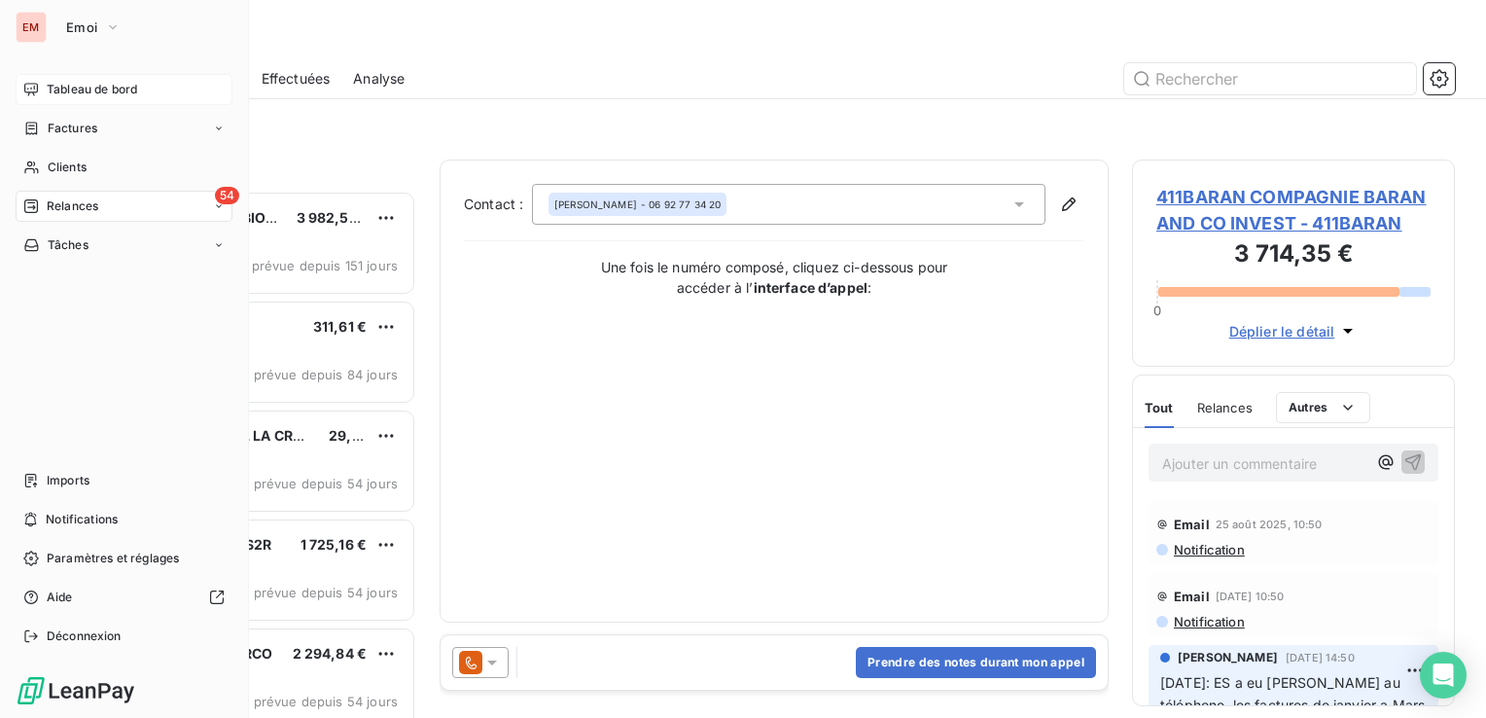
click at [93, 91] on span "Tableau de bord" at bounding box center [92, 90] width 90 height 18
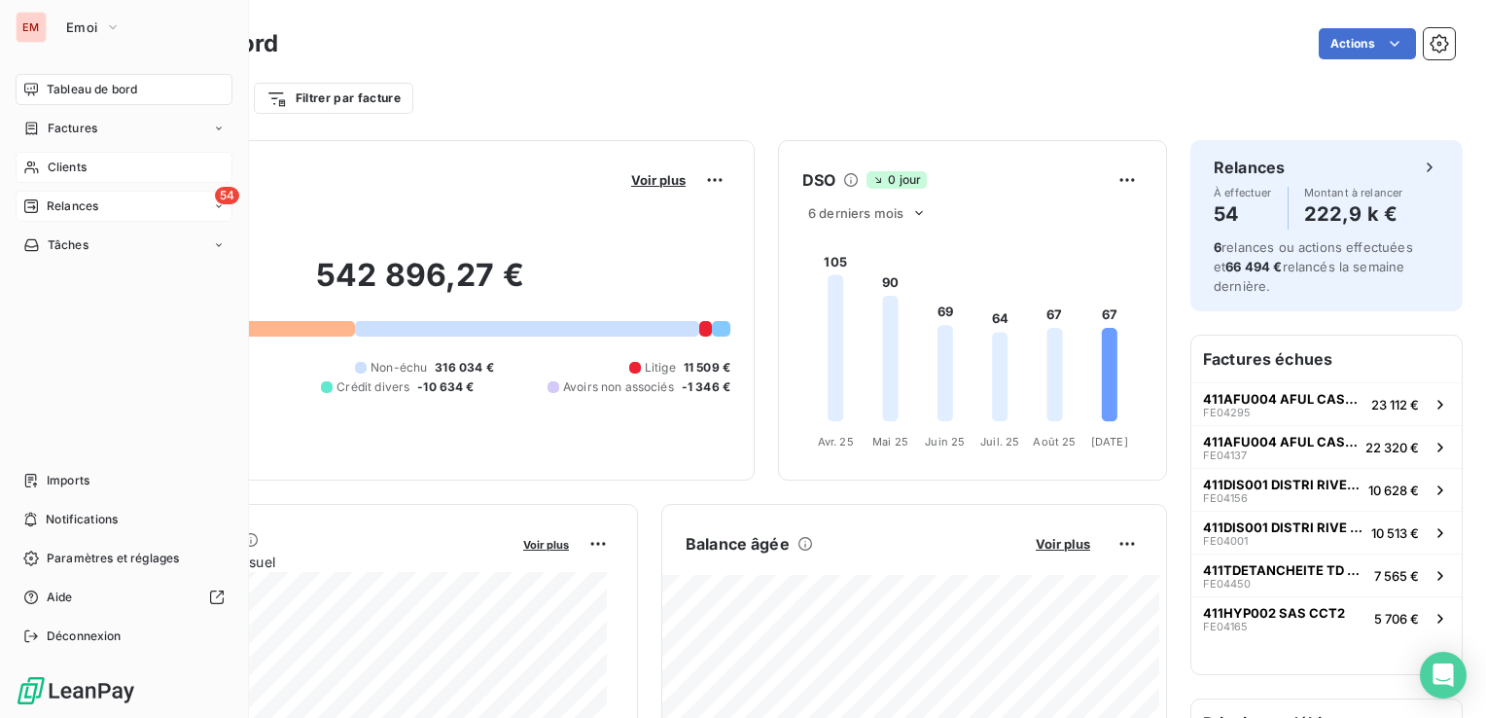
click at [69, 164] on span "Clients" at bounding box center [67, 167] width 39 height 18
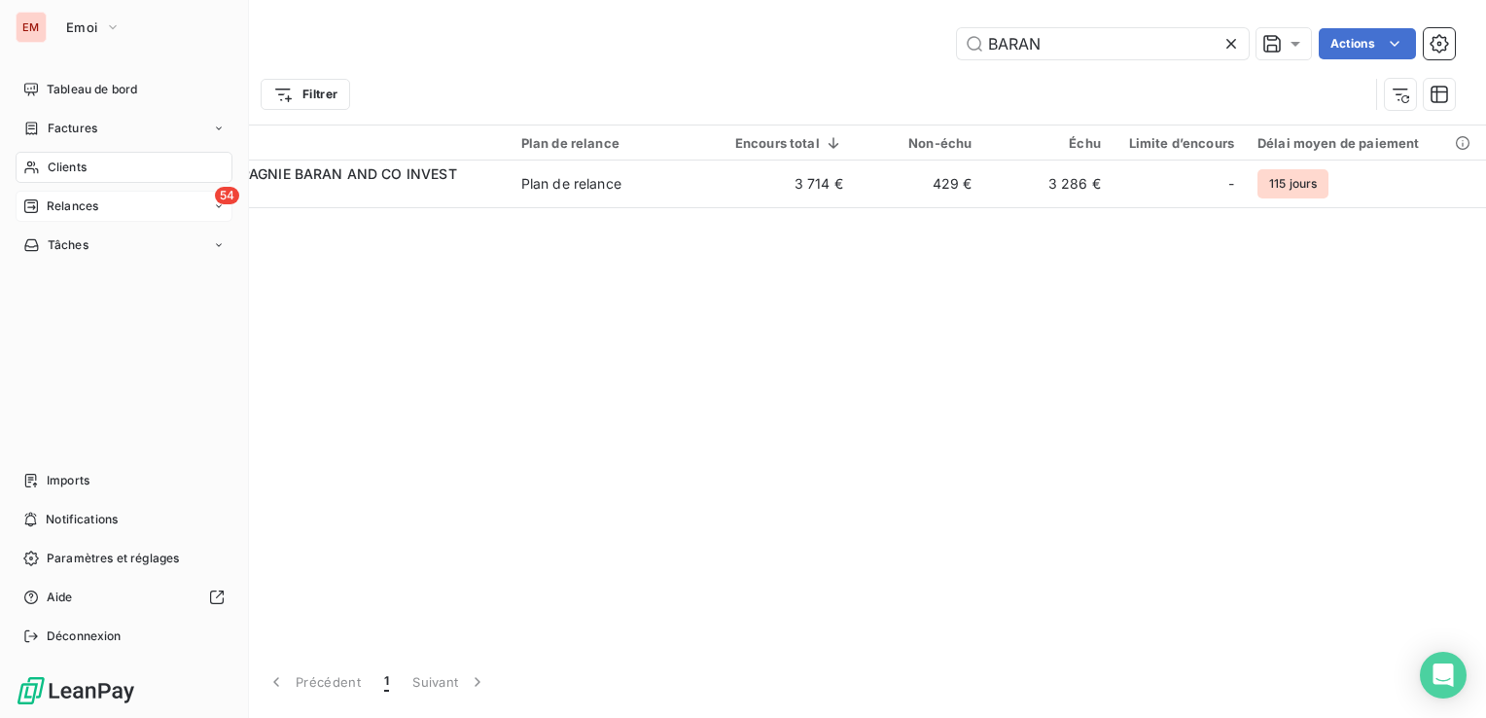
click at [72, 202] on span "Relances" at bounding box center [73, 206] width 52 height 18
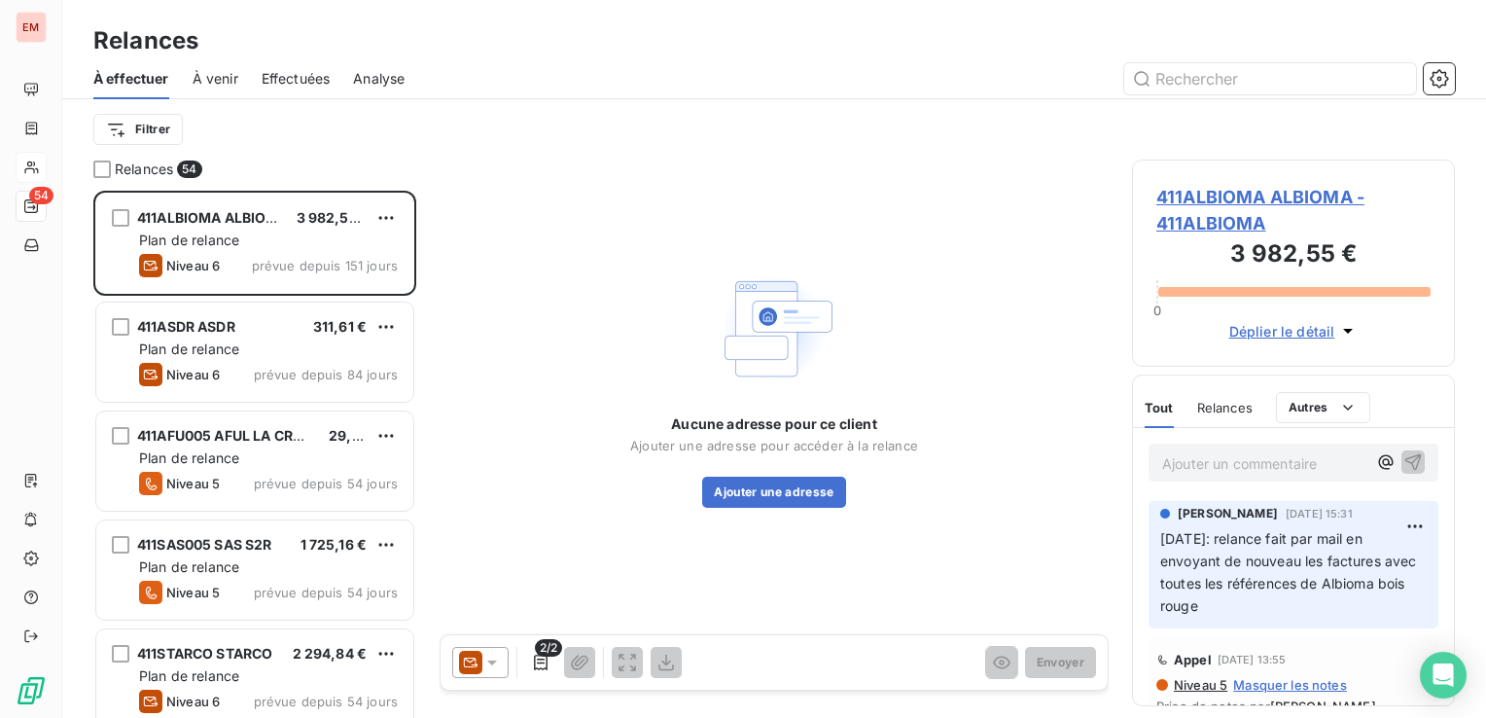
scroll to position [512, 307]
click at [1190, 78] on input "text" at bounding box center [1270, 78] width 292 height 31
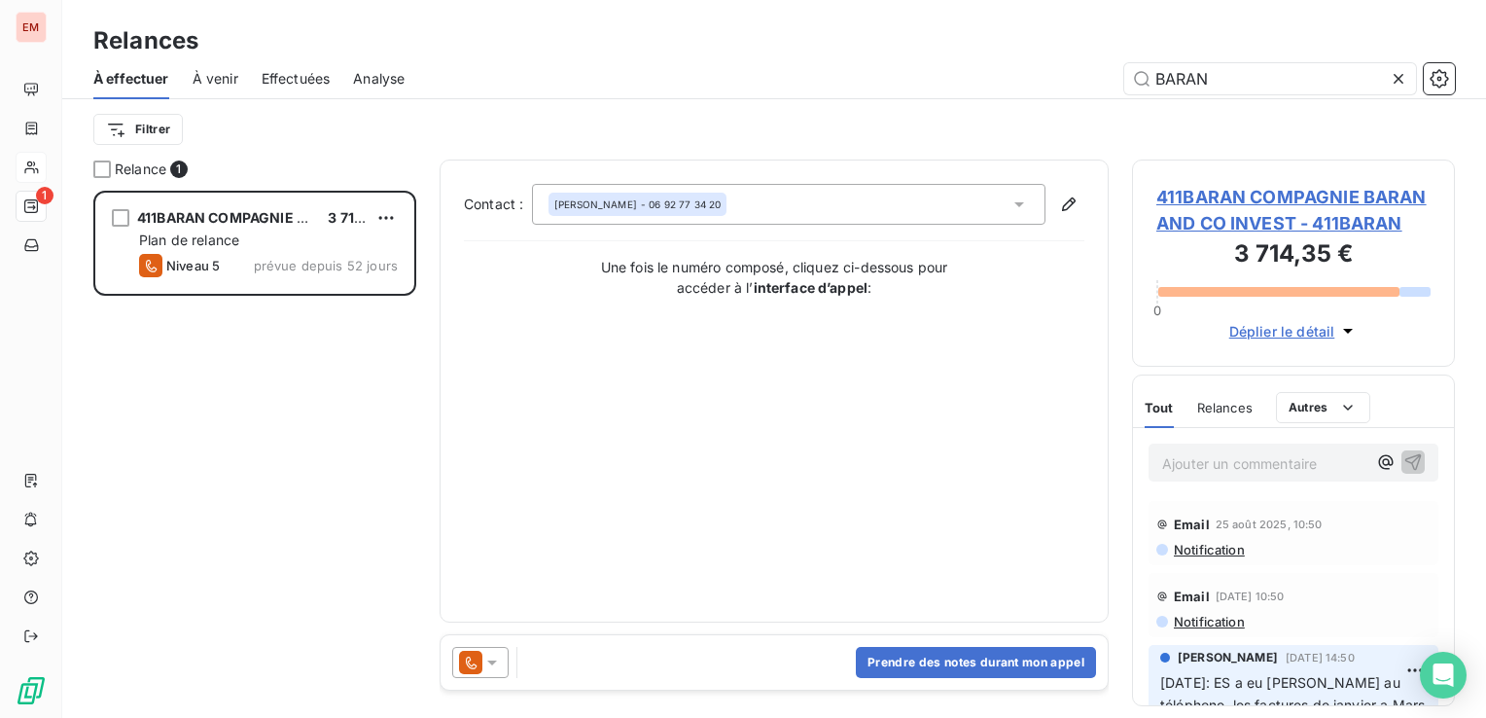
type input "BARAN"
click at [1311, 331] on span "Déplier le détail" at bounding box center [1282, 331] width 106 height 20
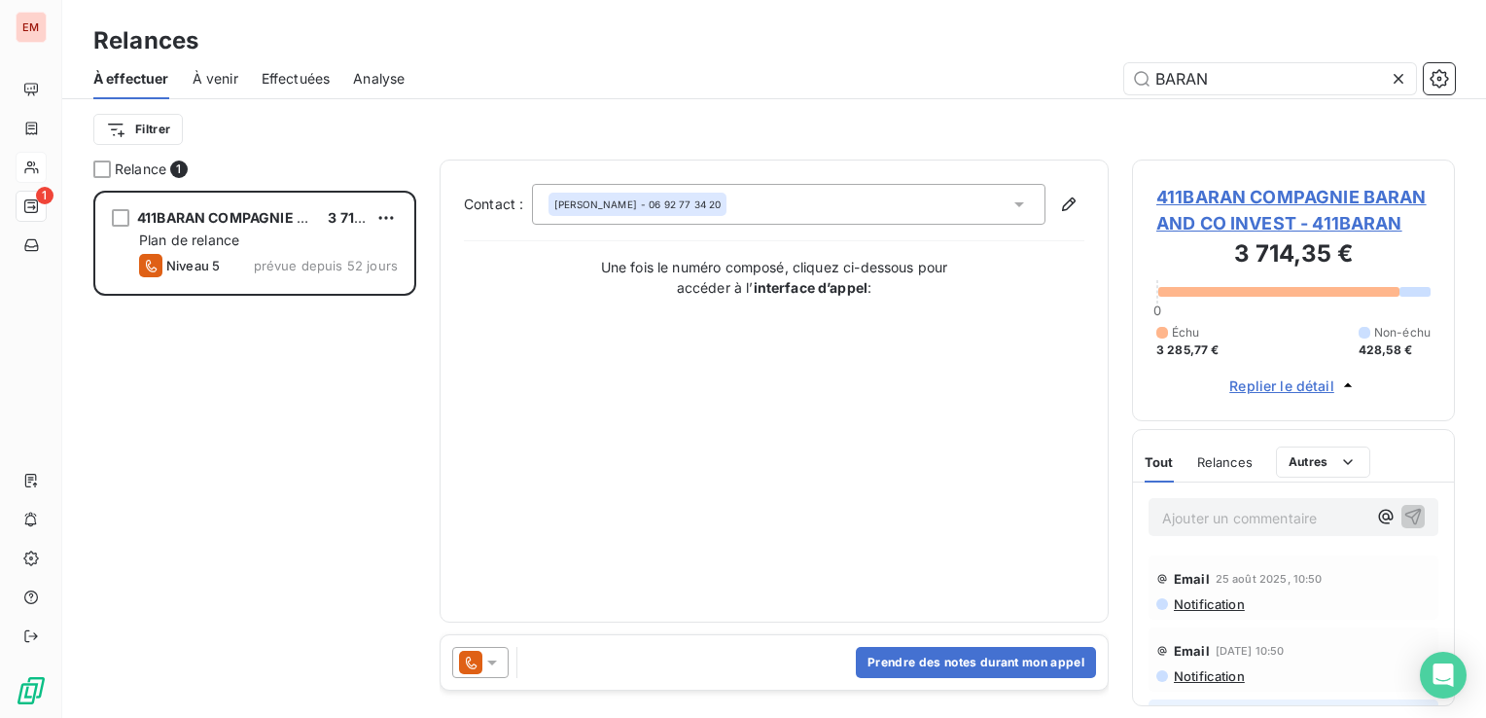
click at [1222, 461] on span "Relances" at bounding box center [1224, 462] width 55 height 16
click at [478, 654] on icon at bounding box center [470, 662] width 23 height 23
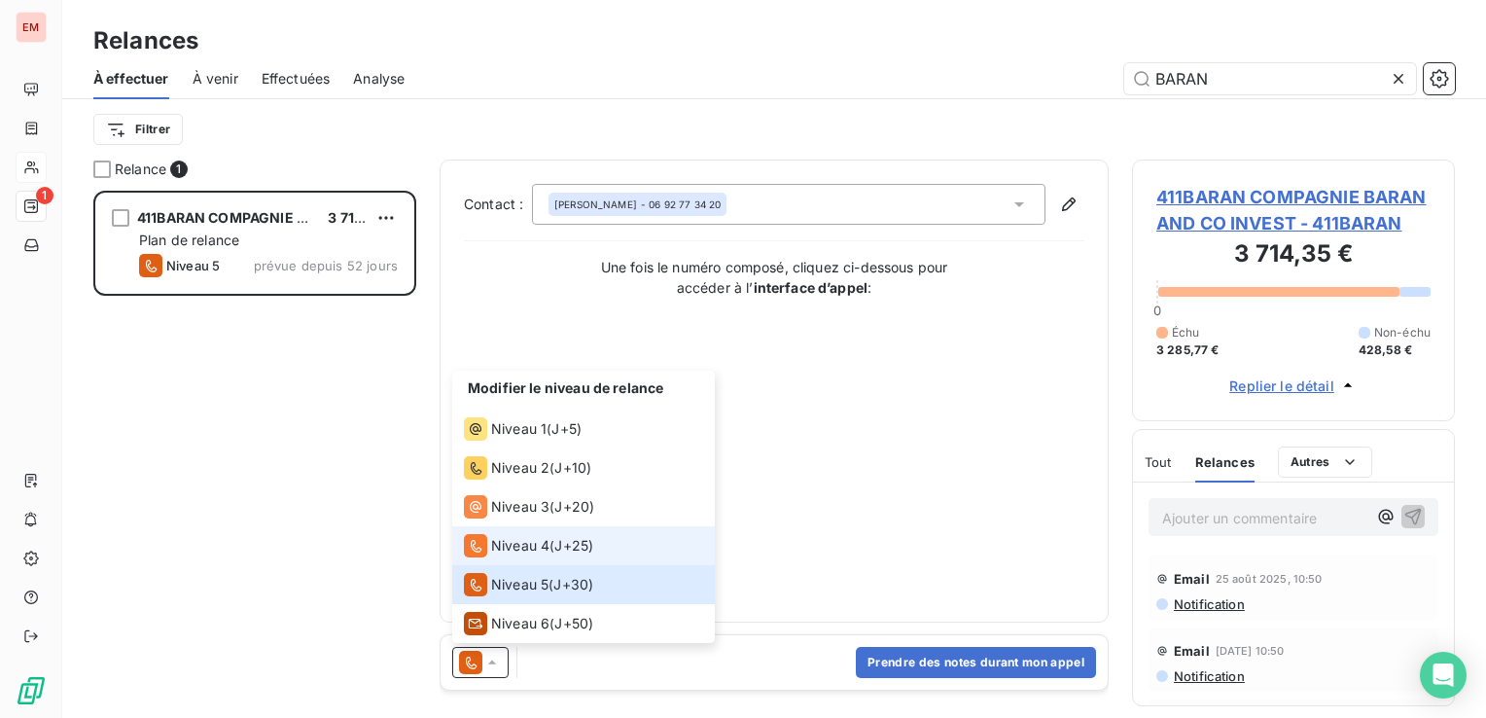
click at [513, 542] on span "Niveau 4" at bounding box center [520, 545] width 58 height 19
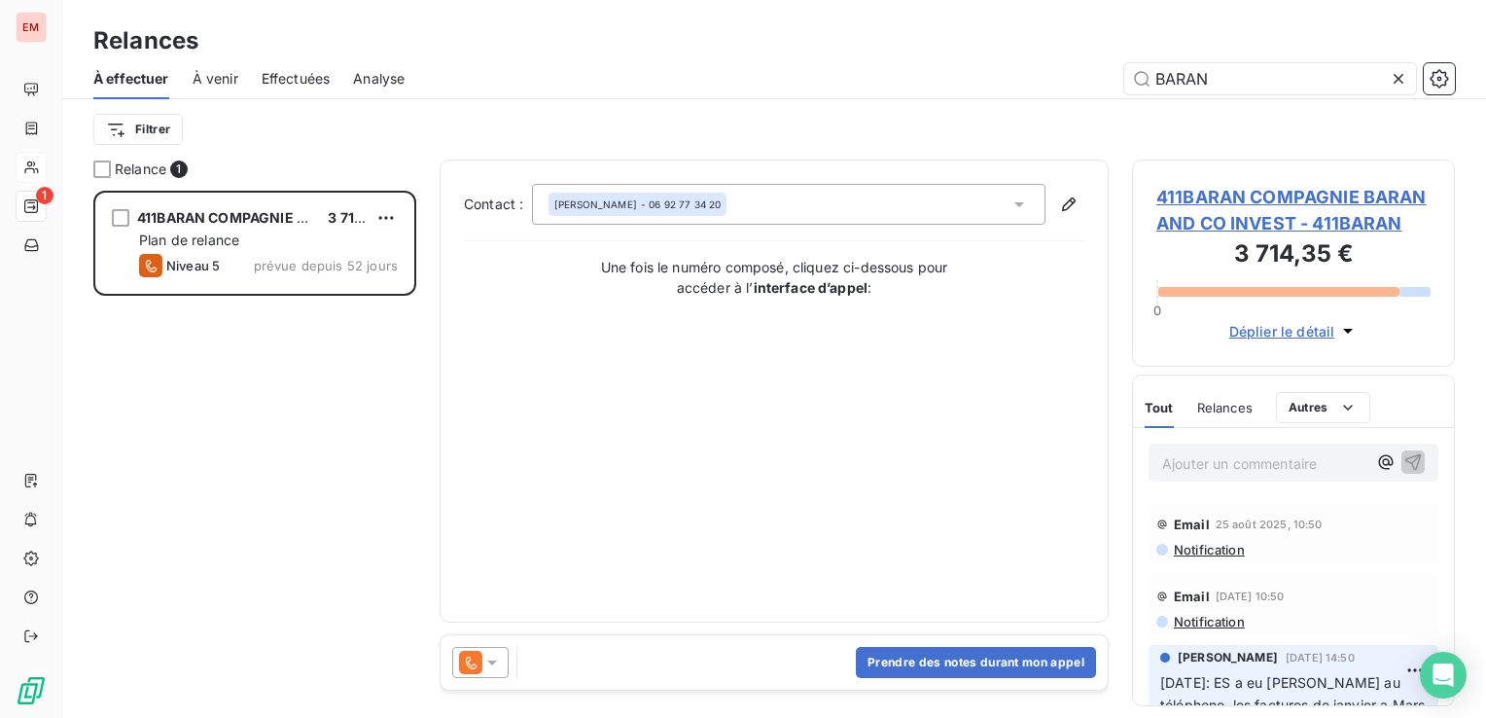
click at [490, 671] on icon at bounding box center [491, 661] width 19 height 19
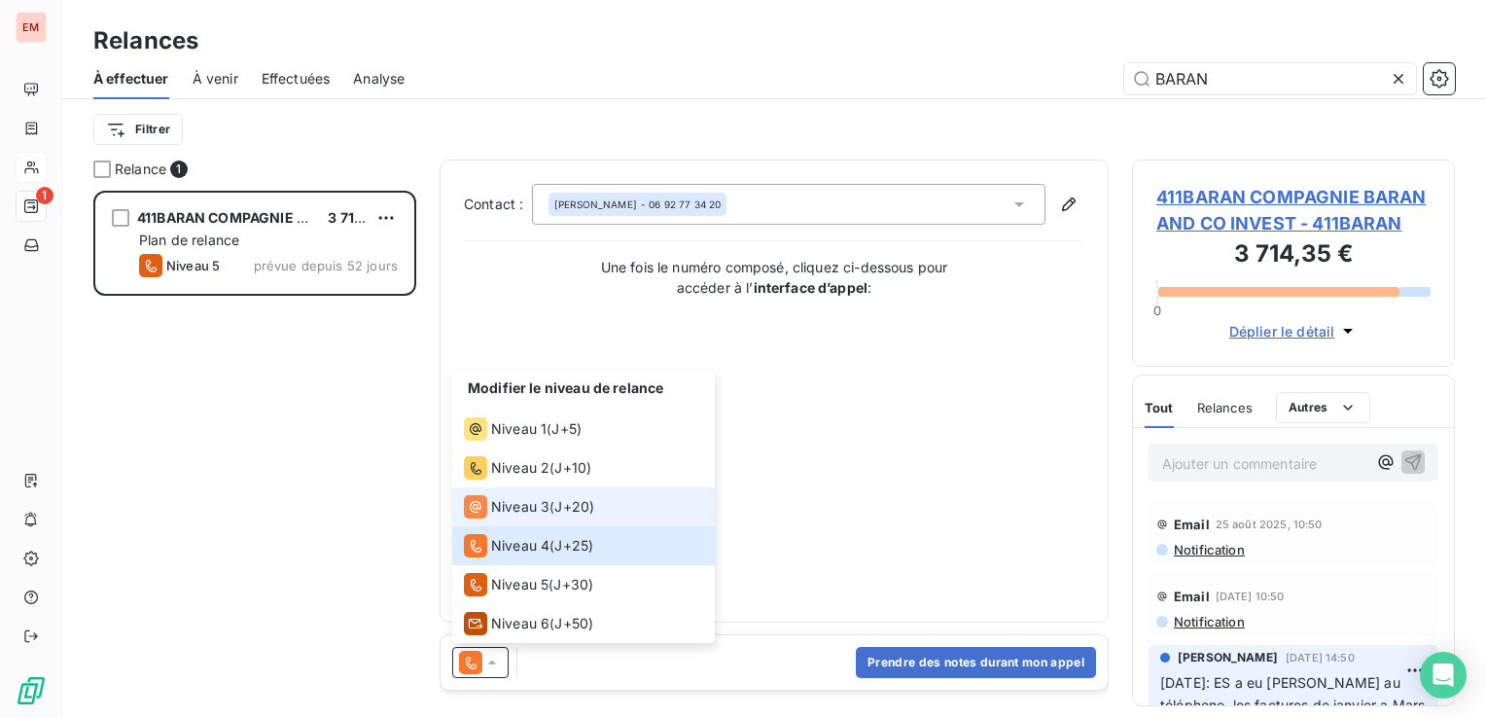
click at [516, 496] on div "Niveau 3" at bounding box center [507, 506] width 86 height 23
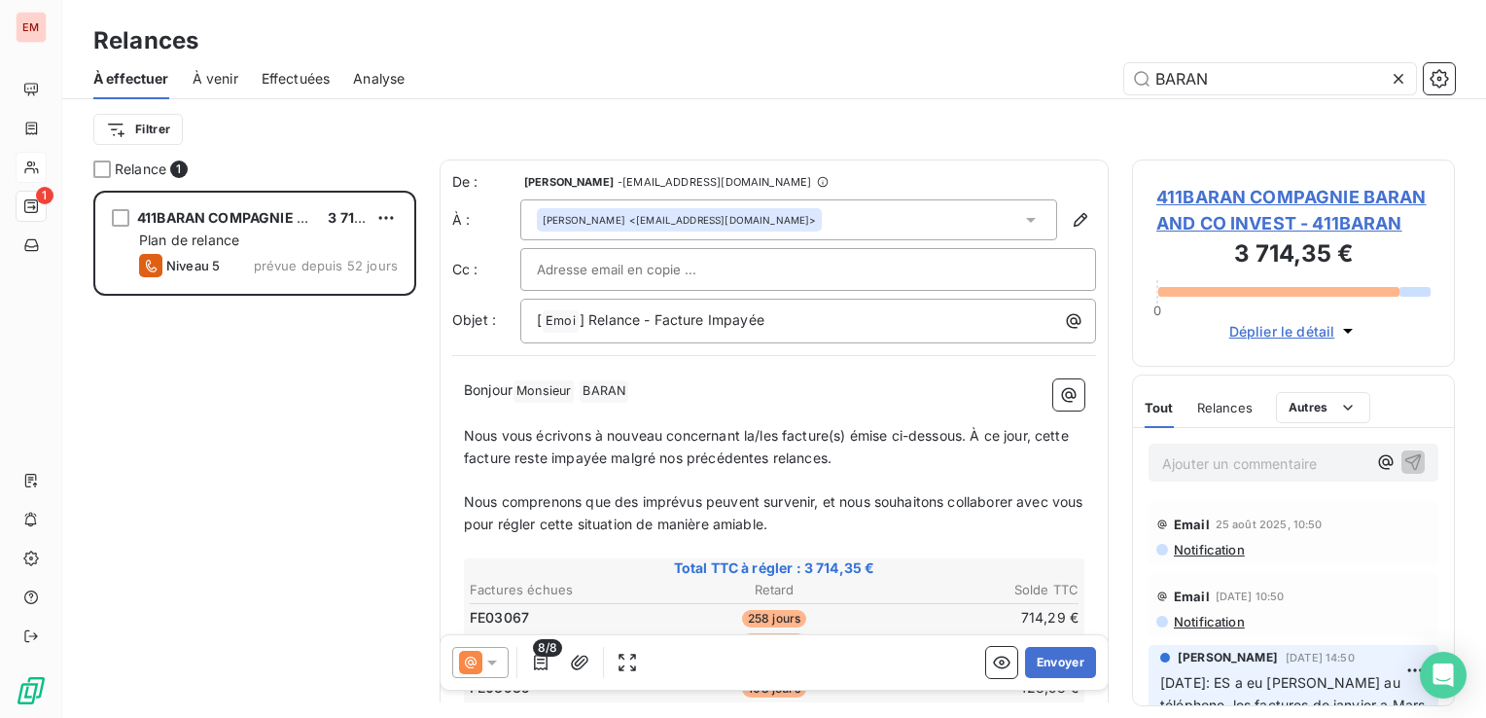
click at [788, 225] on div "FREDERIC BARAN <direction@kergroup.re>" at bounding box center [788, 219] width 537 height 41
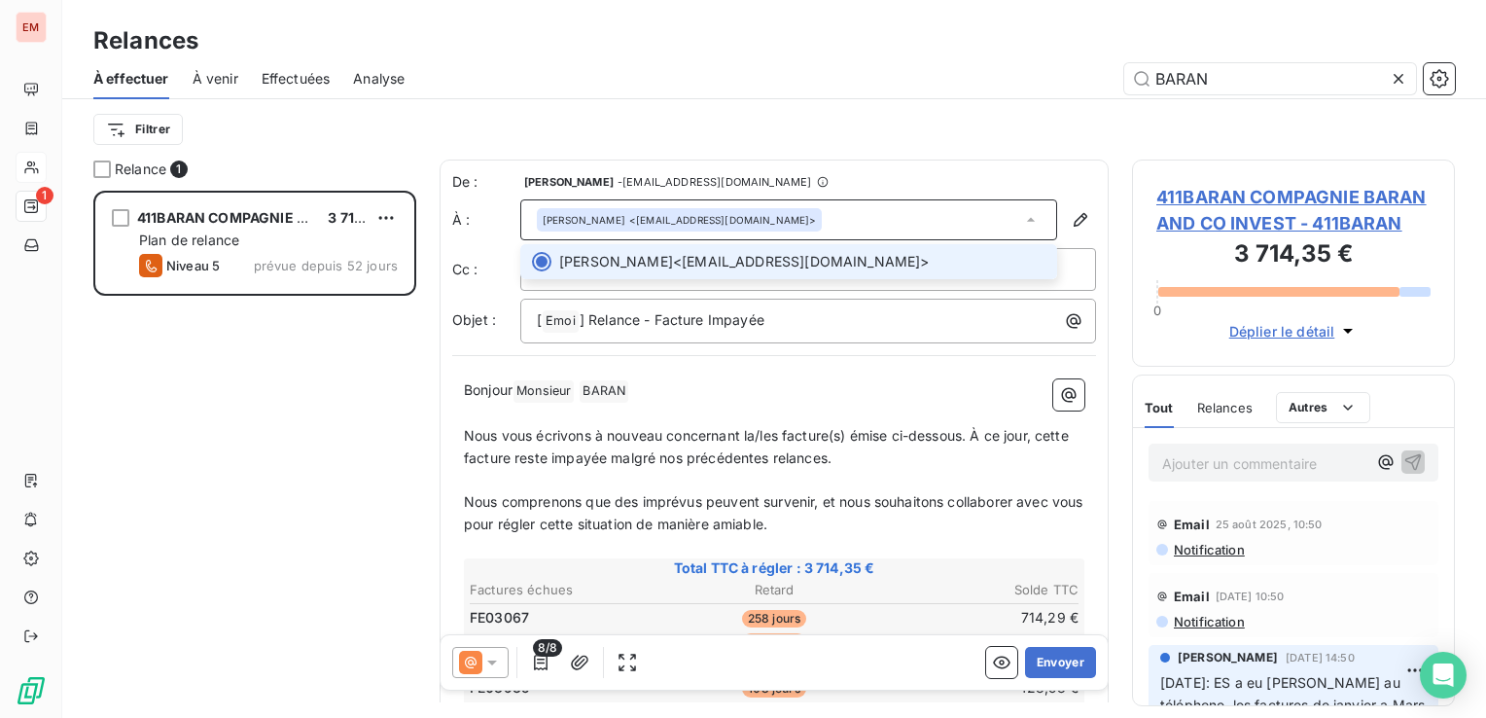
click at [800, 220] on div "FREDERIC BARAN <direction@kergroup.re>" at bounding box center [788, 219] width 537 height 41
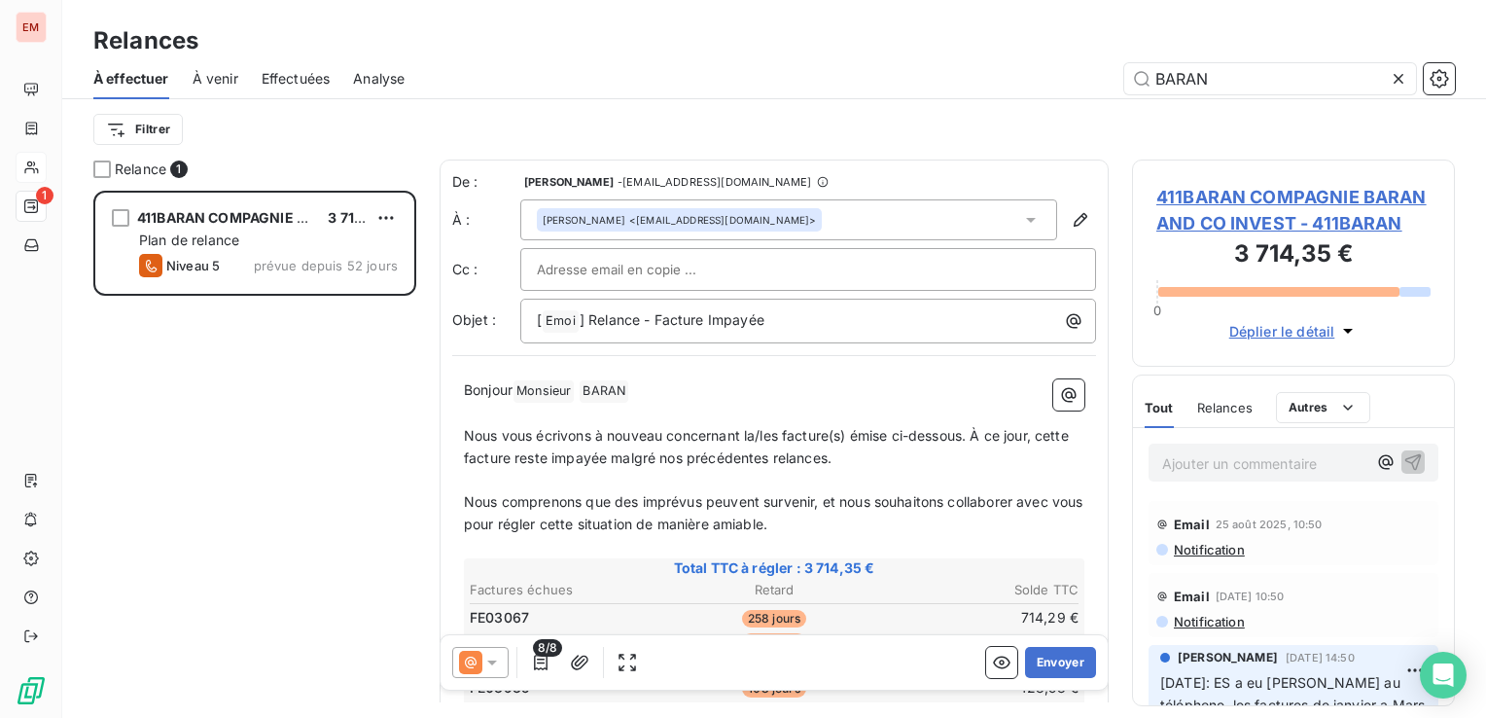
click at [1021, 227] on icon at bounding box center [1030, 219] width 19 height 19
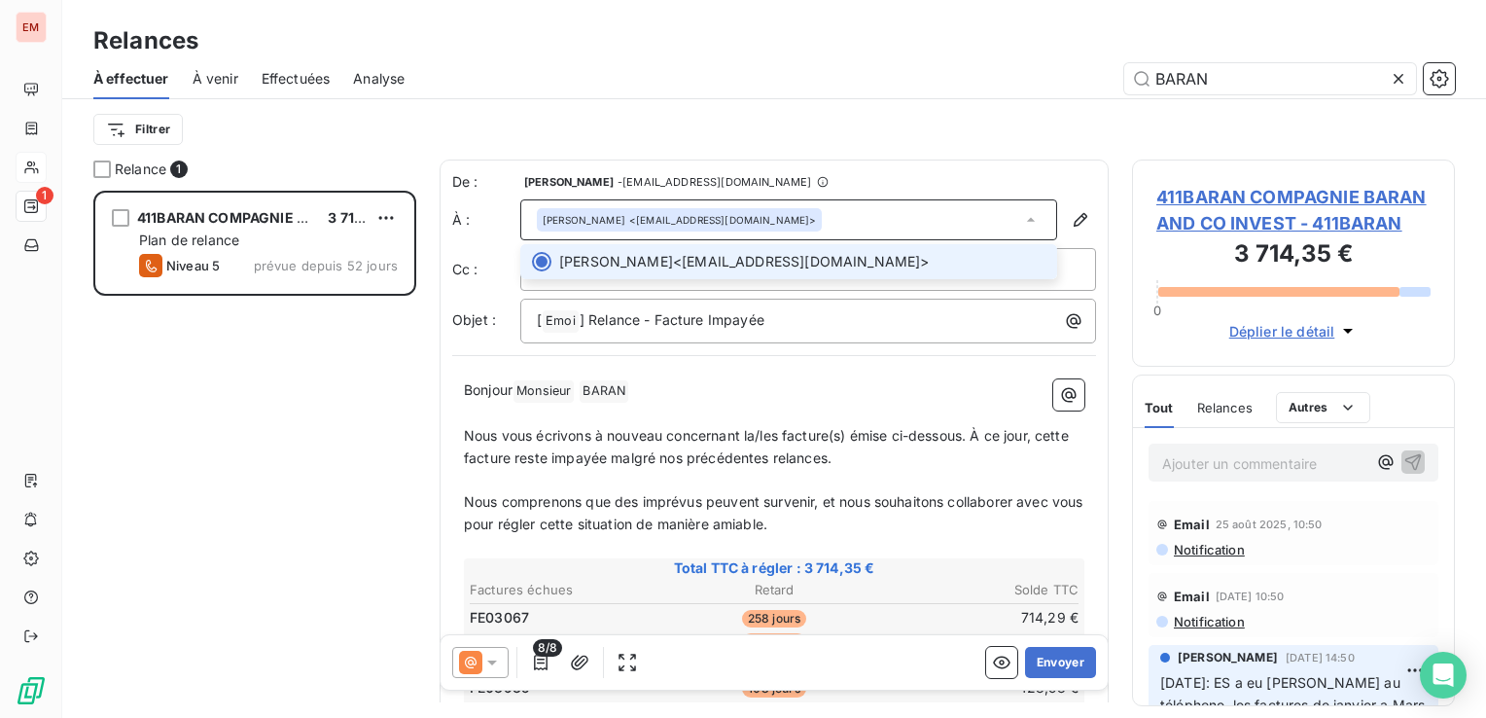
click at [1021, 227] on icon at bounding box center [1030, 219] width 19 height 19
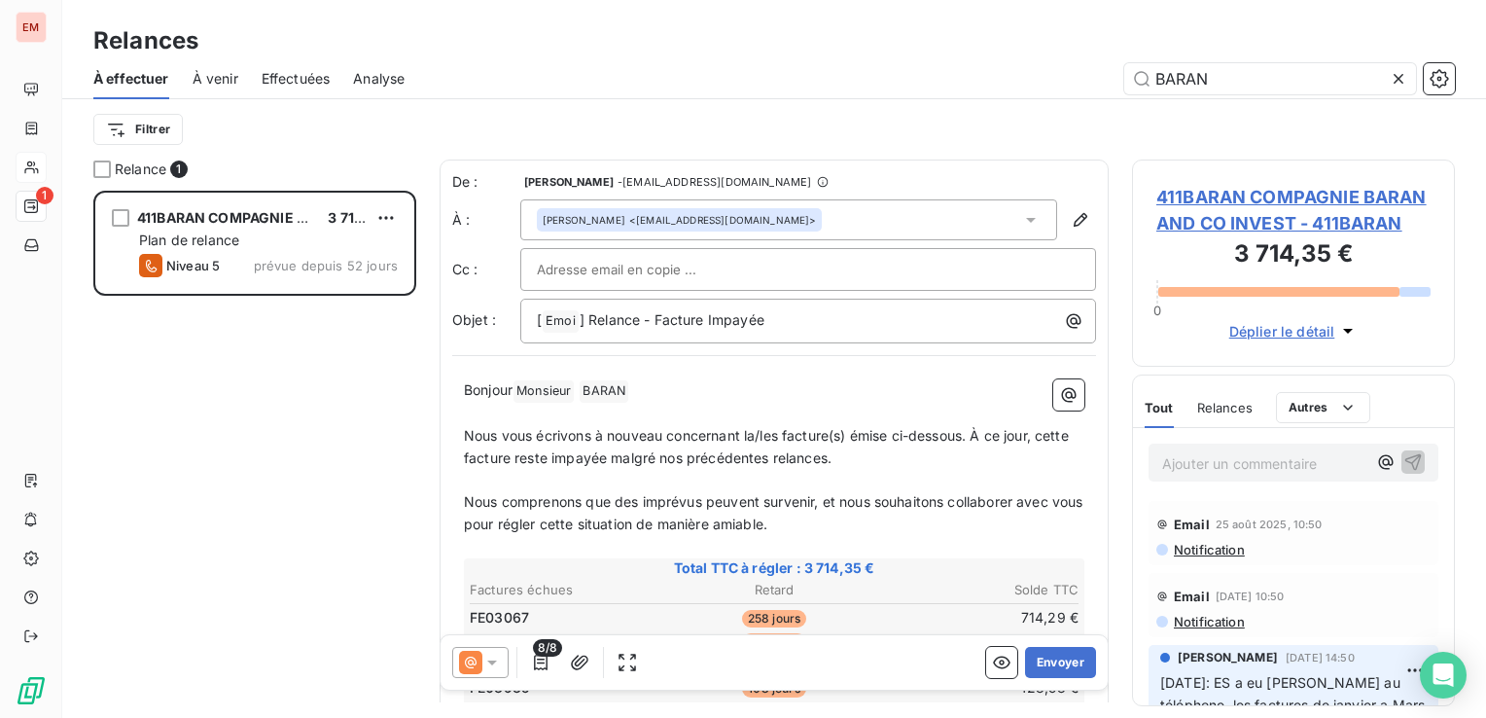
click at [631, 263] on input "text" at bounding box center [641, 269] width 209 height 29
click at [867, 221] on div "FREDERIC BARAN <direction@kergroup.re>" at bounding box center [788, 219] width 537 height 41
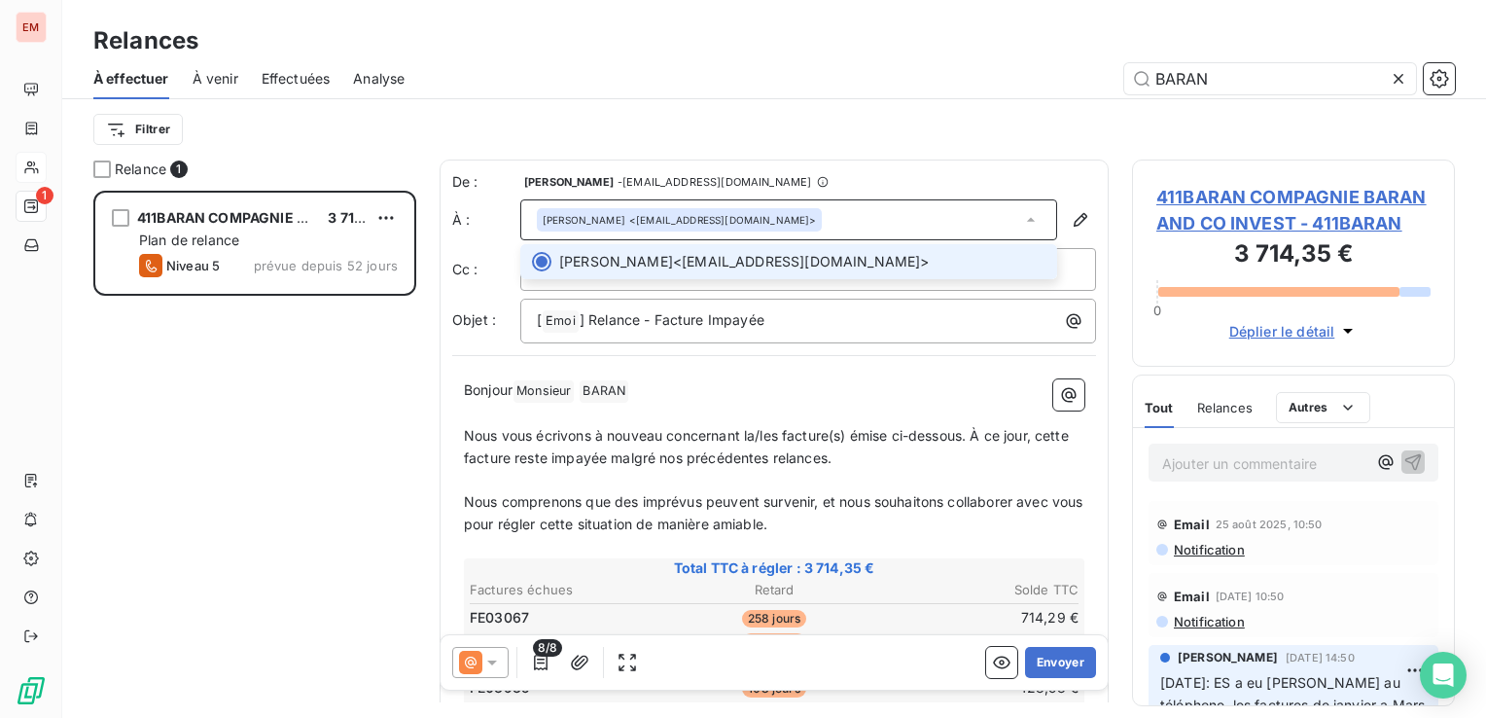
click at [545, 263] on div at bounding box center [541, 261] width 19 height 19
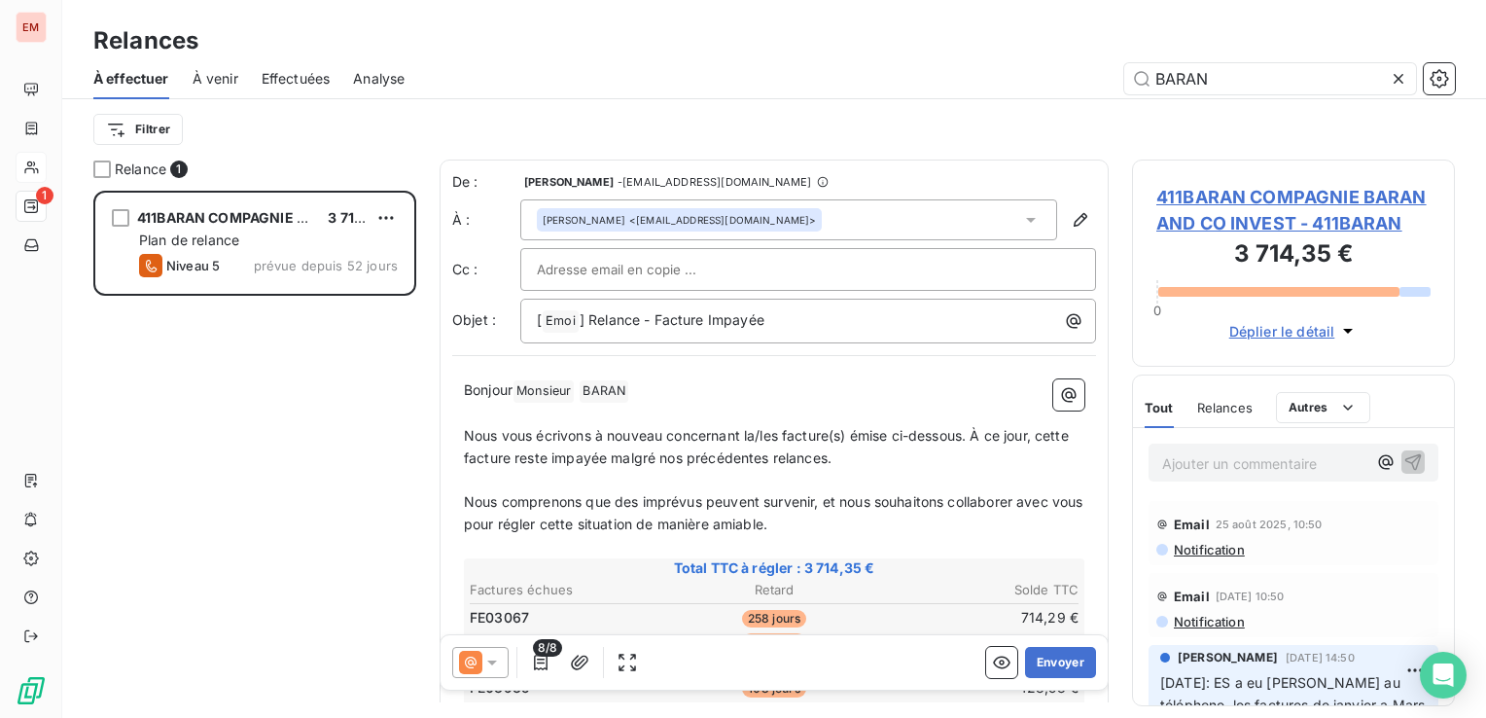
drag, startPoint x: 704, startPoint y: 200, endPoint x: 804, endPoint y: 214, distance: 101.1
click at [708, 200] on div "FREDERIC BARAN <direction@kergroup.re>" at bounding box center [788, 219] width 537 height 41
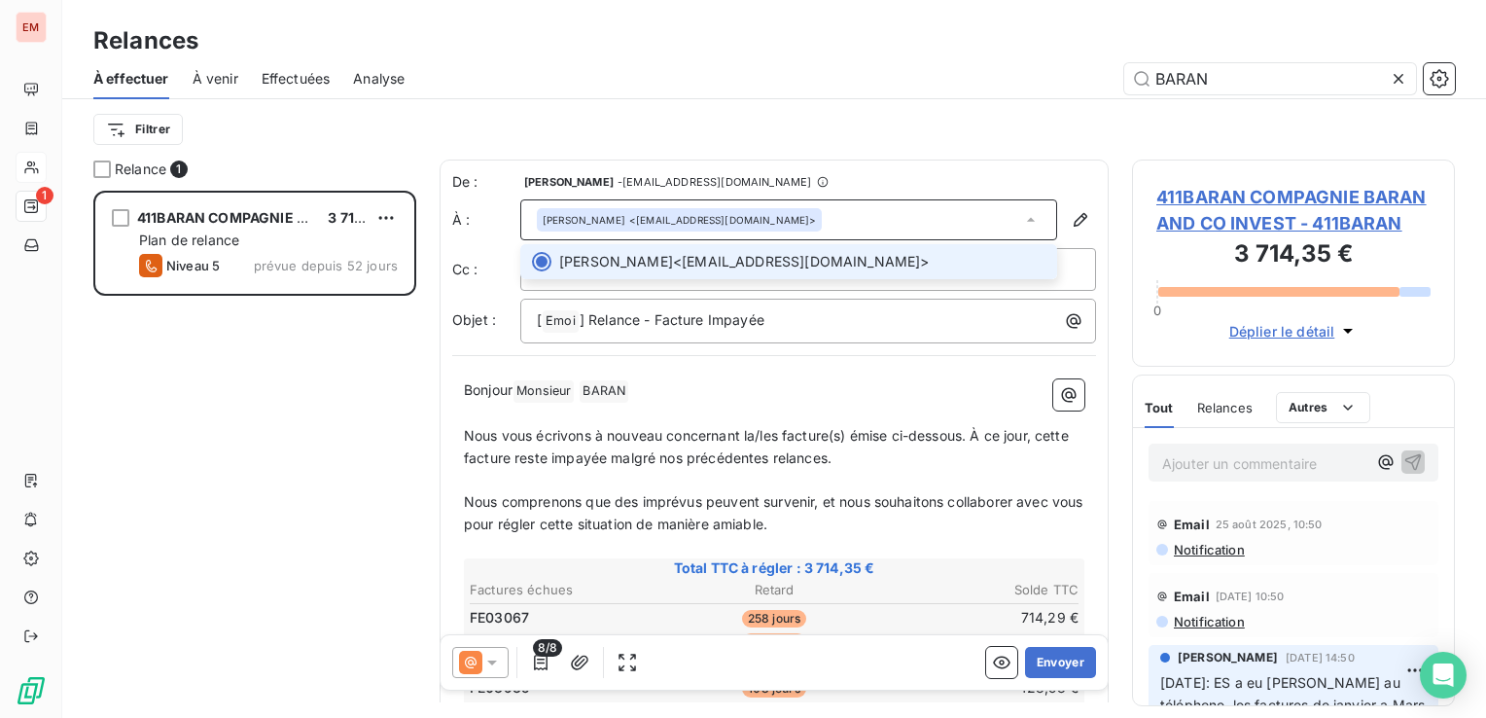
click at [806, 214] on div "FREDERIC BARAN <direction@kergroup.re>" at bounding box center [788, 219] width 537 height 41
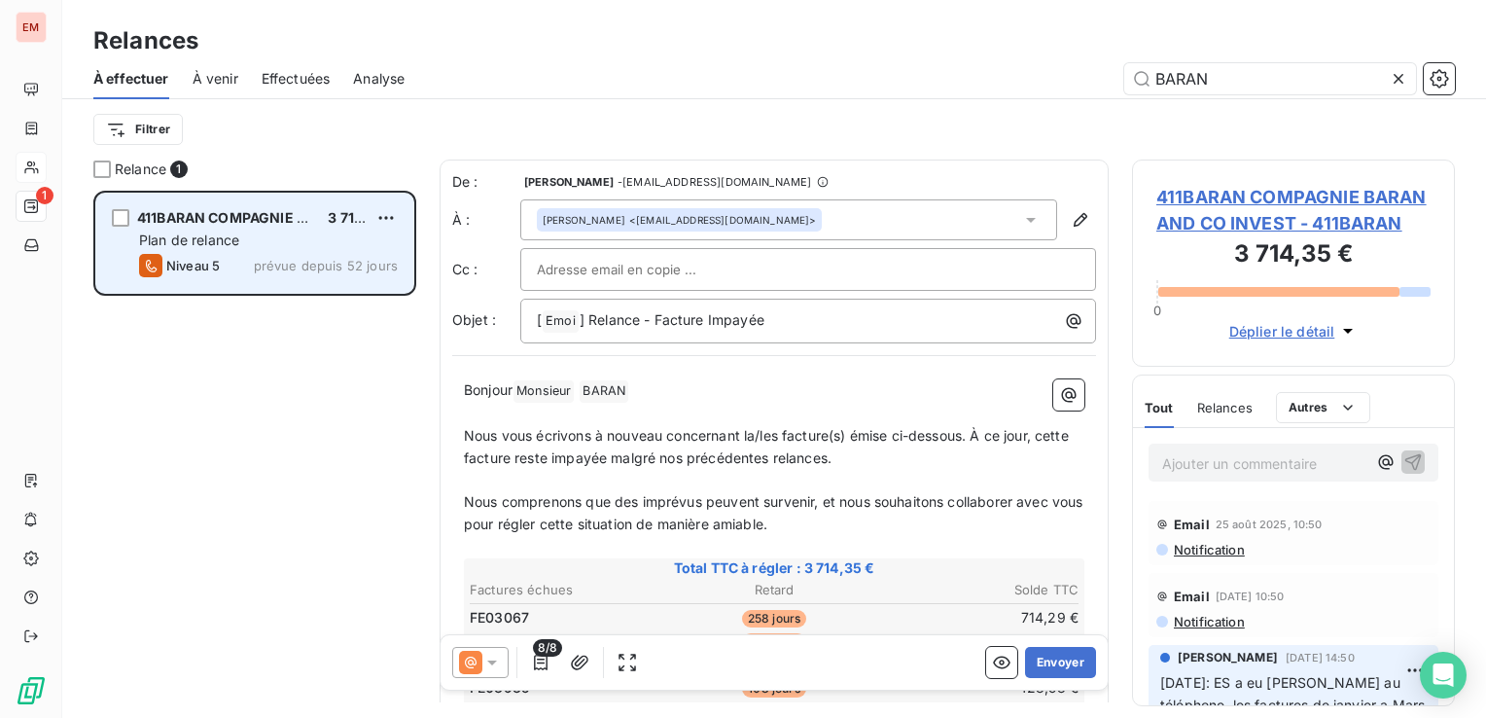
drag, startPoint x: 798, startPoint y: 224, endPoint x: 367, endPoint y: 239, distance: 432.0
click at [367, 239] on div "Relance 1 411BARAN COMPAGNIE BARAN AND CO INVEST 3 714,35 € Plan de relance Niv…" at bounding box center [774, 438] width 1424 height 558
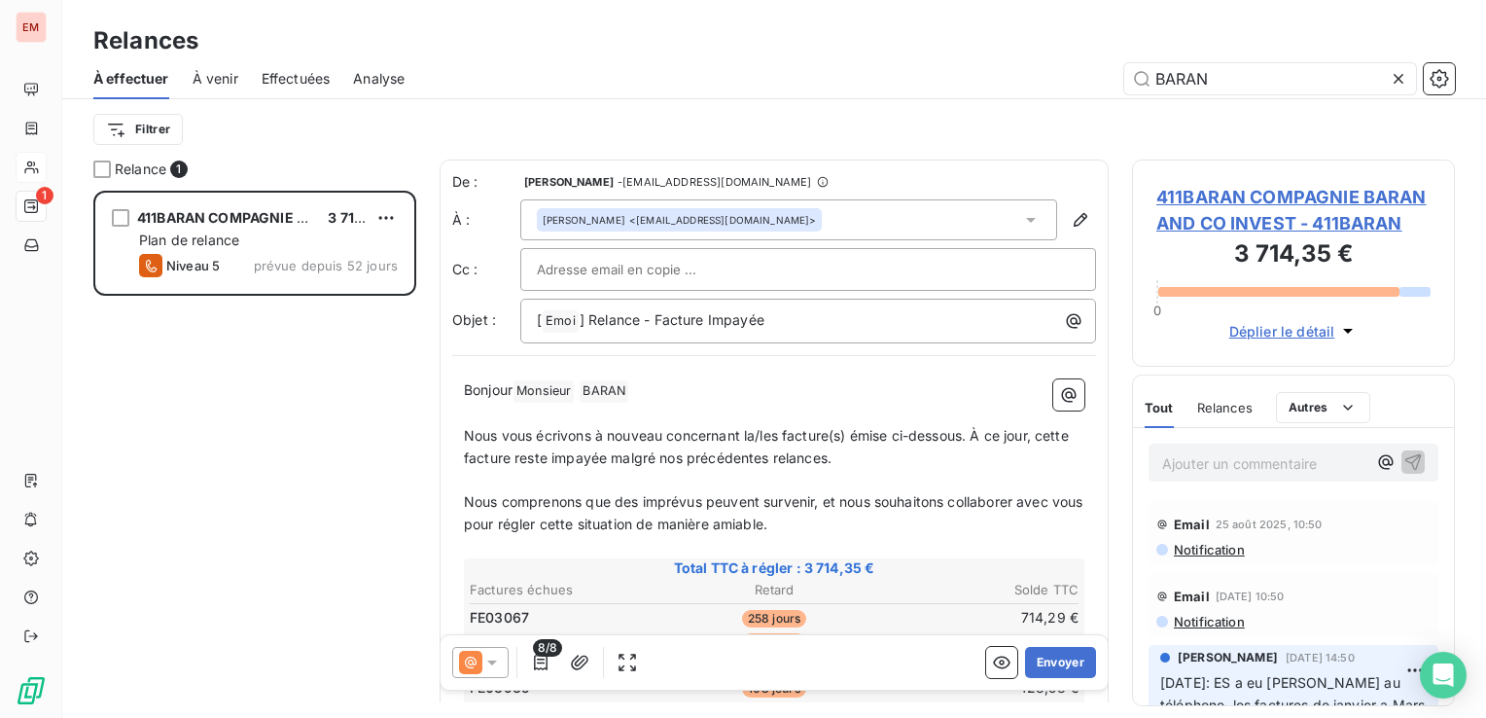
drag, startPoint x: 367, startPoint y: 239, endPoint x: 815, endPoint y: 211, distance: 449.2
click at [815, 211] on div "FREDERIC BARAN <direction@kergroup.re>" at bounding box center [788, 219] width 537 height 41
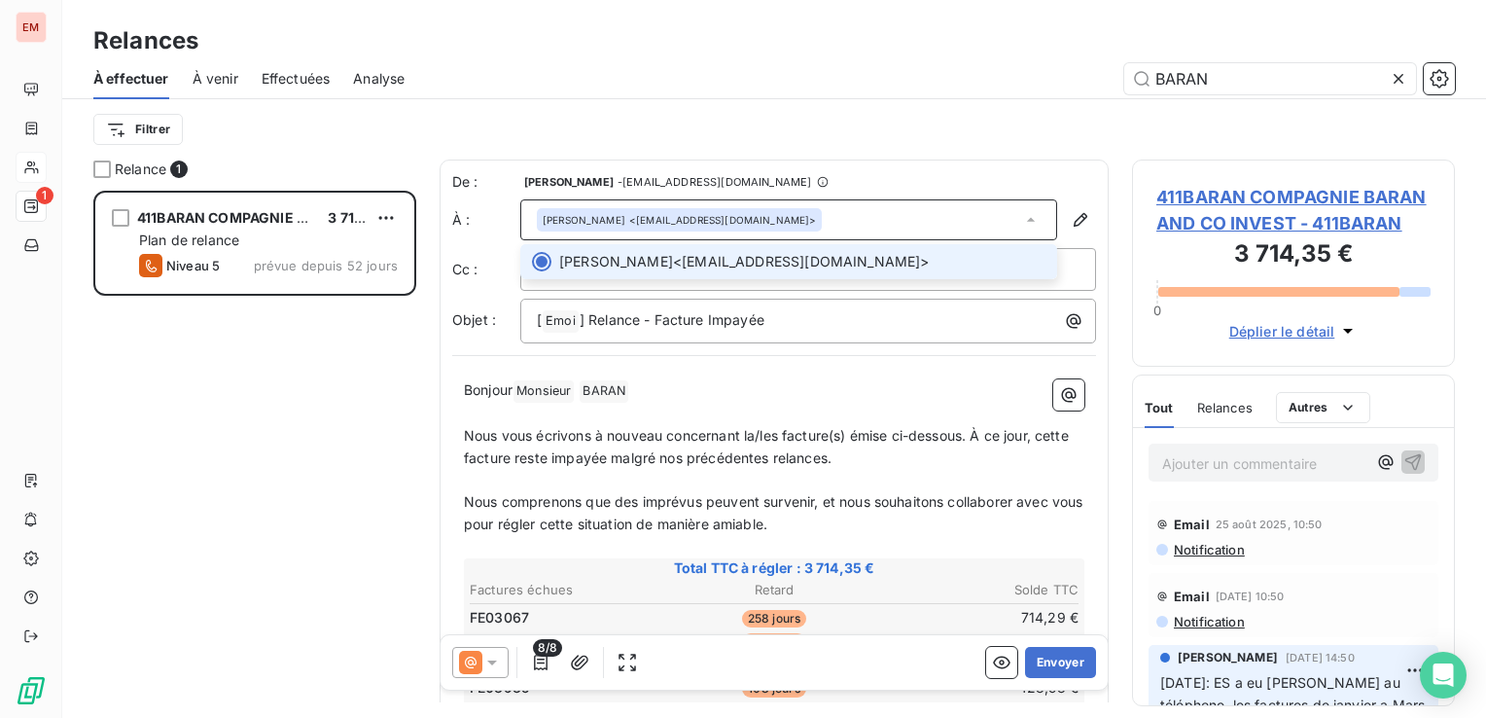
click at [809, 225] on div "FREDERIC BARAN <direction@kergroup.re>" at bounding box center [788, 219] width 537 height 41
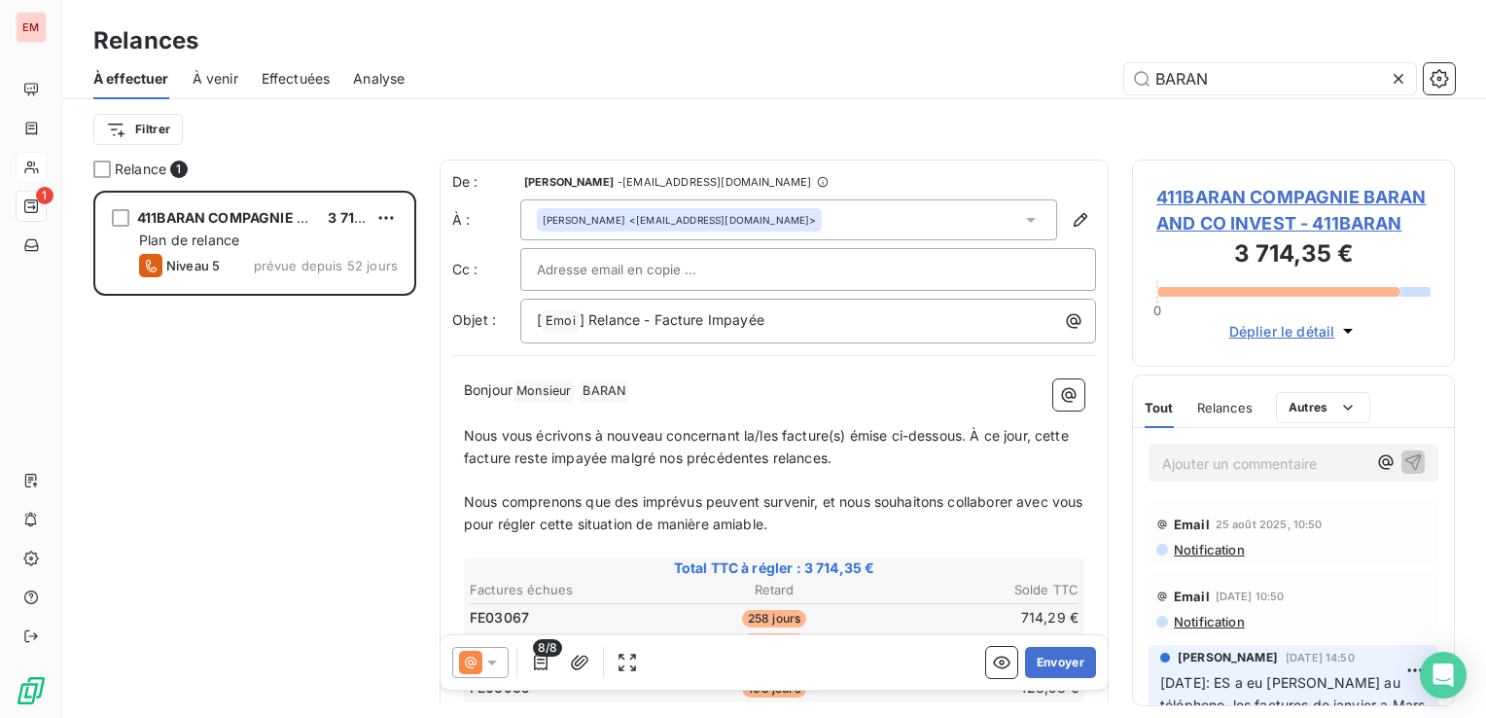
click at [788, 213] on div "FREDERIC BARAN <direction@kergroup.re>" at bounding box center [788, 219] width 537 height 41
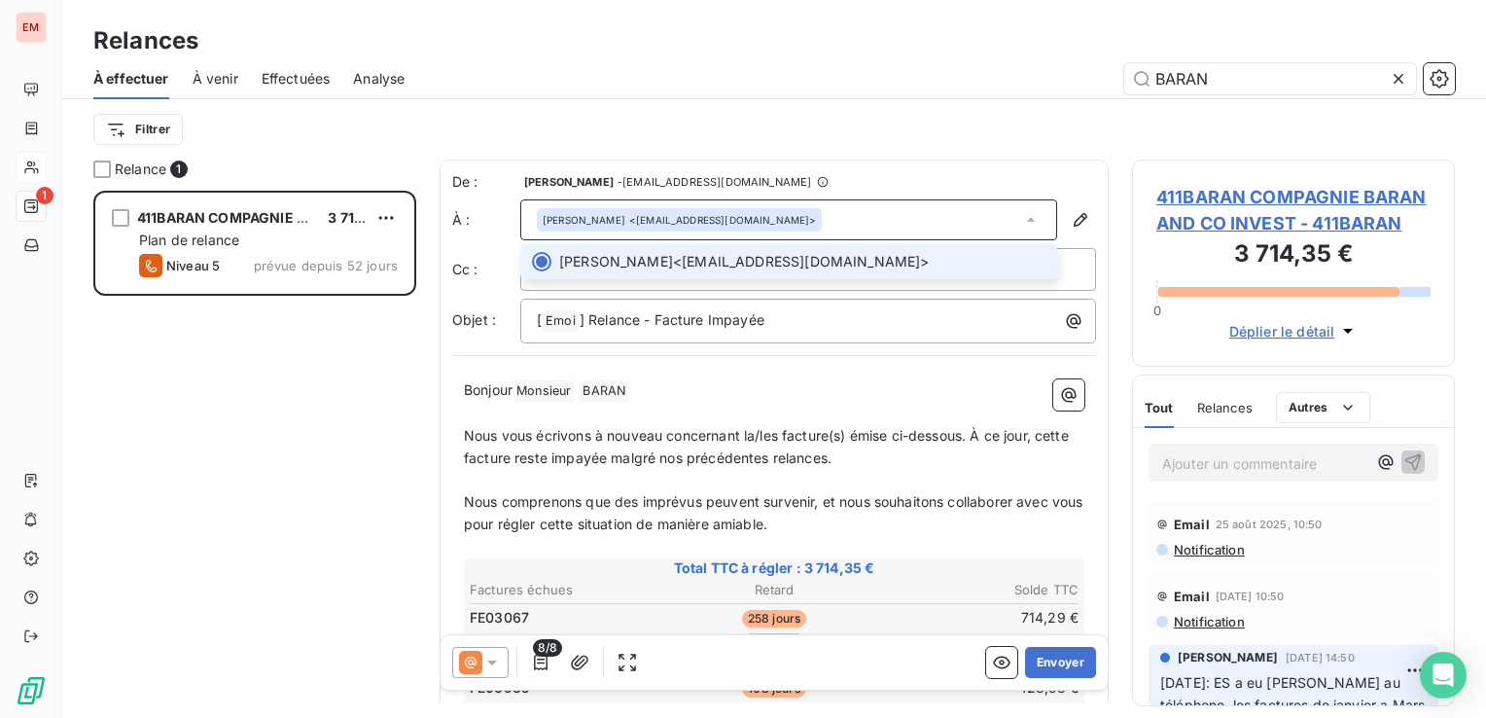
click at [913, 262] on span "FREDERIC BARAN <direction@kergroup.re>" at bounding box center [802, 261] width 486 height 19
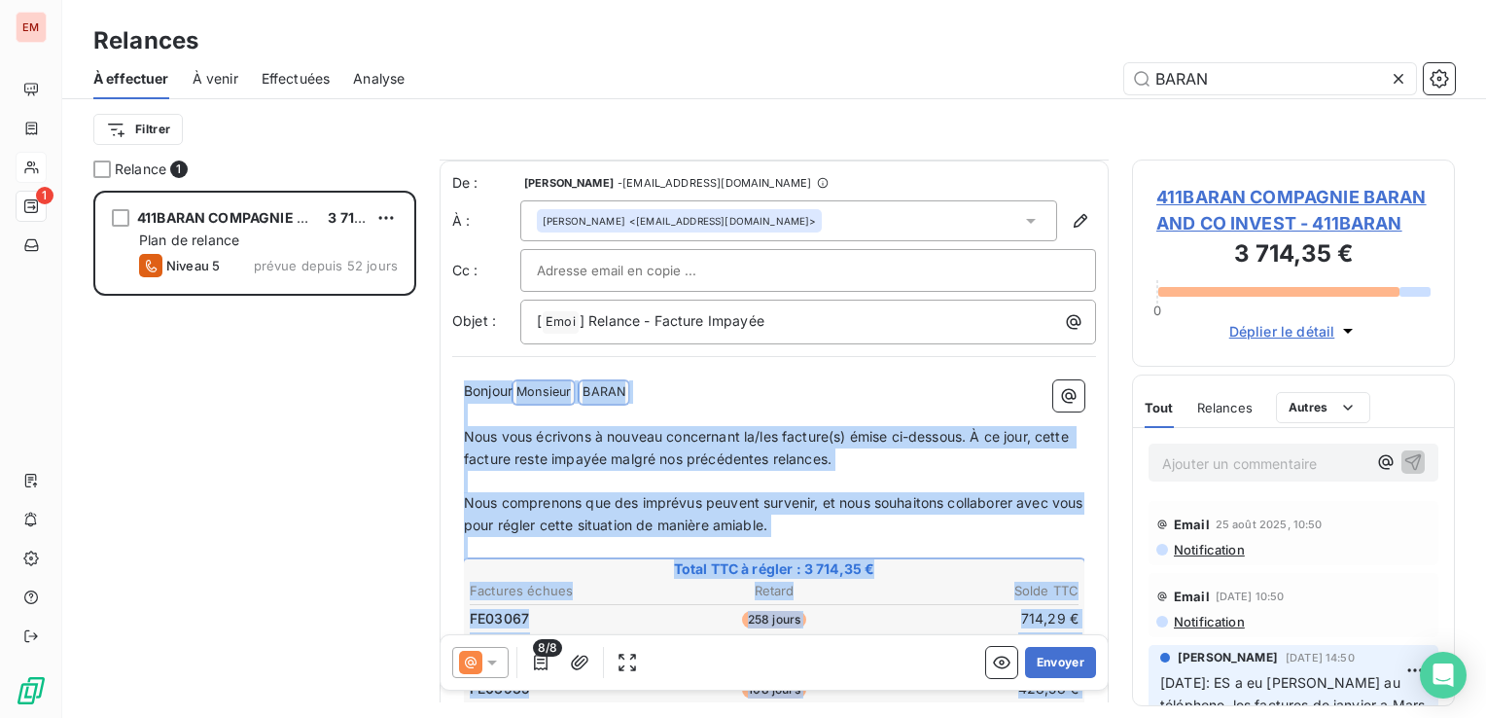
scroll to position [809, 0]
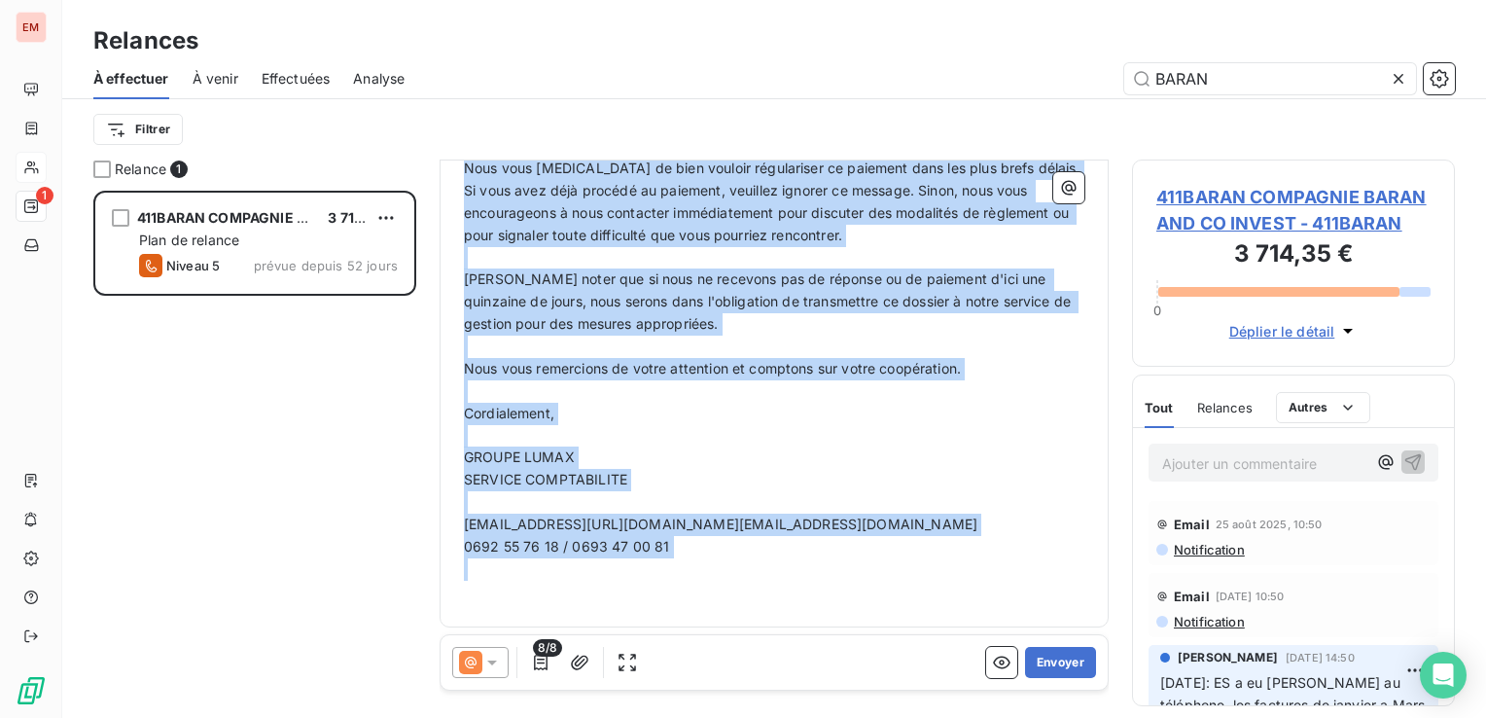
drag, startPoint x: 464, startPoint y: 390, endPoint x: 1185, endPoint y: 764, distance: 812.9
click at [1185, 717] on html "EM 1 Relances À effectuer À venir Effectuées Analyse BARAN Filtrer Relance 1 41…" at bounding box center [743, 359] width 1486 height 718
copy div "Bonjour Monsieur ﻿ BARAN ﻿ ﻿ ﻿ Nous vous écrivons à nouveau concernant la/les f…"
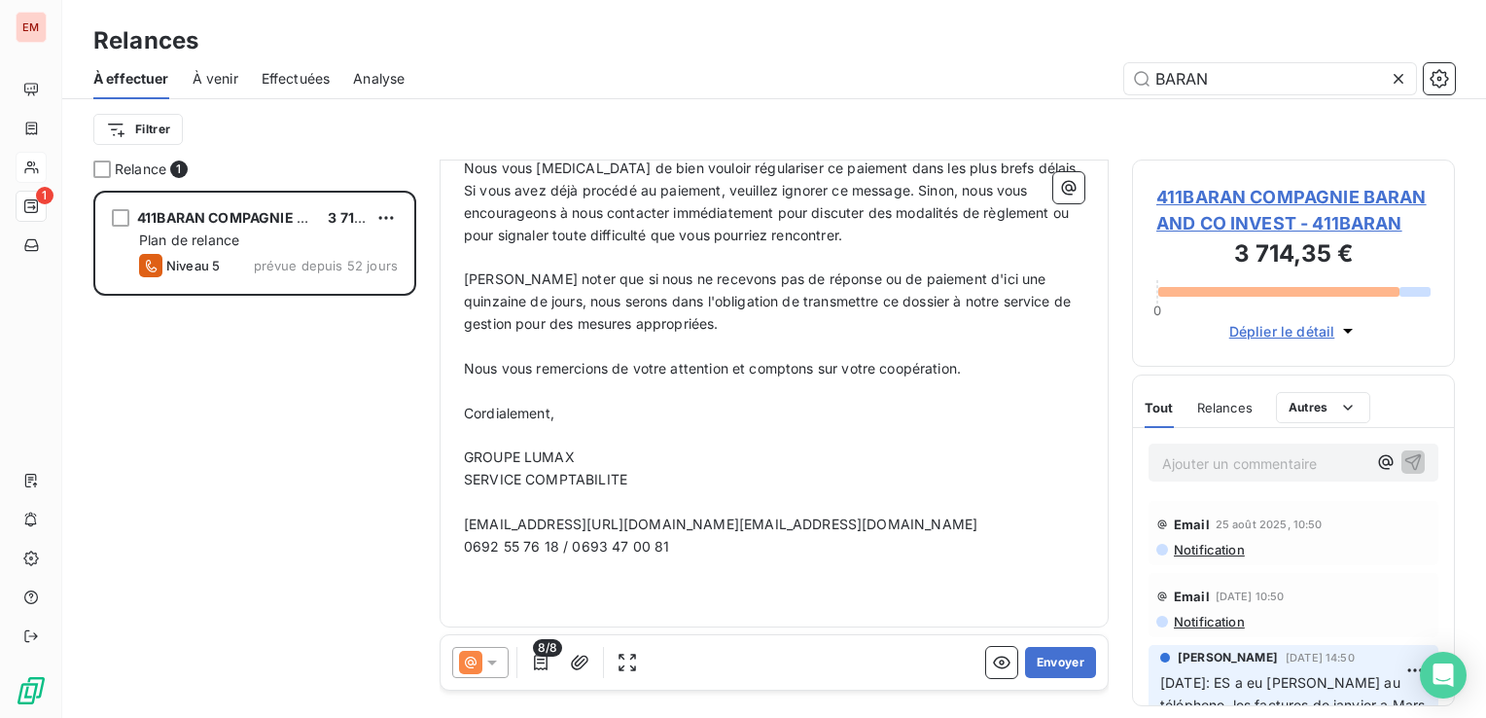
click at [1307, 212] on span "411BARAN COMPAGNIE BARAN AND CO INVEST - 411BARAN" at bounding box center [1293, 210] width 274 height 53
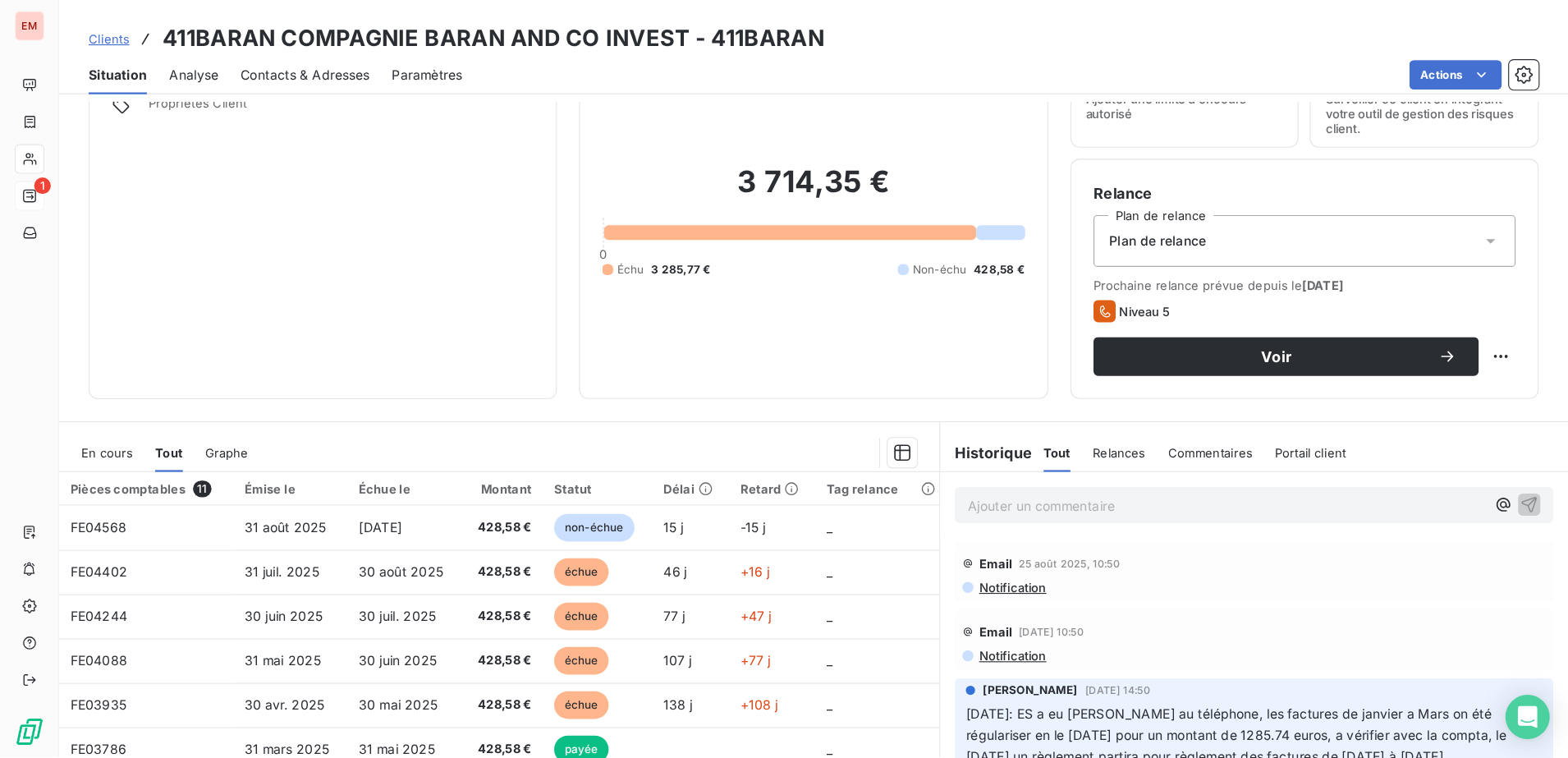
scroll to position [82, 0]
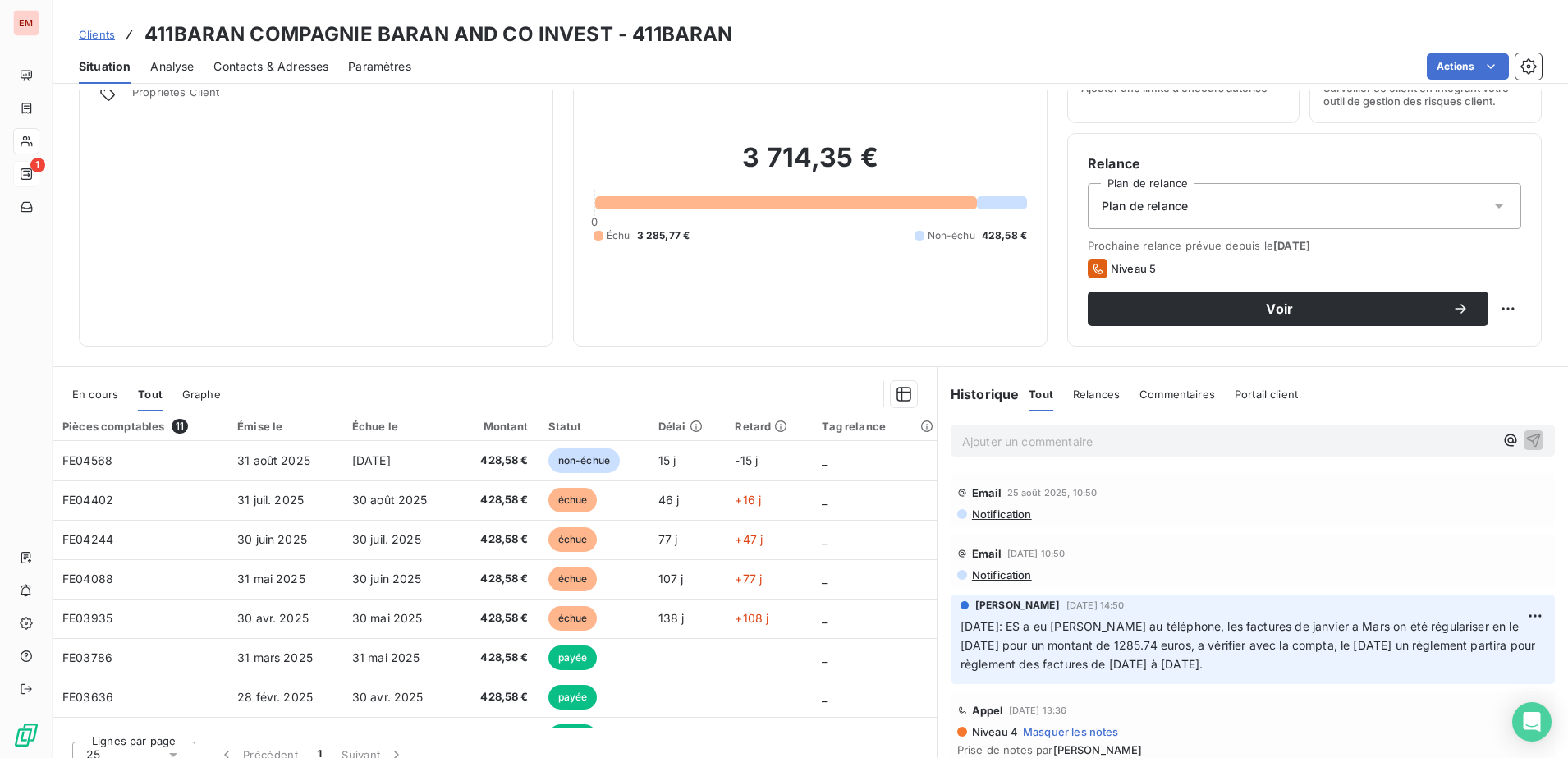
click at [94, 403] on div "En cours" at bounding box center [95, 393] width 46 height 35
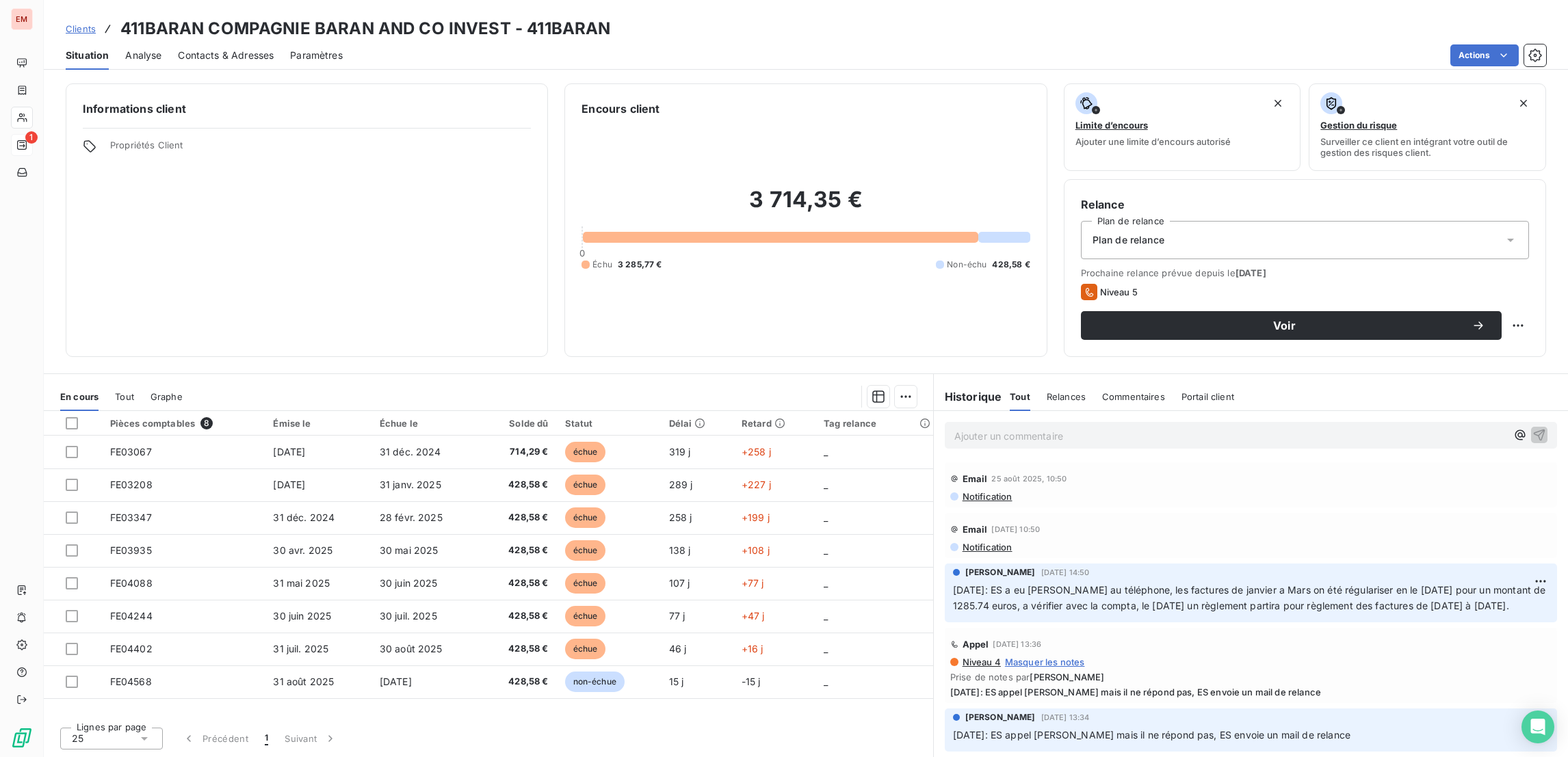
scroll to position [0, 0]
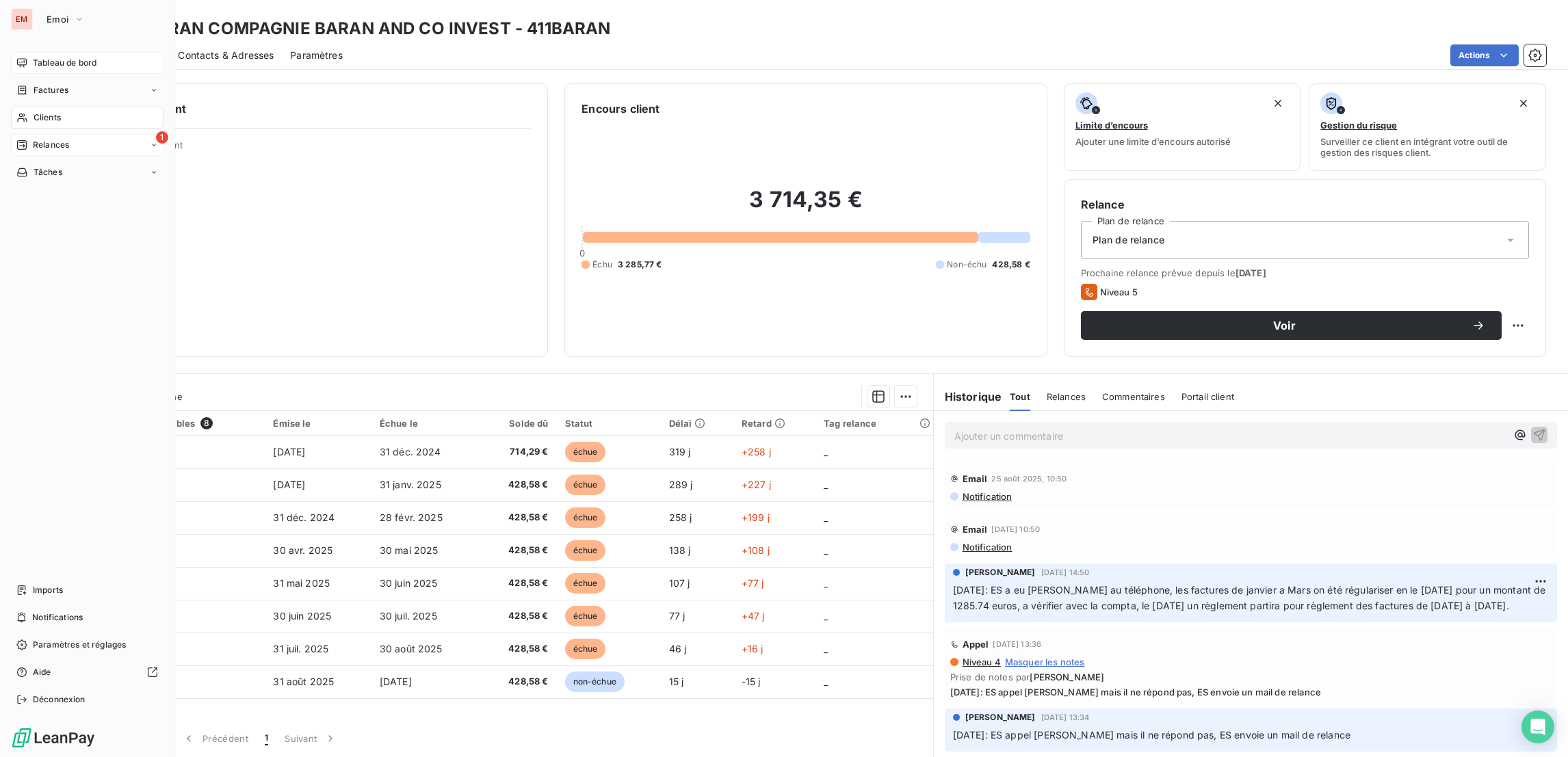
click at [79, 65] on span "Tableau de bord" at bounding box center [65, 63] width 63 height 13
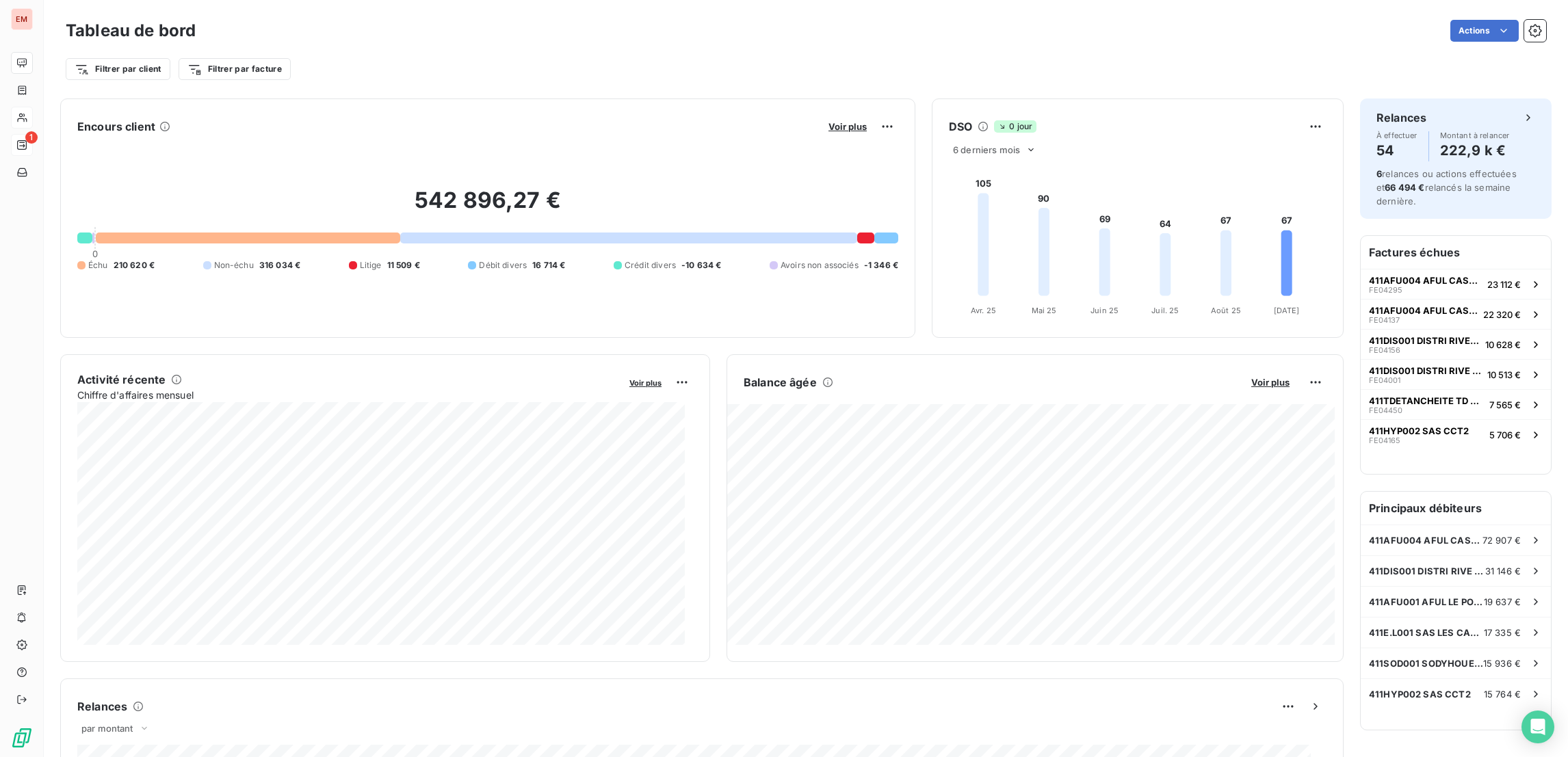
click at [847, 136] on div "Voir plus" at bounding box center [861, 126] width 74 height 22
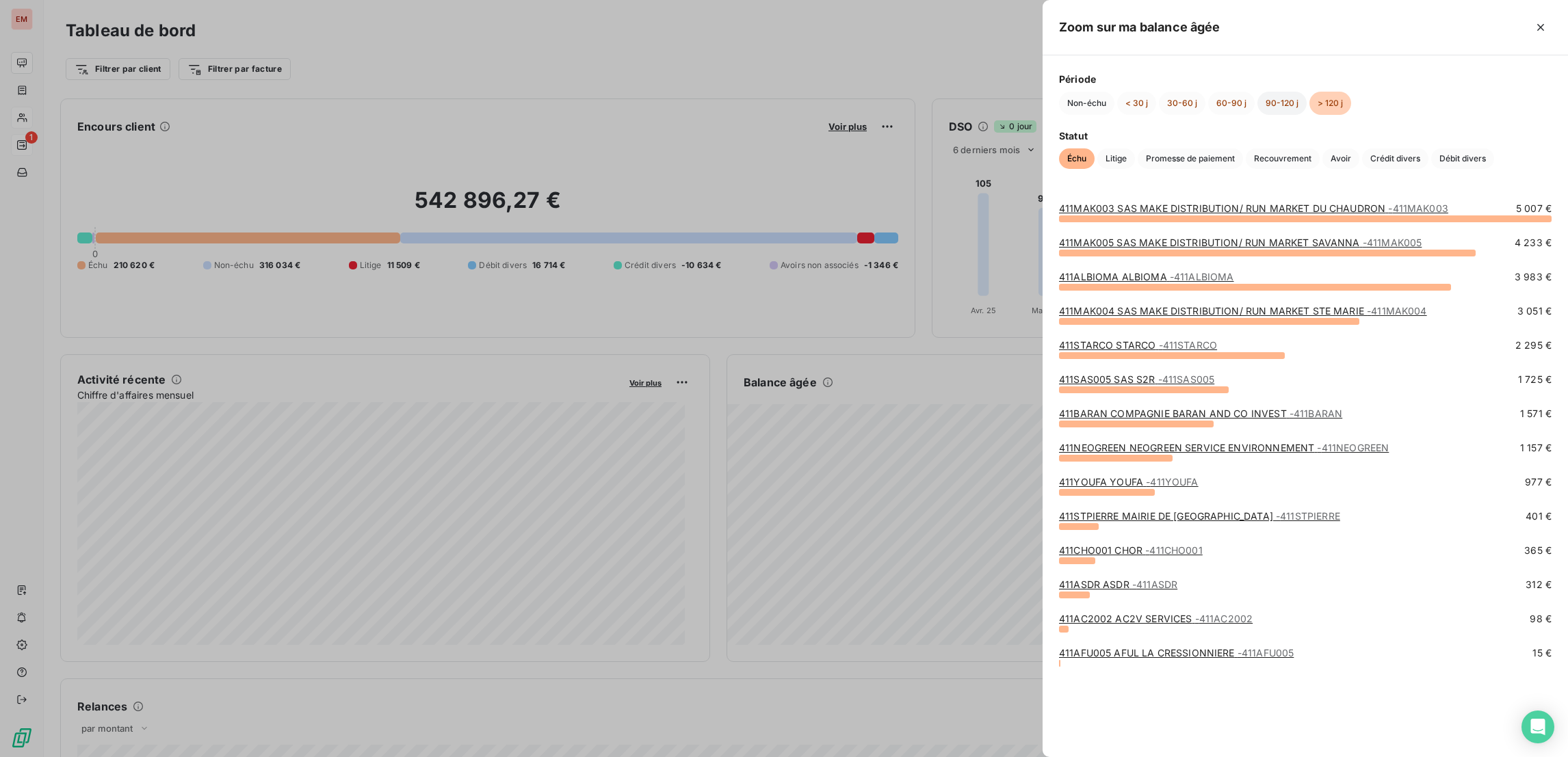
click at [1045, 108] on button "90-120 j" at bounding box center [1282, 103] width 49 height 23
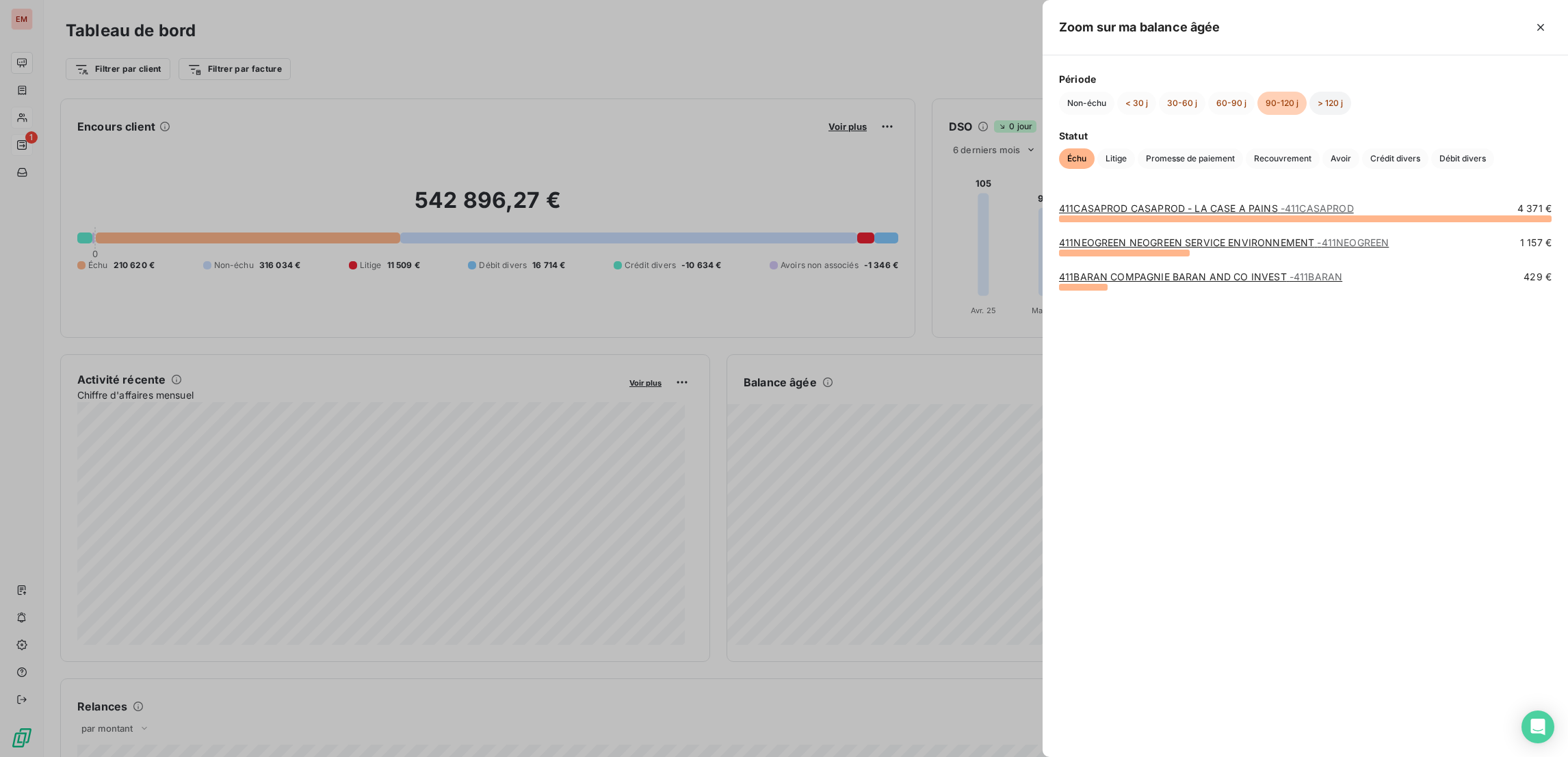
click at [1045, 101] on button "> 120 j" at bounding box center [1330, 103] width 42 height 23
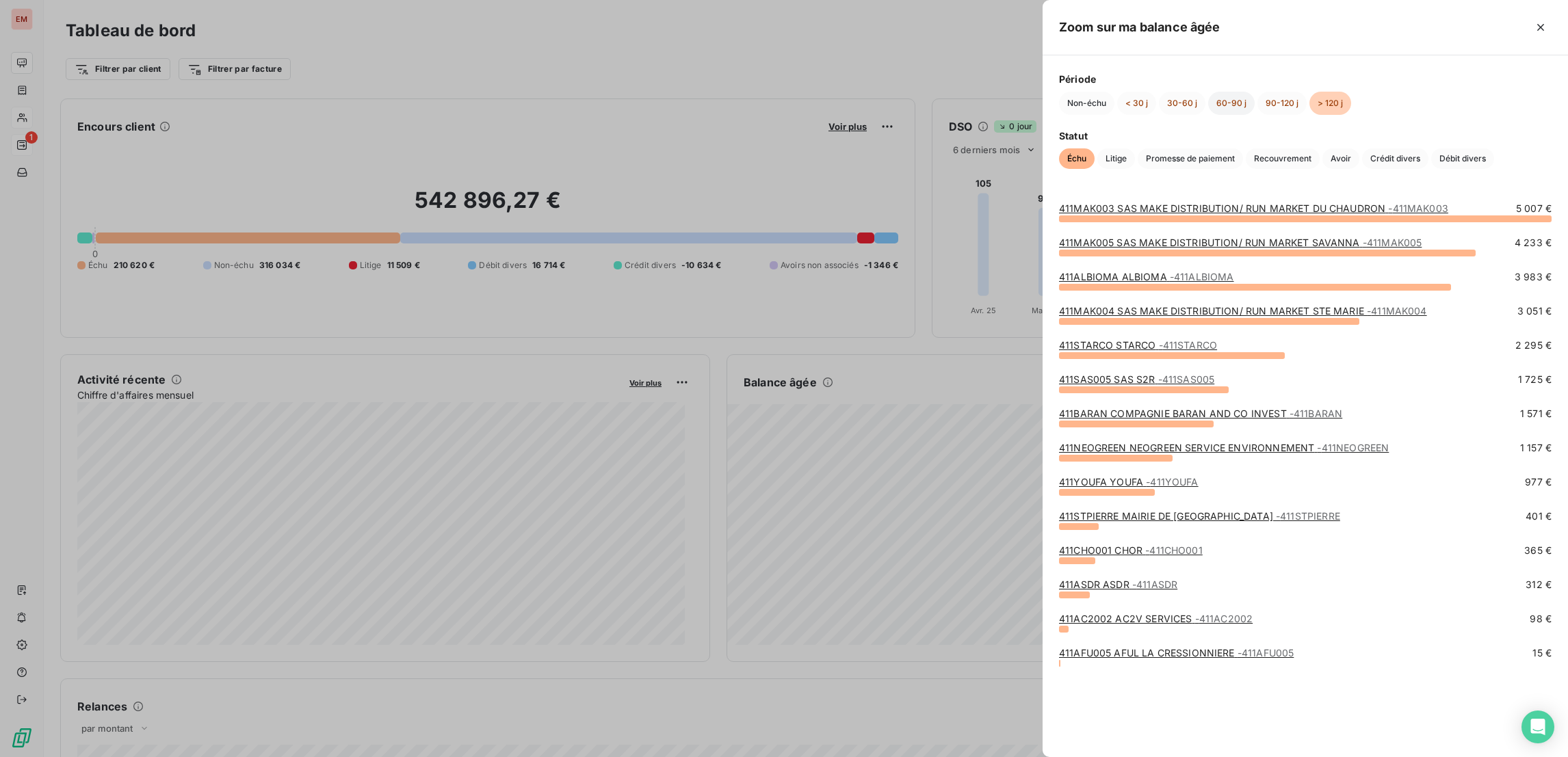
click at [1045, 111] on button "60-90 j" at bounding box center [1231, 103] width 46 height 23
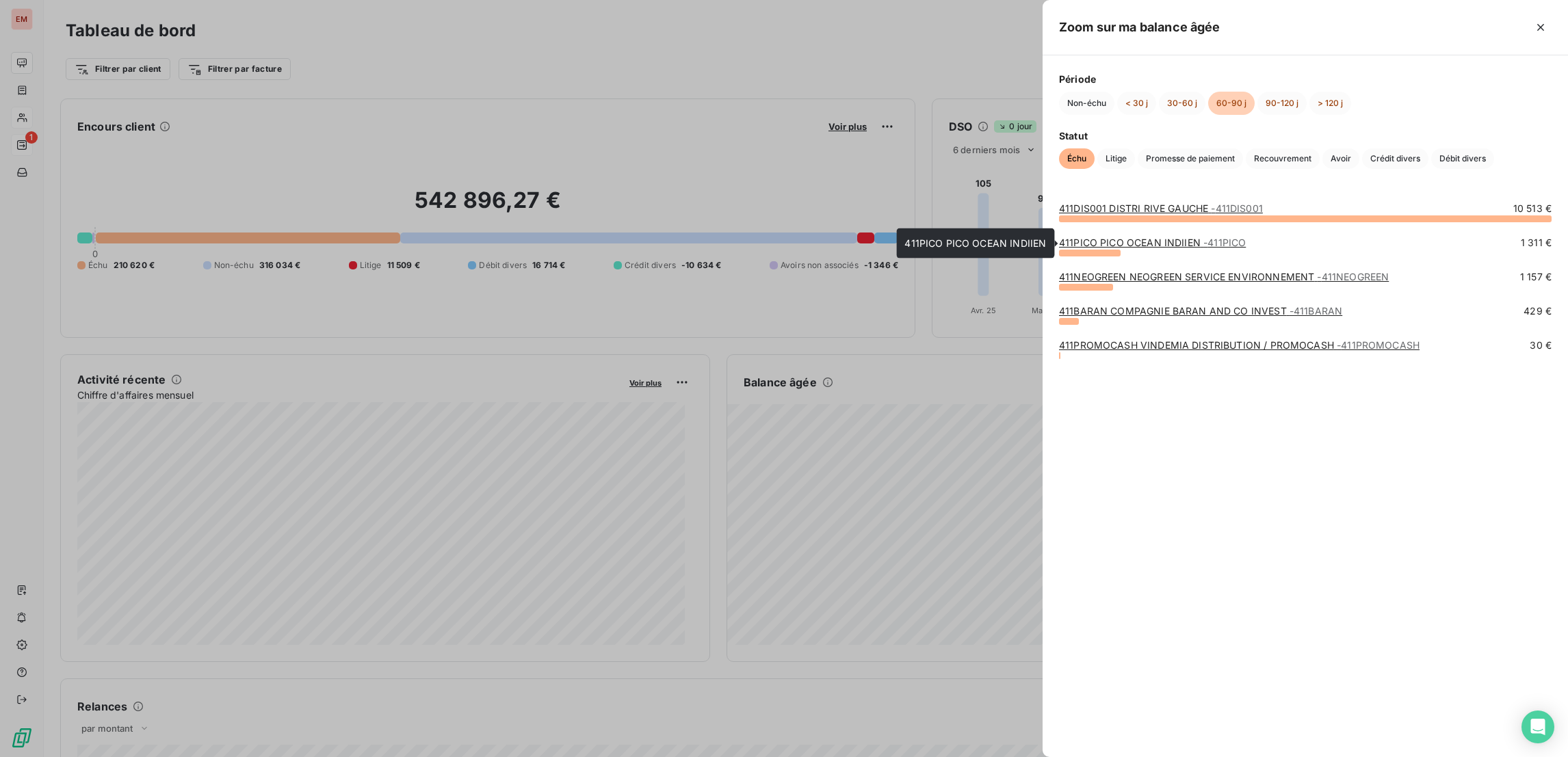
click at [1045, 247] on link "411PICO PICO OCEAN INDIIEN - 411PICO" at bounding box center [1152, 242] width 186 height 12
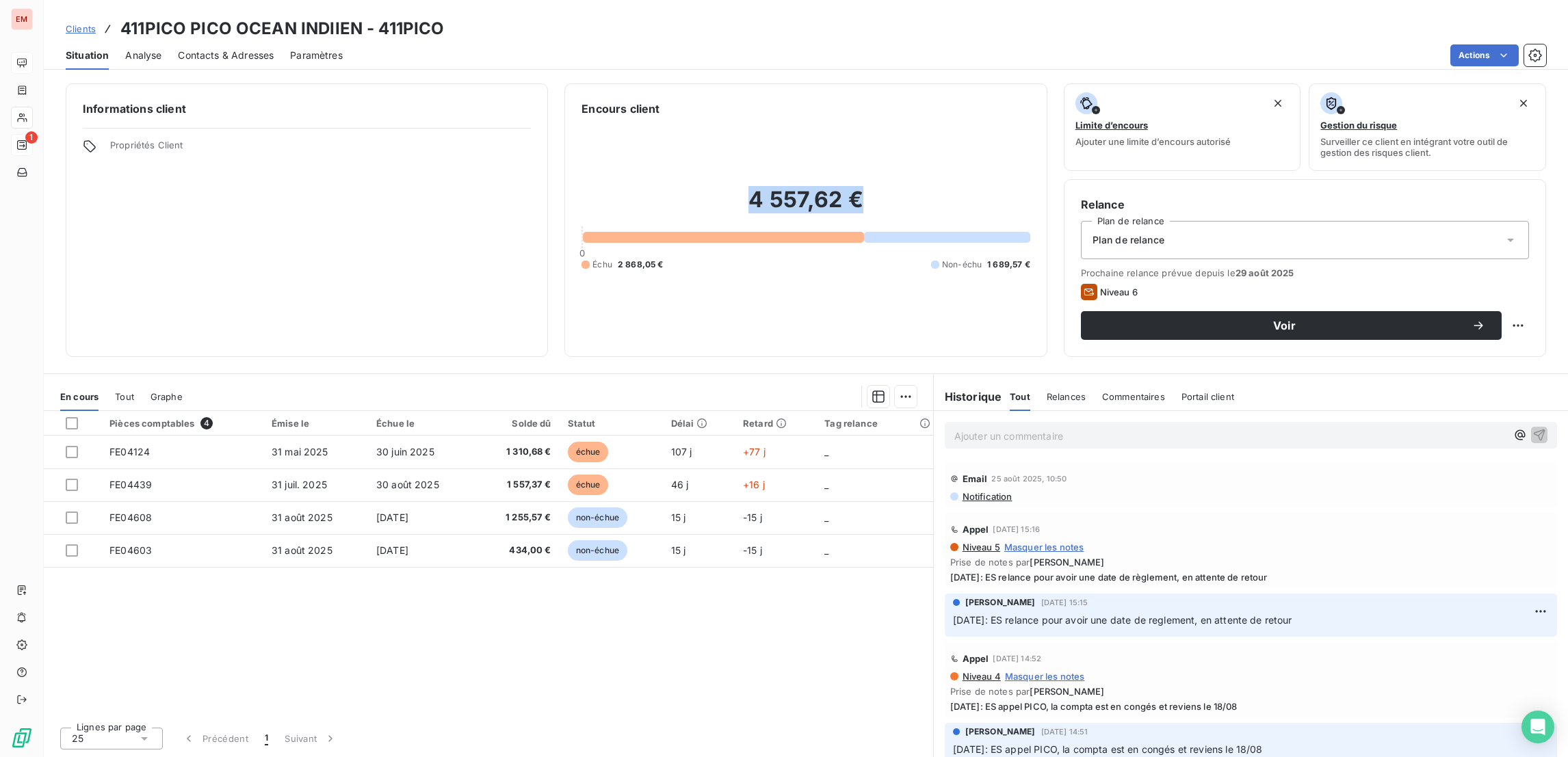
drag, startPoint x: 753, startPoint y: 191, endPoint x: 950, endPoint y: 216, distance: 198.6
click at [950, 216] on h2 "4 557,62 €" at bounding box center [805, 206] width 448 height 41
click at [672, 504] on div "Pièces comptables 4 Émise le Échue le Solde dû Statut Délai Retard Tag relance …" at bounding box center [488, 564] width 889 height 305
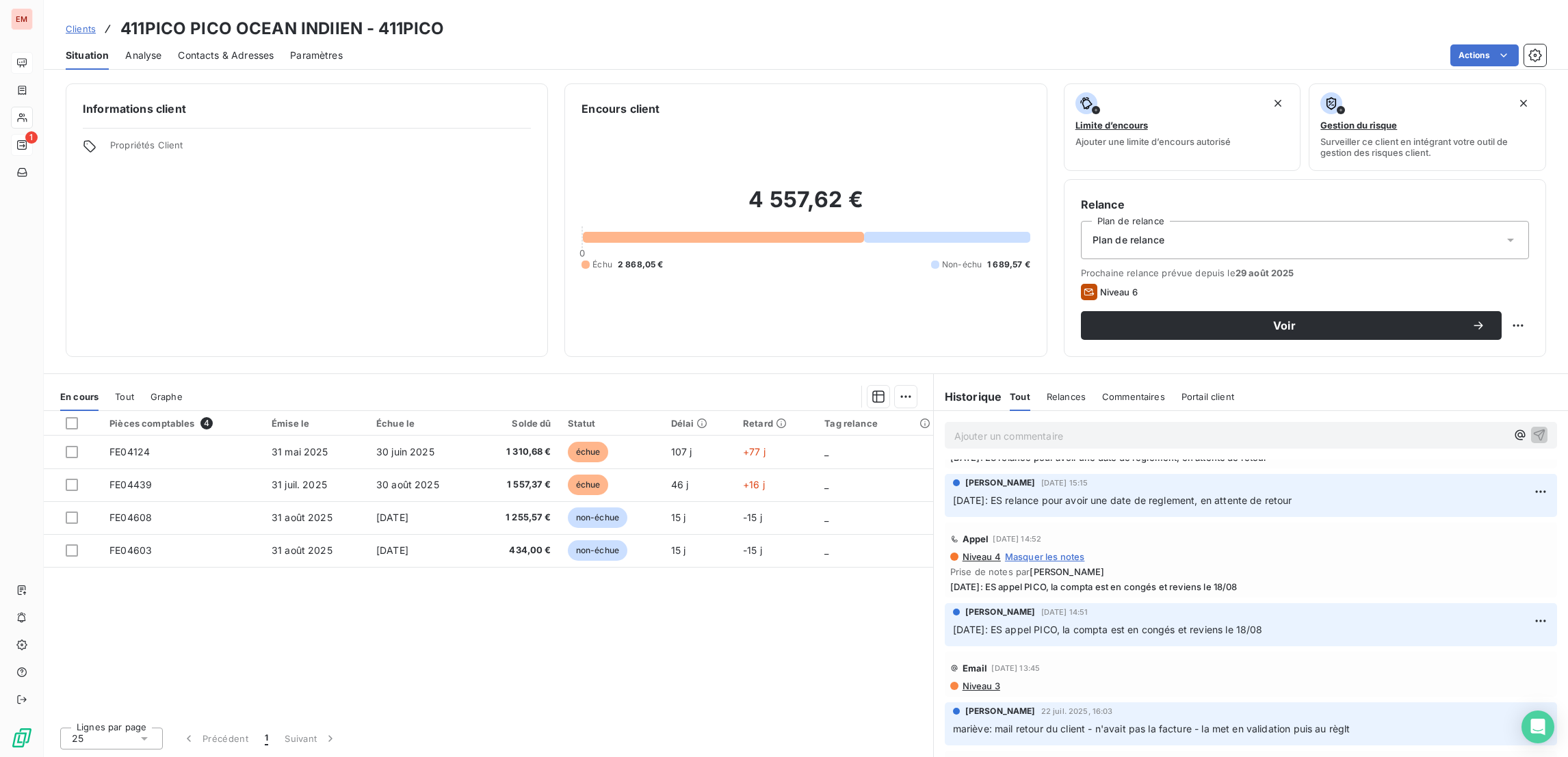
scroll to position [205, 0]
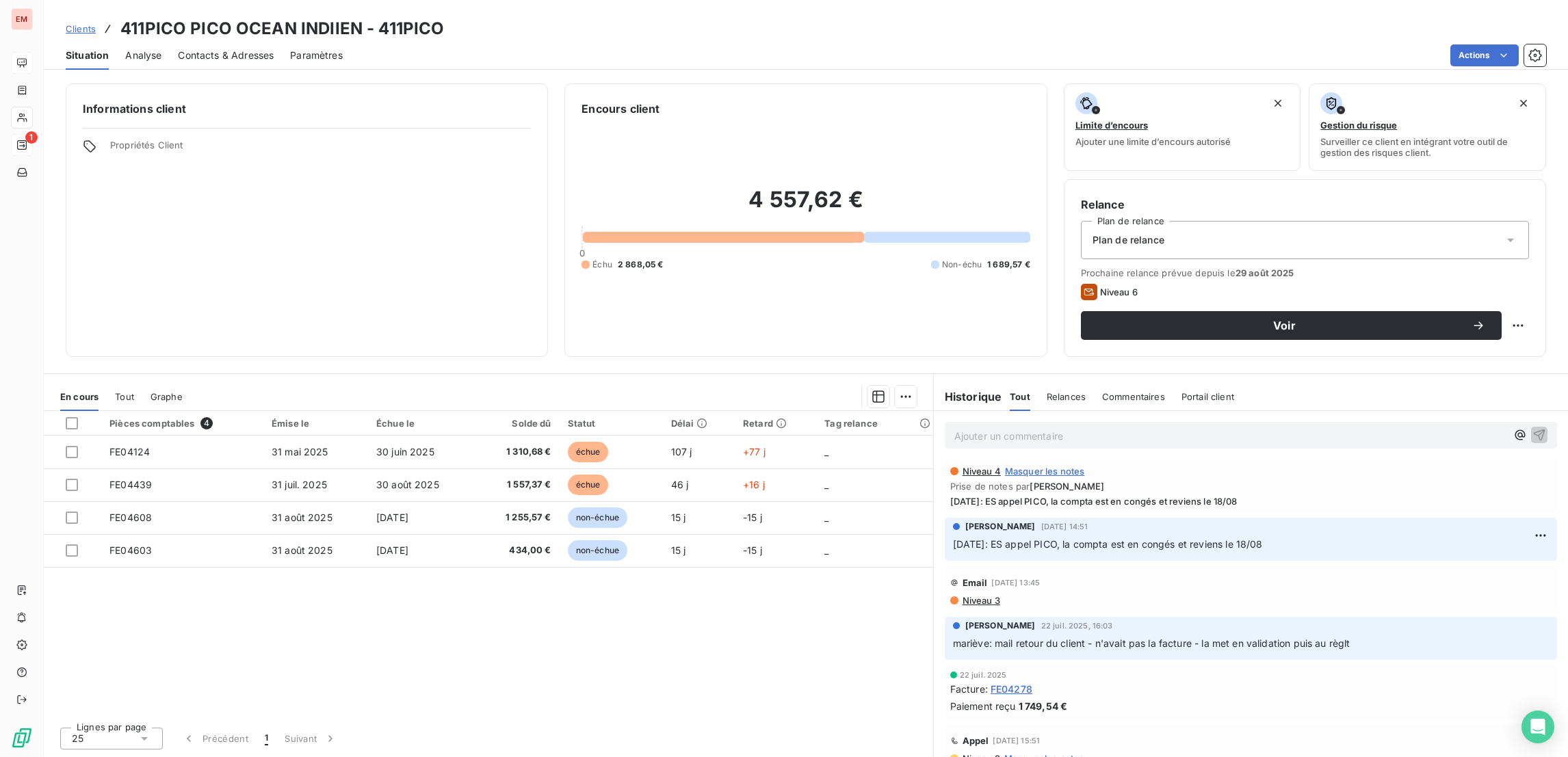
click at [132, 397] on span "Tout" at bounding box center [124, 397] width 19 height 11
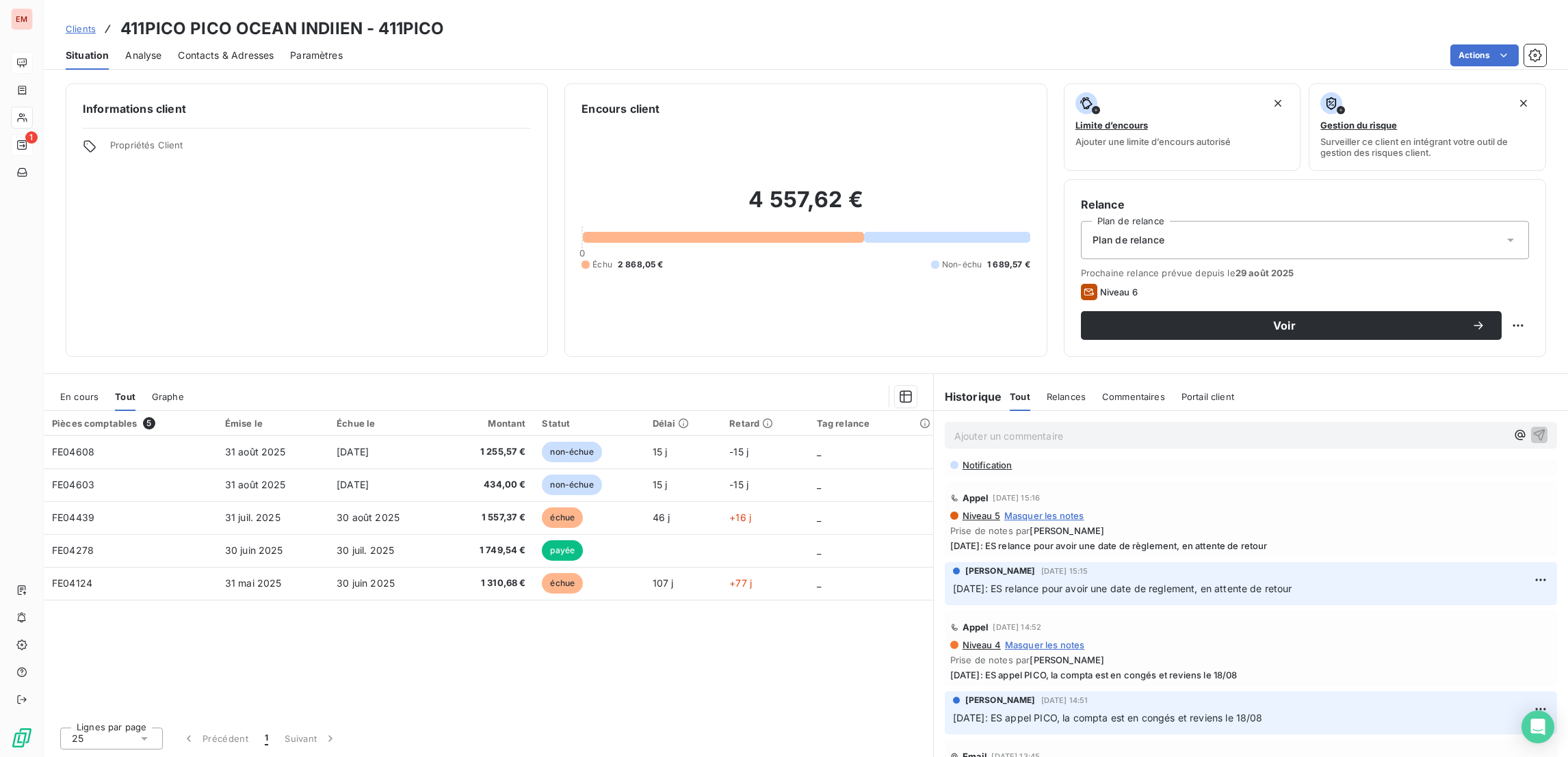
scroll to position [0, 0]
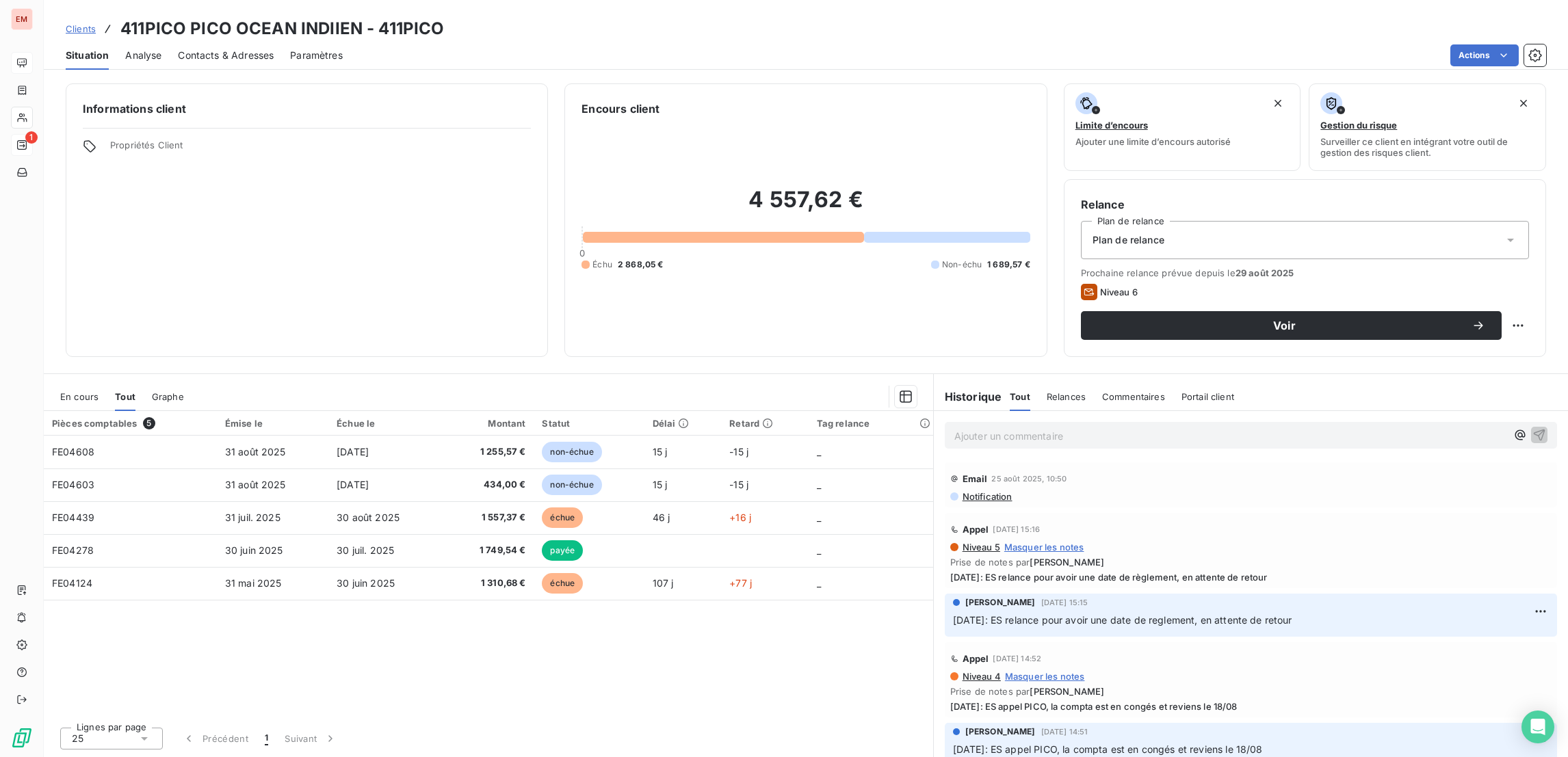
click at [203, 65] on div "Contacts & Adresses" at bounding box center [226, 55] width 96 height 29
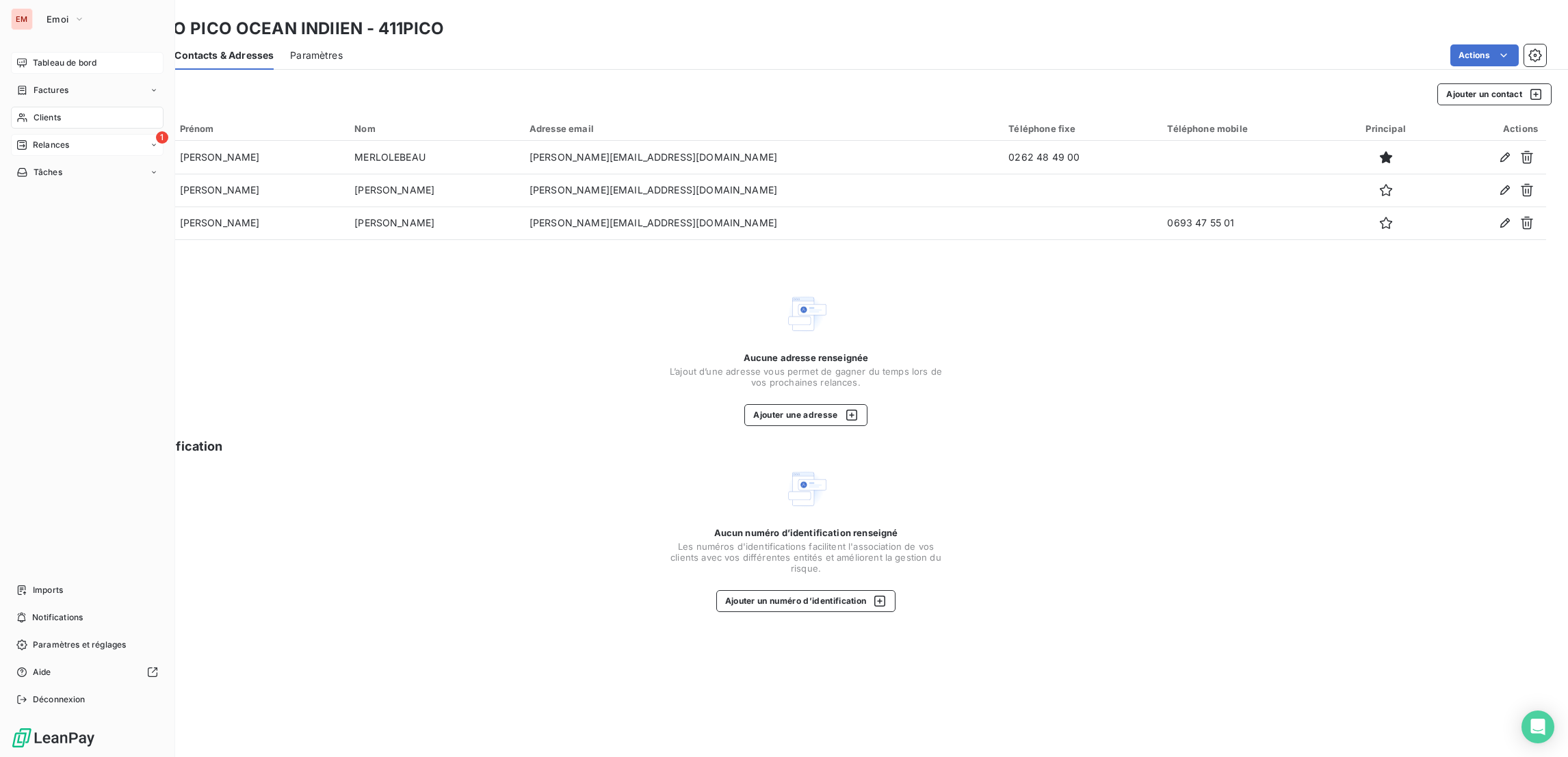
click at [87, 70] on div "Tableau de bord" at bounding box center [87, 63] width 153 height 22
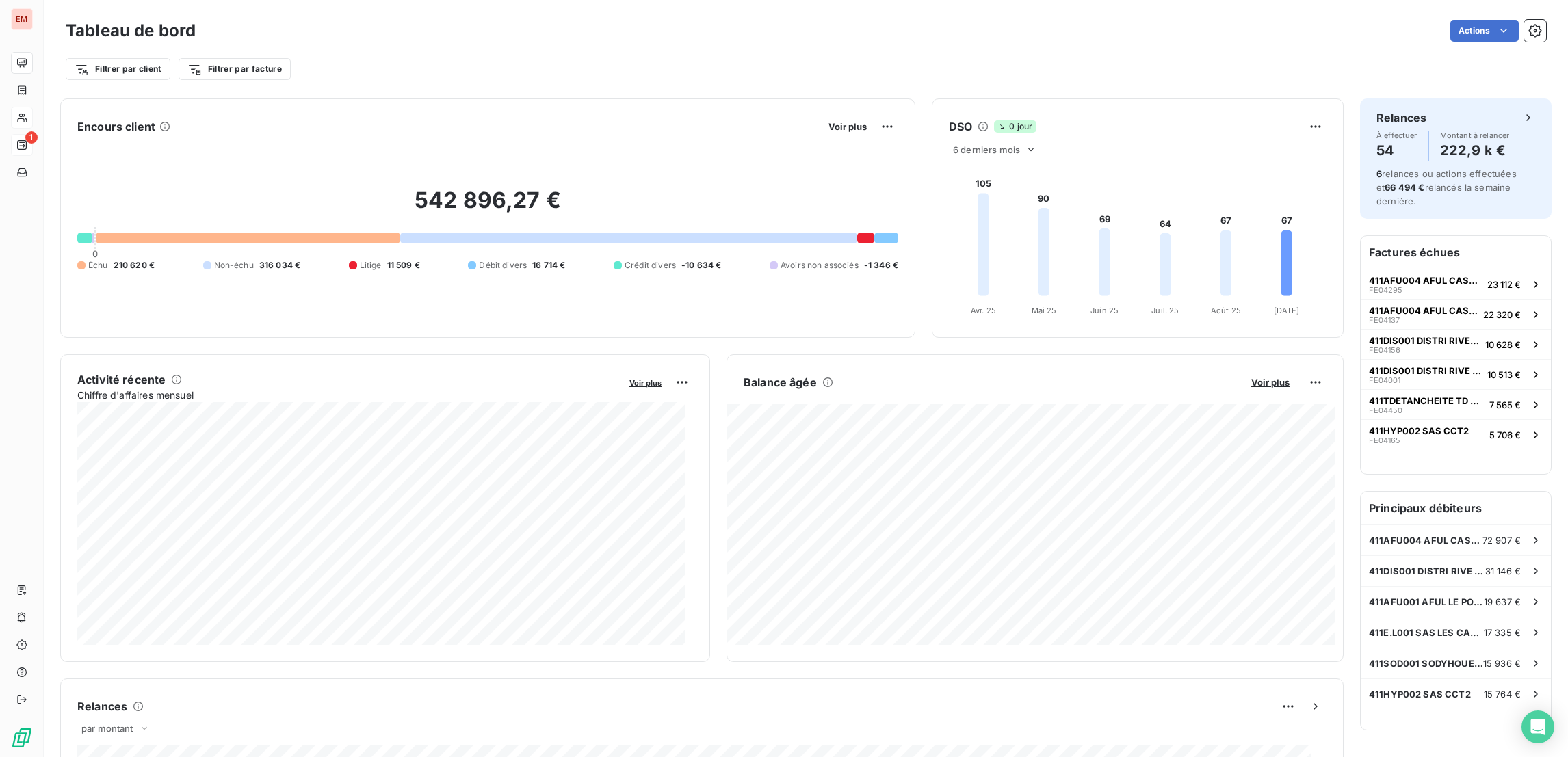
click at [629, 73] on div "Filtrer par client Filtrer par facture" at bounding box center [805, 69] width 1480 height 26
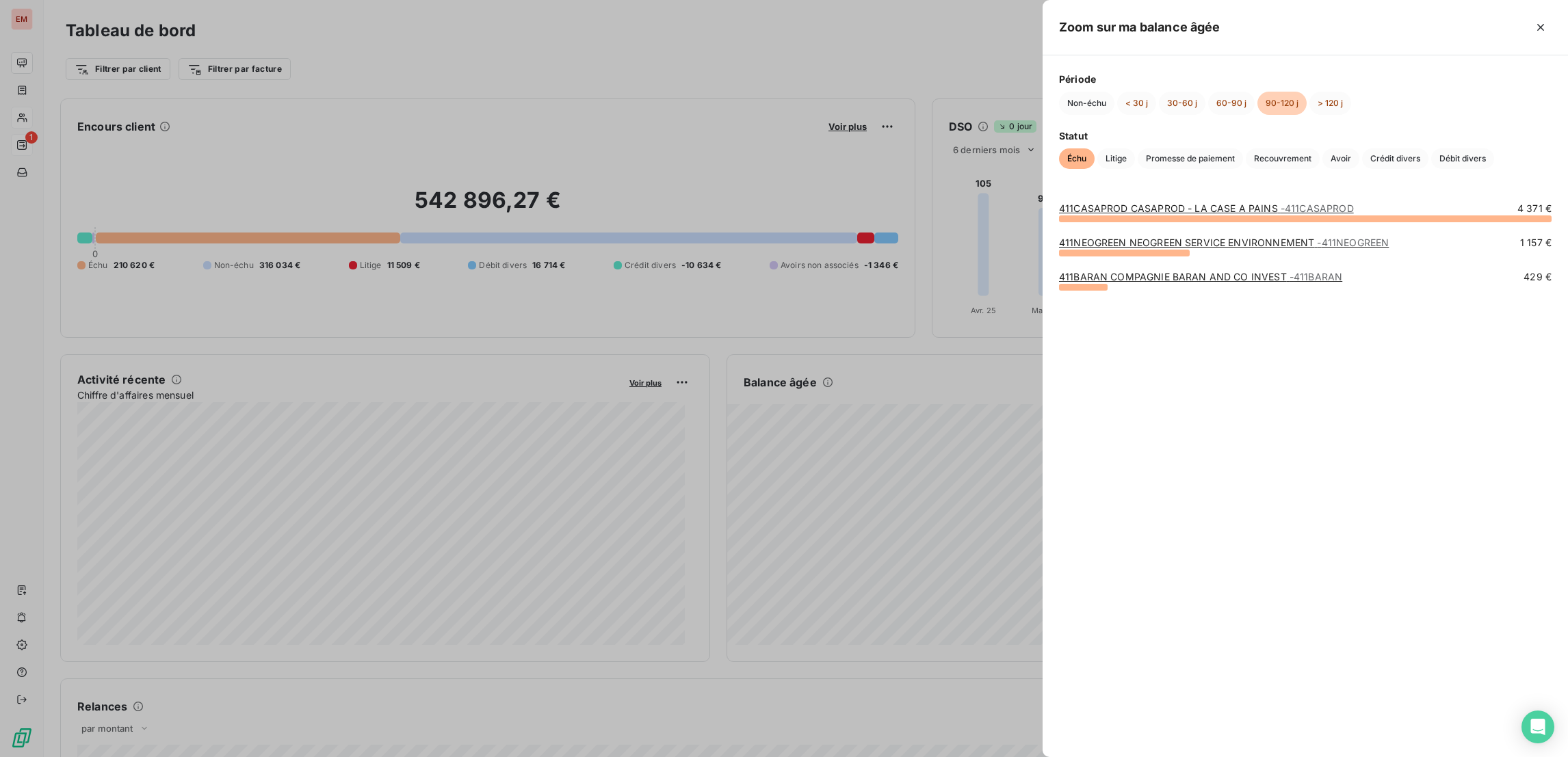
click at [730, 58] on div at bounding box center [784, 378] width 1568 height 757
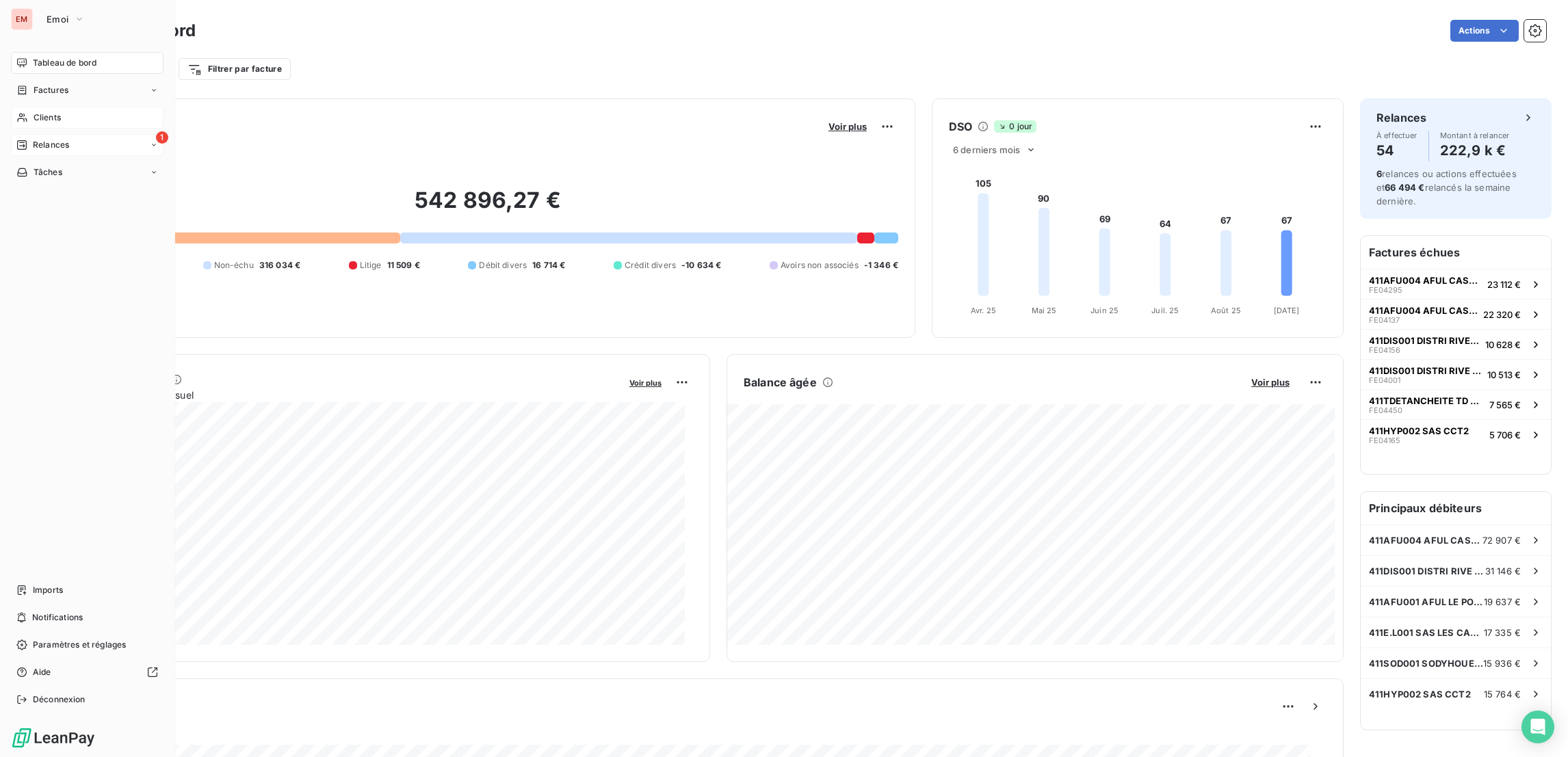
click at [51, 114] on span "Clients" at bounding box center [47, 117] width 27 height 13
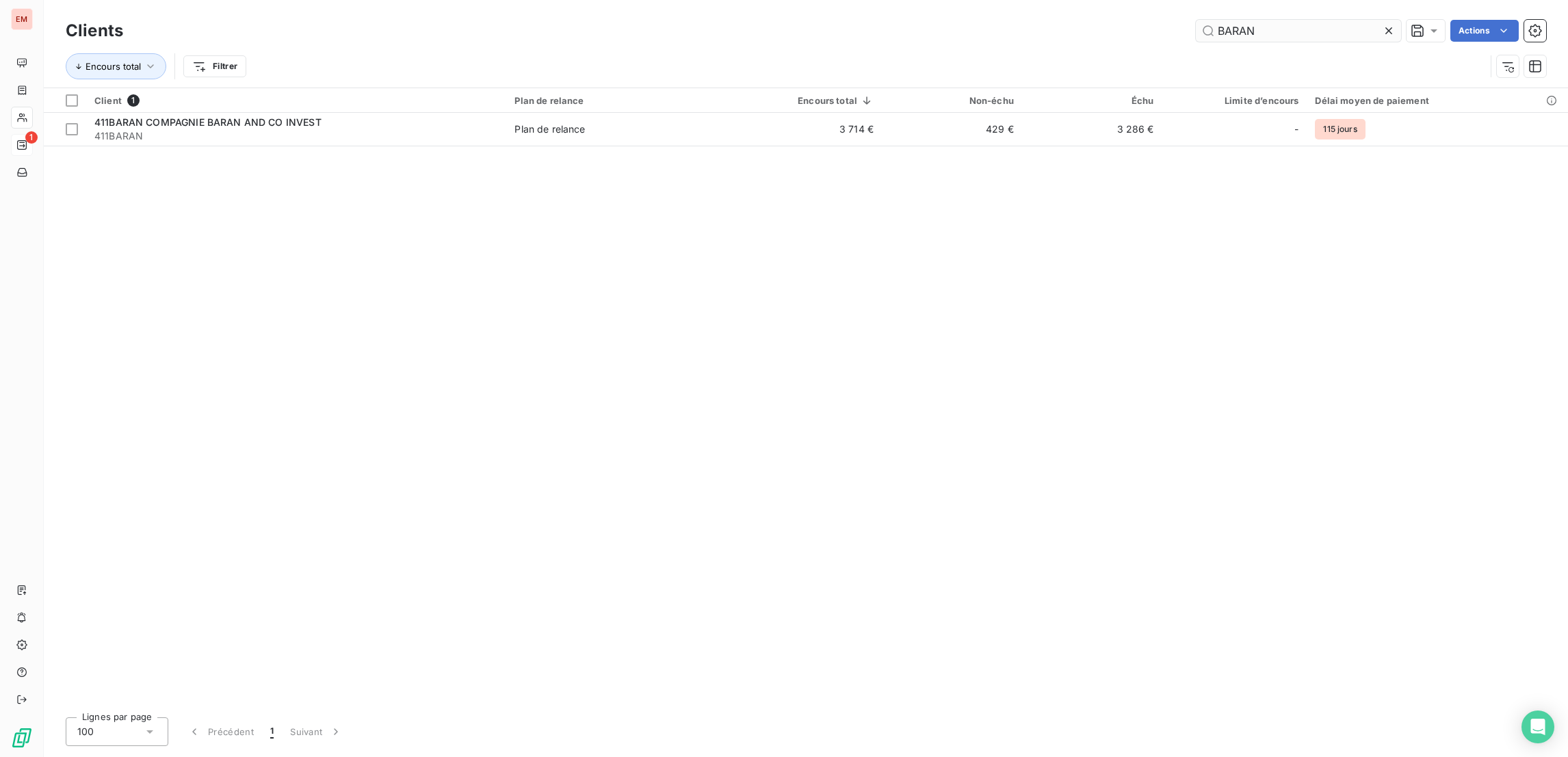
click at [1045, 23] on input "BARAN" at bounding box center [1299, 30] width 205 height 22
drag, startPoint x: 1198, startPoint y: 36, endPoint x: 1146, endPoint y: 36, distance: 52.0
click at [1045, 36] on div "BARAN Actions" at bounding box center [842, 30] width 1406 height 22
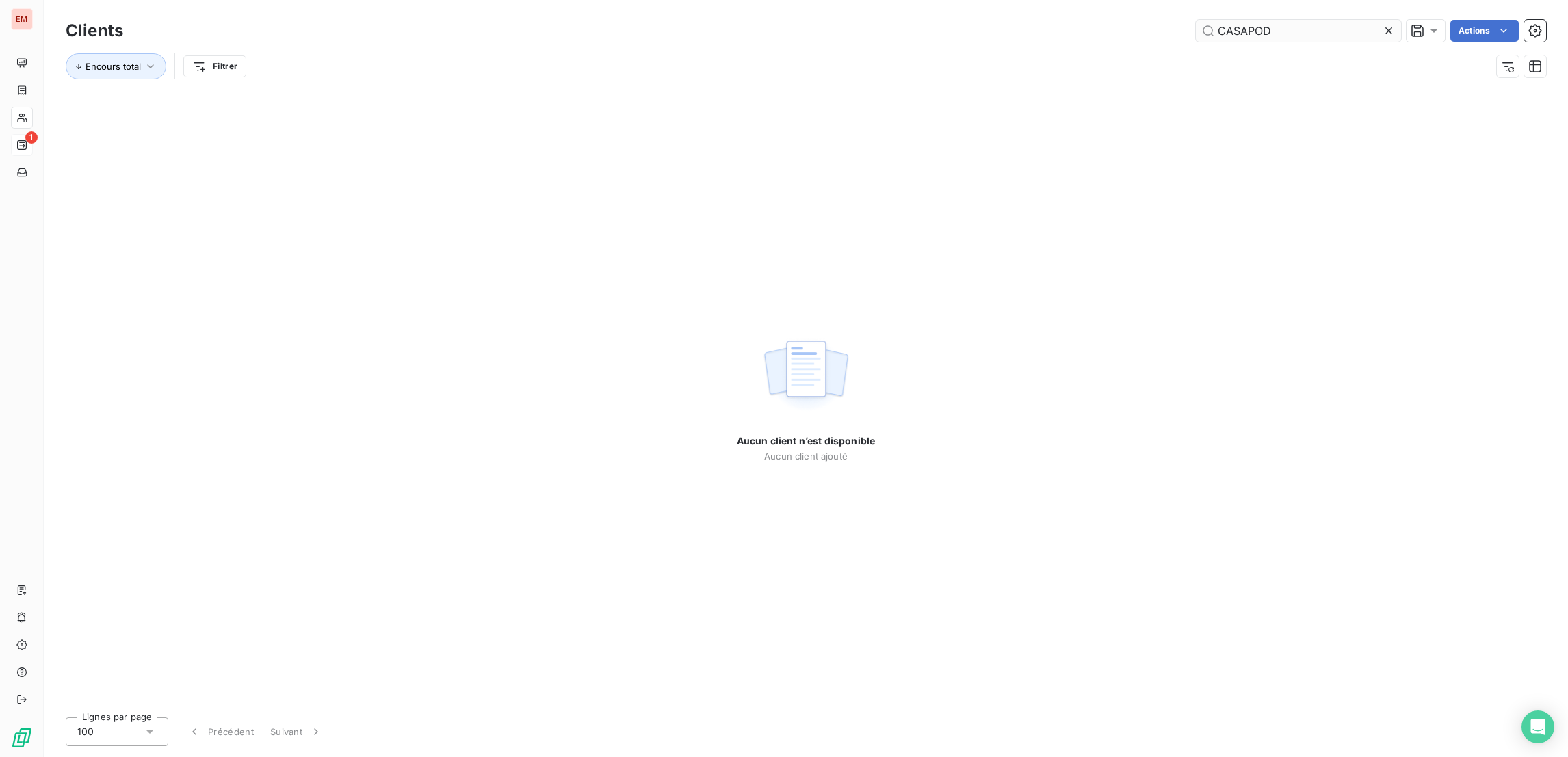
click at [1045, 36] on input "CASAPOD" at bounding box center [1299, 30] width 205 height 22
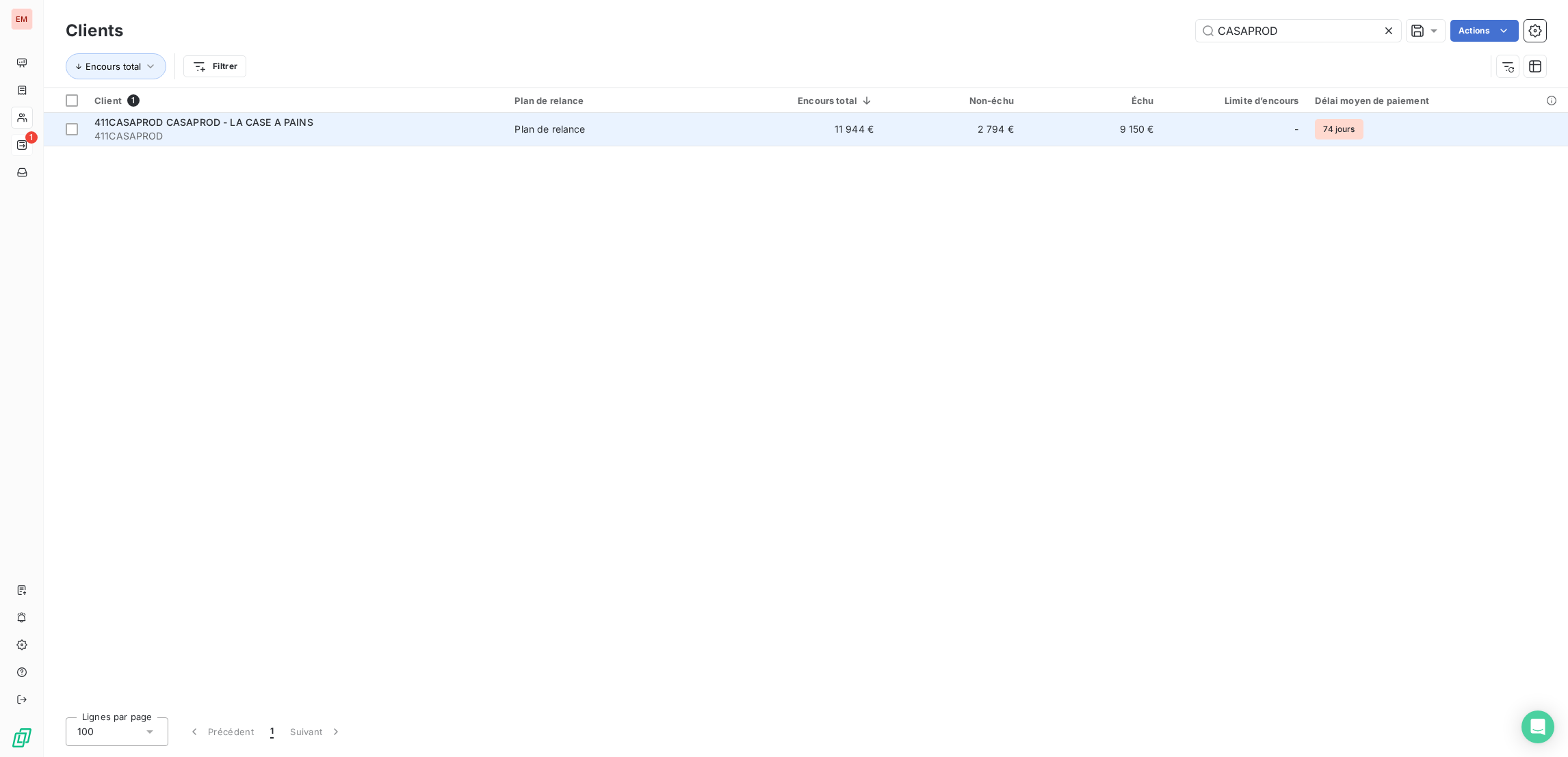
type input "CASAPROD"
click at [350, 122] on div "411CASAPROD CASAPROD - LA CASE A PAINS" at bounding box center [296, 122] width 404 height 13
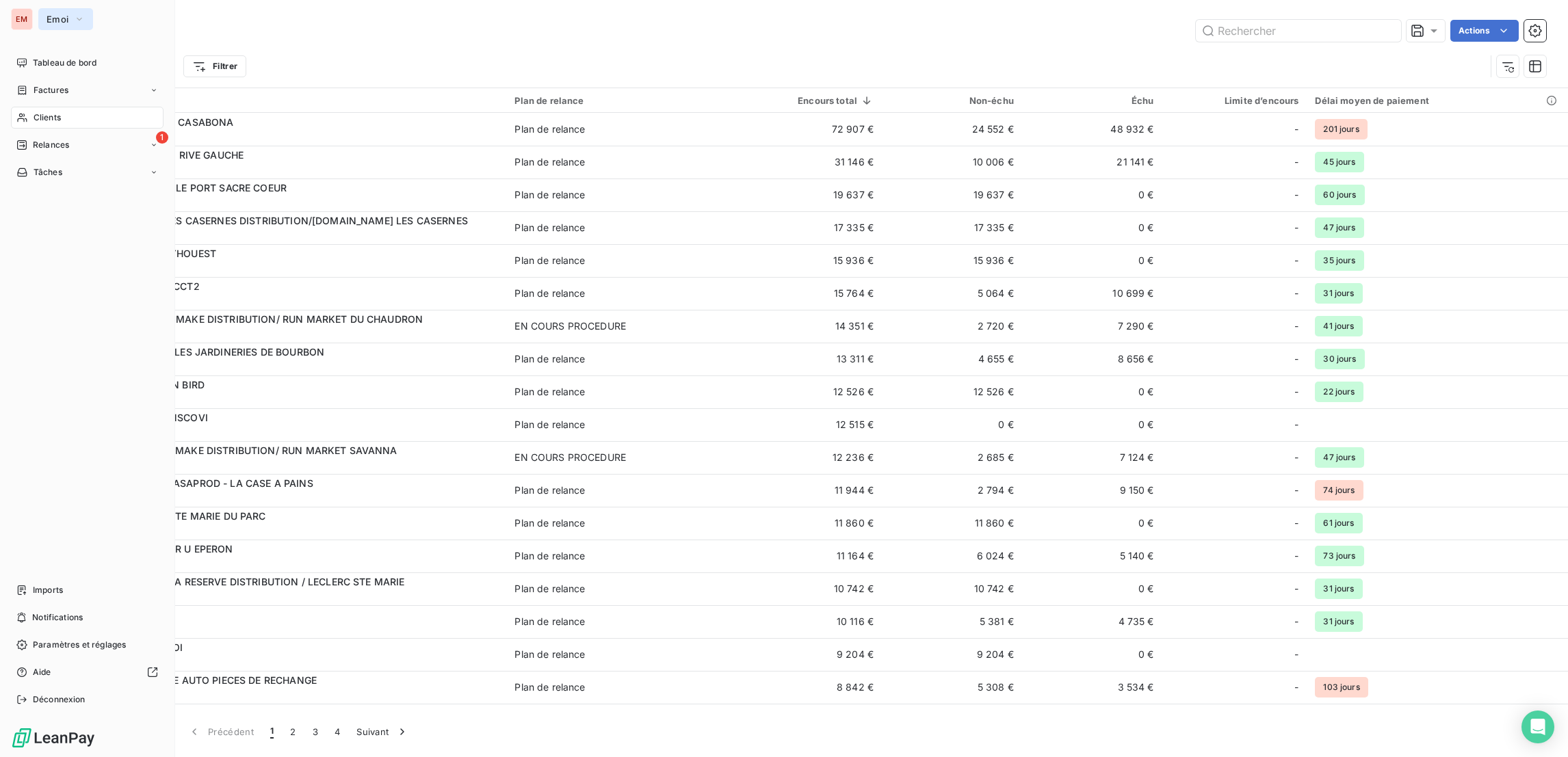
click at [46, 17] on span "Emoi" at bounding box center [57, 19] width 22 height 11
click at [40, 343] on div "Tableau de bord Factures Clients 1 Relances Tâches Imports Notifications Paramè…" at bounding box center [87, 381] width 153 height 659
click at [58, 701] on span "Déconnexion" at bounding box center [59, 700] width 53 height 13
